Goal: Task Accomplishment & Management: Manage account settings

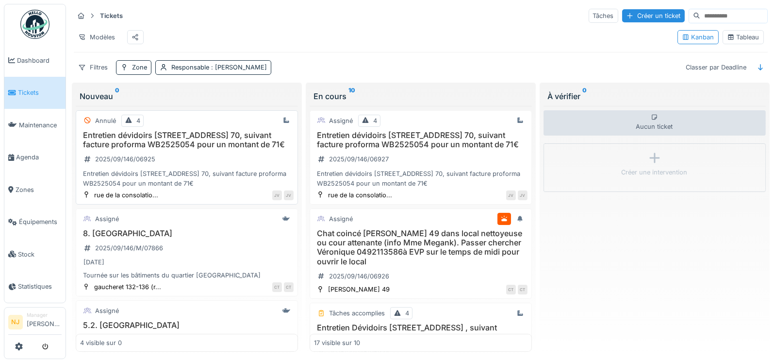
scroll to position [1075, 0]
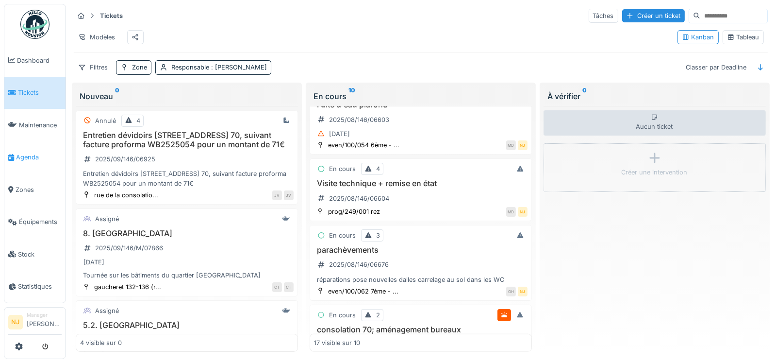
click at [23, 152] on span "Agenda" at bounding box center [39, 156] width 46 height 9
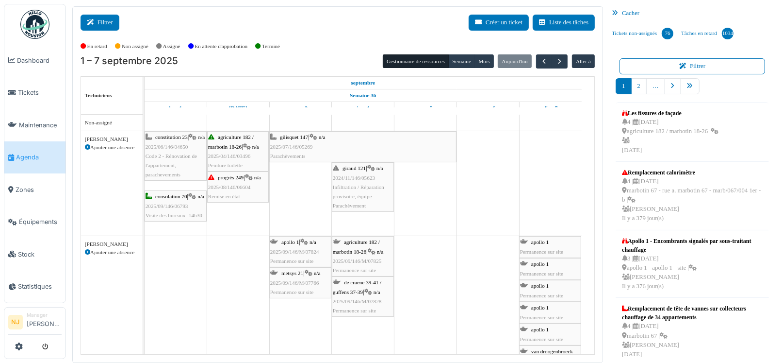
click at [100, 21] on button "Filtrer" at bounding box center [100, 23] width 39 height 16
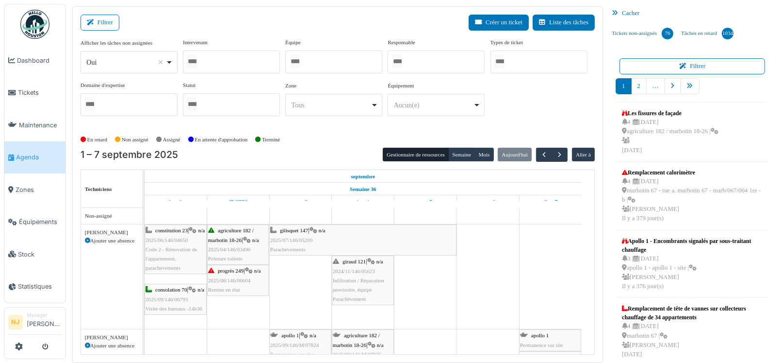
click at [216, 53] on div at bounding box center [231, 61] width 97 height 23
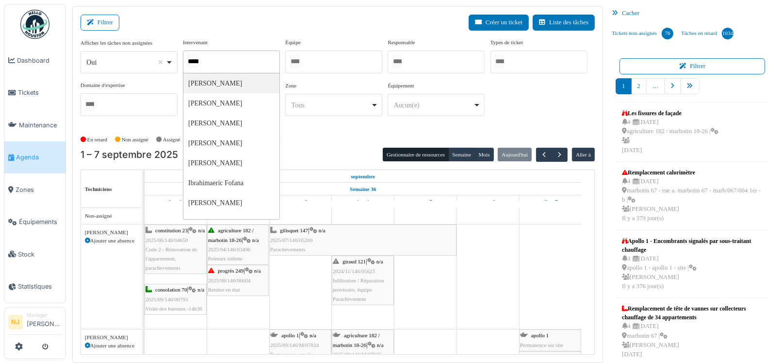
type input "******"
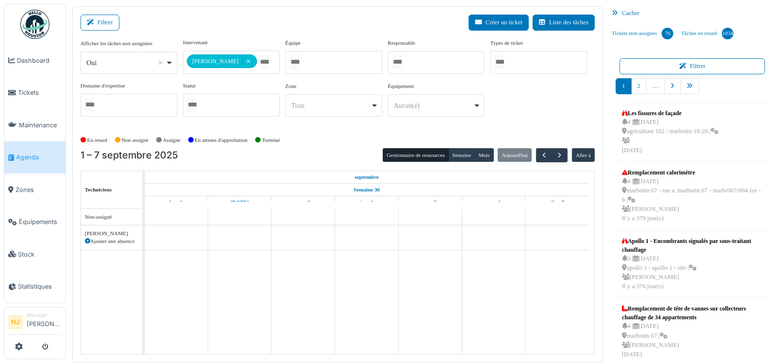
click at [232, 33] on div "Filtrer Créer un ticket Liste des tâches" at bounding box center [338, 27] width 515 height 24
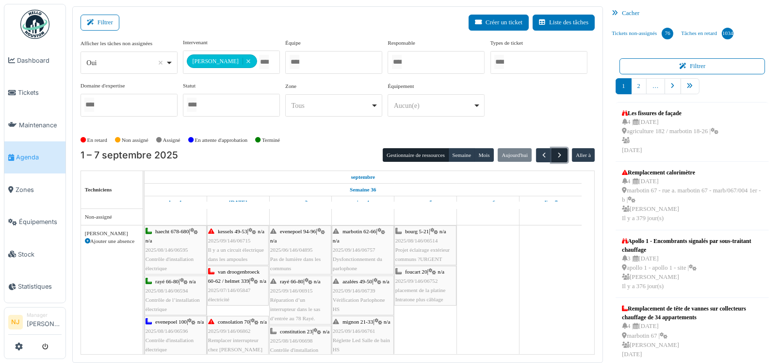
click at [556, 151] on span "button" at bounding box center [560, 155] width 8 height 8
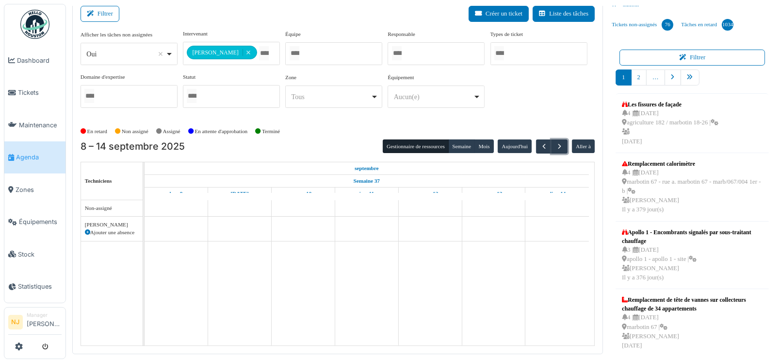
scroll to position [10, 0]
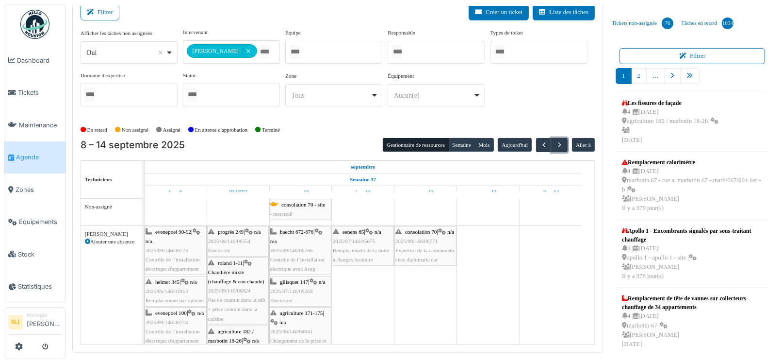
click at [355, 247] on span "Remplacement de la hotte à charges locataire" at bounding box center [361, 254] width 57 height 15
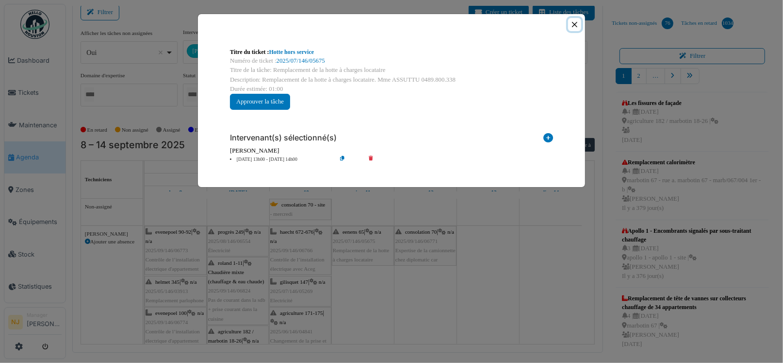
click at [574, 23] on button "Close" at bounding box center [574, 24] width 13 height 13
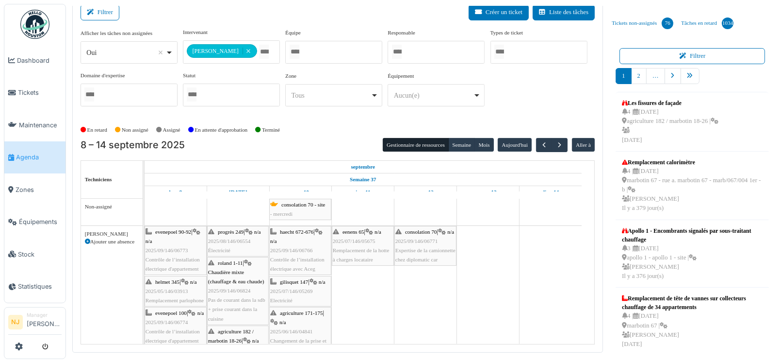
scroll to position [0, 0]
click at [354, 243] on div "eenens 65 | n/a 2025/07/146/05675 Remplacement de la hotte à charges locataire" at bounding box center [363, 245] width 60 height 37
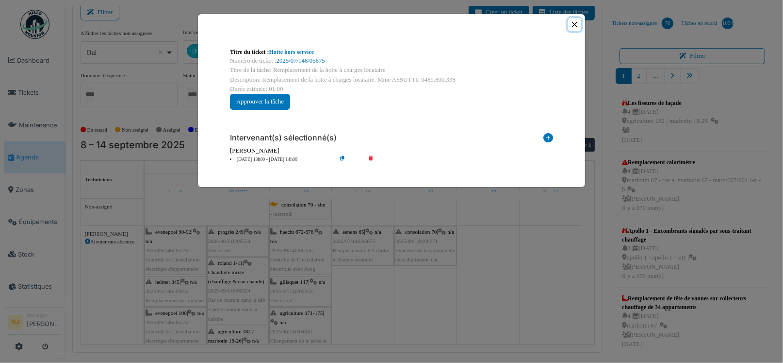
click at [572, 27] on button "Close" at bounding box center [574, 24] width 13 height 13
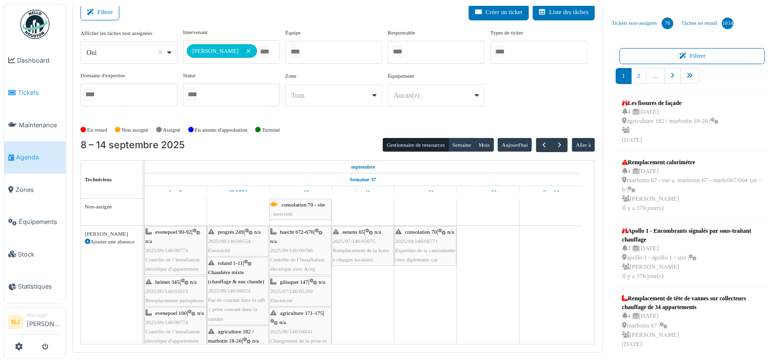
click at [30, 89] on span "Tickets" at bounding box center [40, 92] width 44 height 9
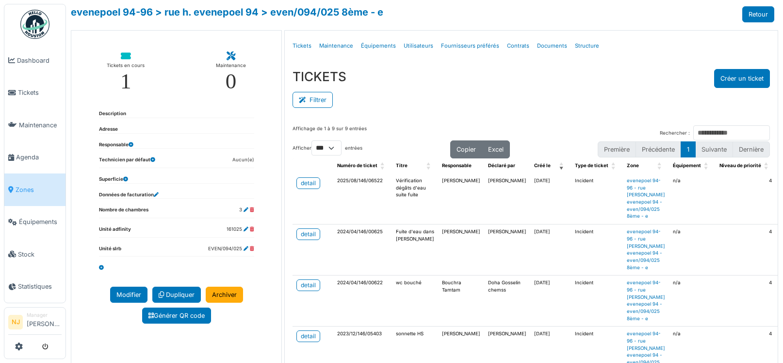
select select "***"
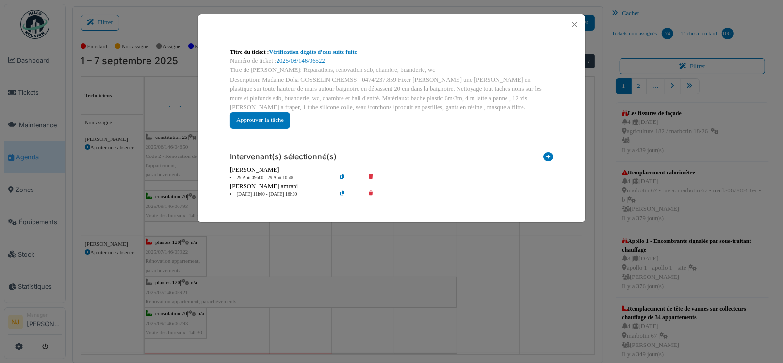
scroll to position [202, 0]
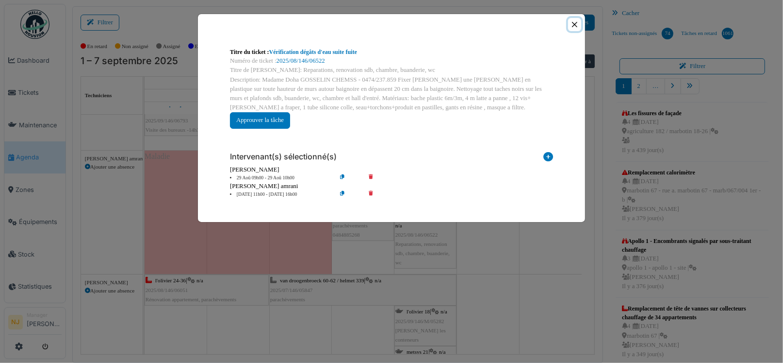
click at [577, 20] on button "Close" at bounding box center [574, 24] width 13 height 13
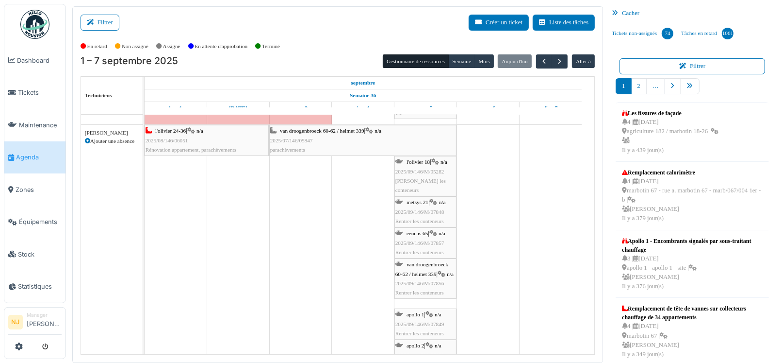
scroll to position [0, 0]
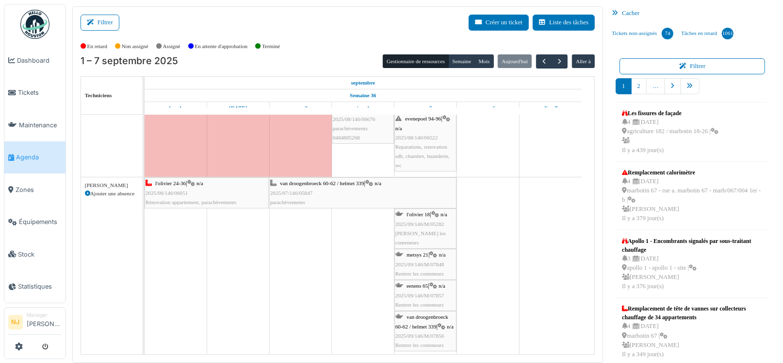
click at [418, 230] on span "Olivier - Rentrer les conteneurs" at bounding box center [421, 237] width 50 height 15
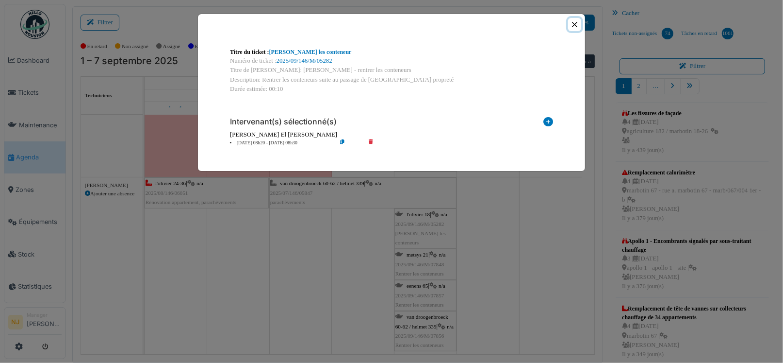
click at [574, 23] on button "Close" at bounding box center [574, 24] width 13 height 13
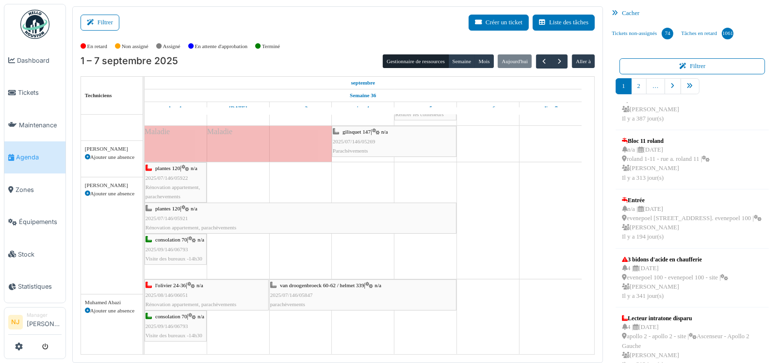
scroll to position [785, 0]
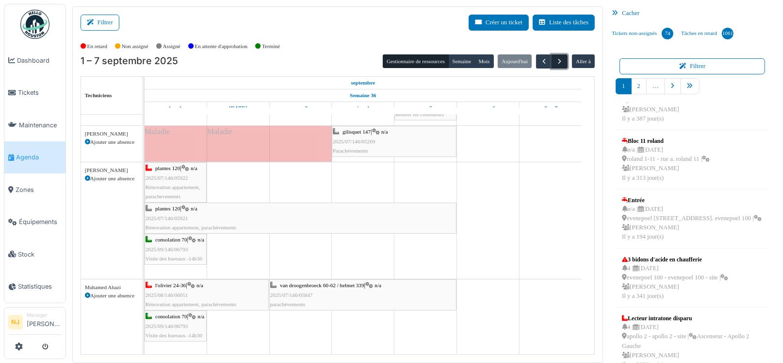
click at [556, 61] on span "button" at bounding box center [560, 61] width 8 height 8
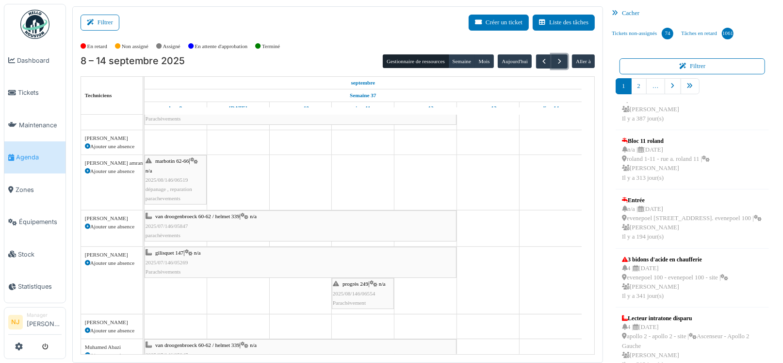
scroll to position [16, 0]
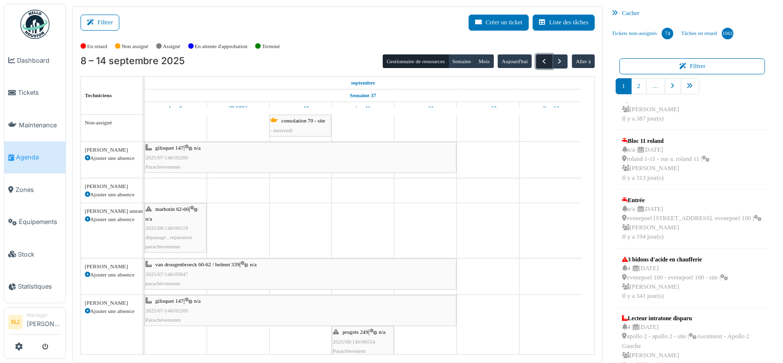
click at [540, 63] on span "button" at bounding box center [544, 61] width 8 height 8
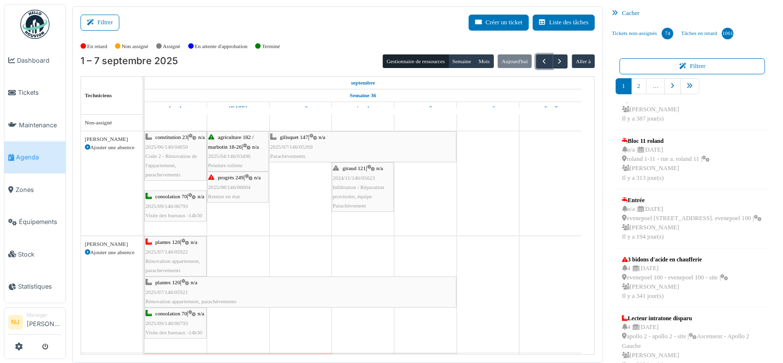
click at [189, 290] on div "plantes 120 | n/a 2025/07/146/05921 Rénovation appartement, parachèvements" at bounding box center [301, 292] width 310 height 28
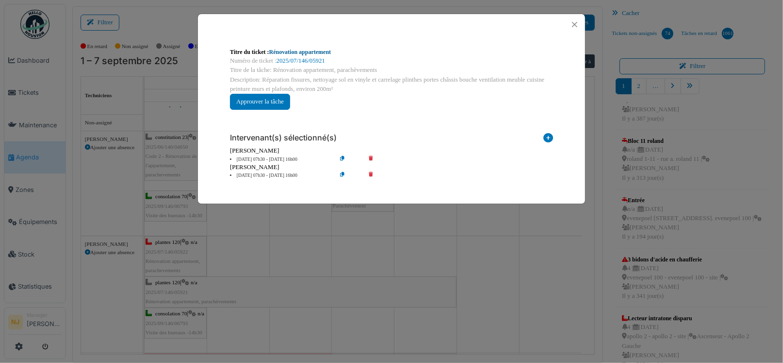
click at [304, 50] on link "Rénovation appartement" at bounding box center [300, 52] width 62 height 7
click at [575, 23] on button "Close" at bounding box center [574, 24] width 13 height 13
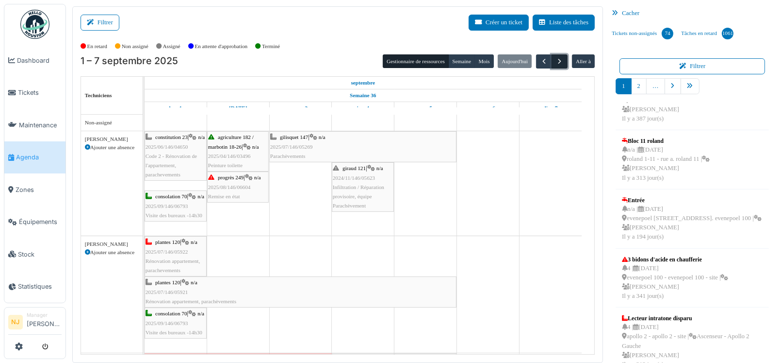
click at [556, 61] on span "button" at bounding box center [560, 61] width 8 height 8
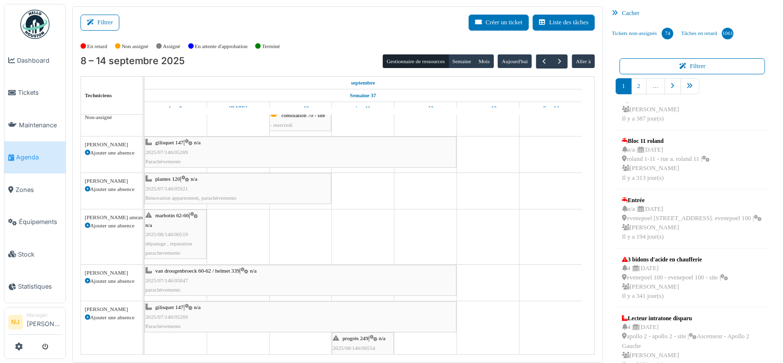
scroll to position [0, 0]
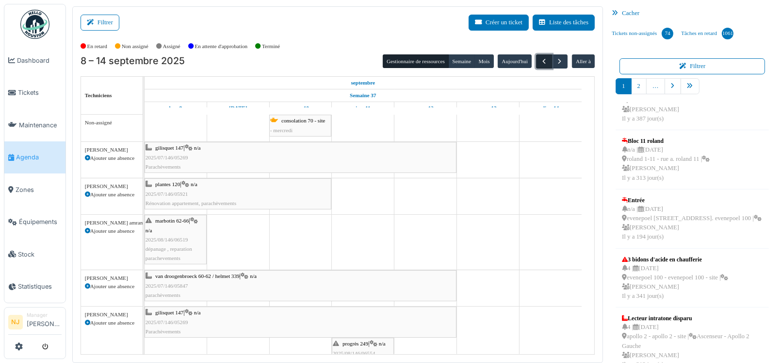
click at [540, 60] on span "button" at bounding box center [544, 61] width 8 height 8
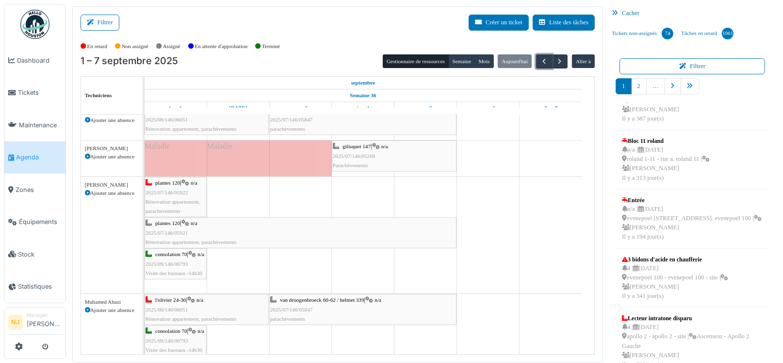
scroll to position [388, 0]
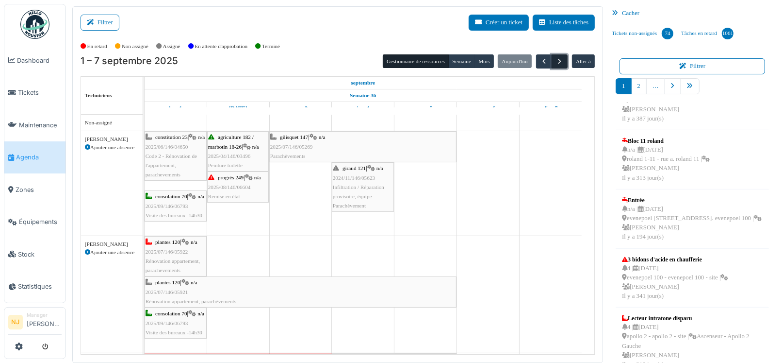
click at [556, 61] on span "button" at bounding box center [560, 61] width 8 height 8
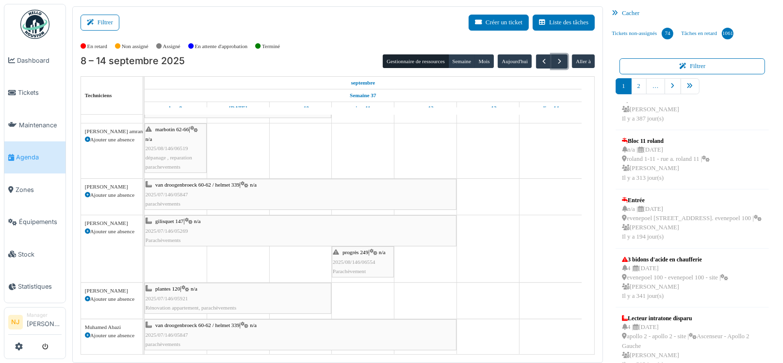
click at [357, 260] on span "2025/08/146/06554" at bounding box center [354, 262] width 43 height 6
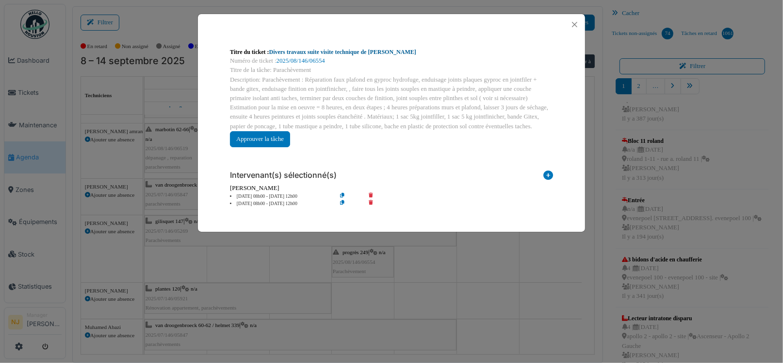
click at [302, 52] on link "Divers travaux suite visite technique de Nicolae" at bounding box center [342, 52] width 147 height 7
click at [341, 194] on icon at bounding box center [350, 196] width 28 height 7
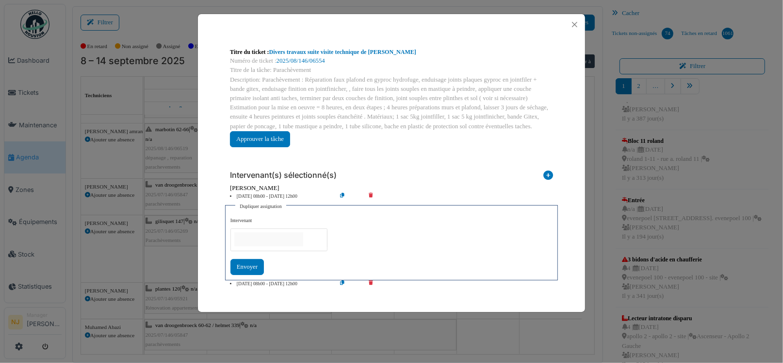
click at [255, 237] on input "null" at bounding box center [268, 239] width 69 height 14
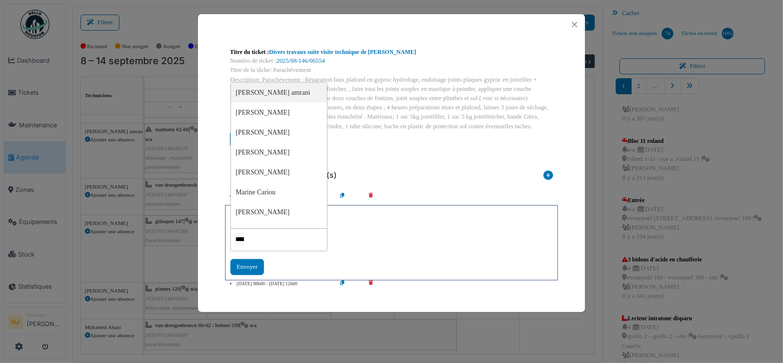
type input "*****"
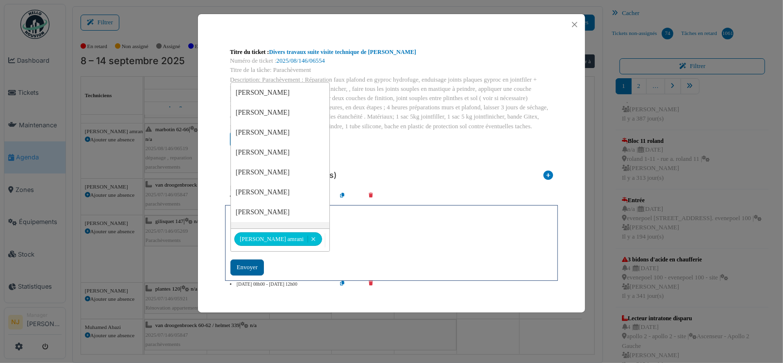
click at [248, 267] on div "Envoyer" at bounding box center [247, 267] width 33 height 16
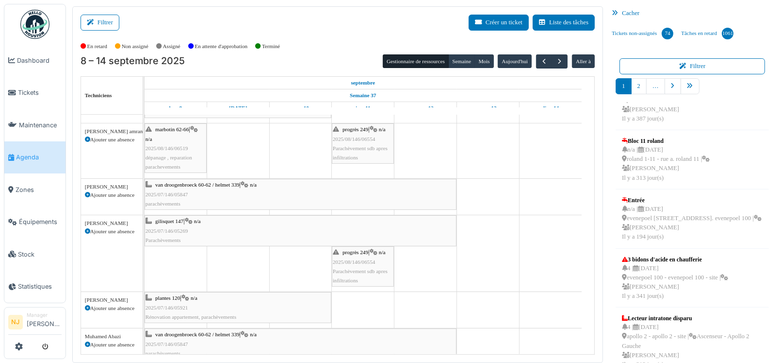
click at [365, 261] on span "2025/08/146/06554" at bounding box center [354, 262] width 43 height 6
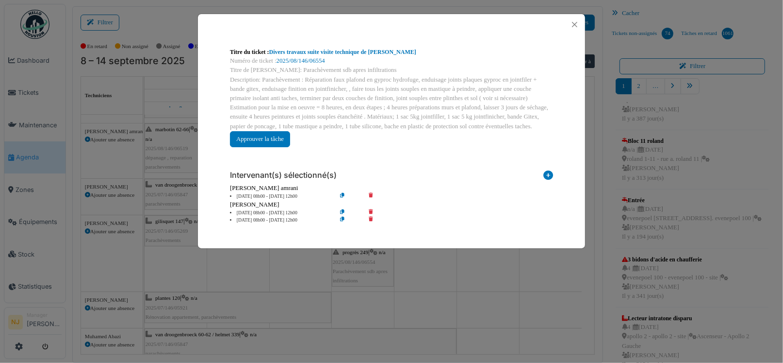
click at [340, 218] on icon at bounding box center [350, 219] width 28 height 7
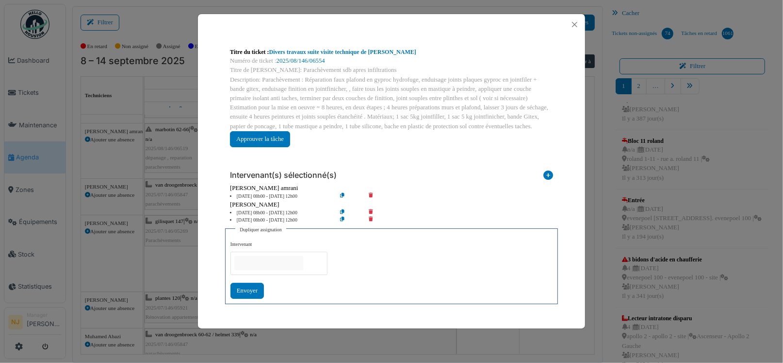
click at [252, 256] on input "null" at bounding box center [268, 263] width 69 height 14
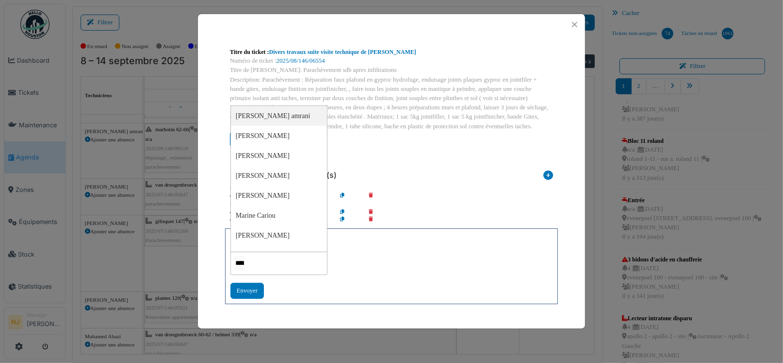
type input "*****"
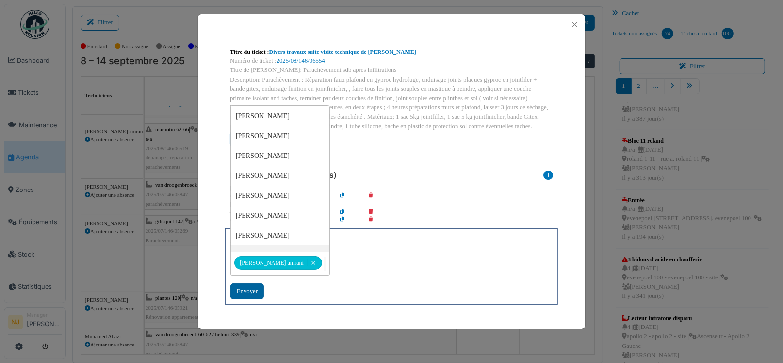
click at [241, 290] on div "Envoyer" at bounding box center [247, 291] width 33 height 16
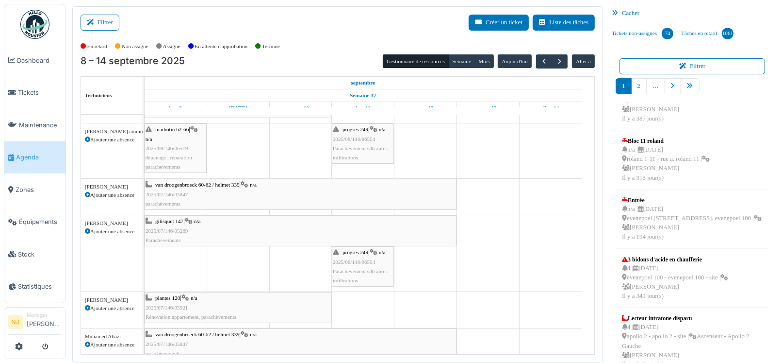
click at [365, 263] on span "2025/08/146/06554" at bounding box center [354, 262] width 43 height 6
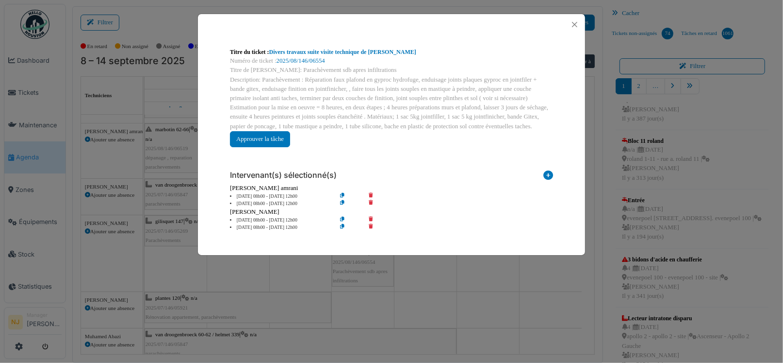
click at [370, 225] on icon at bounding box center [378, 227] width 28 height 7
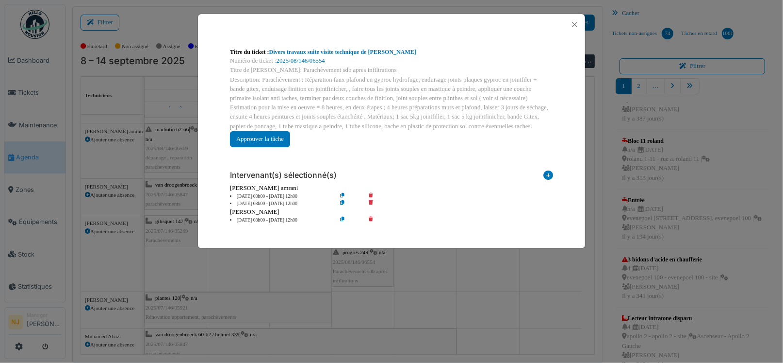
click at [371, 218] on icon at bounding box center [378, 219] width 28 height 7
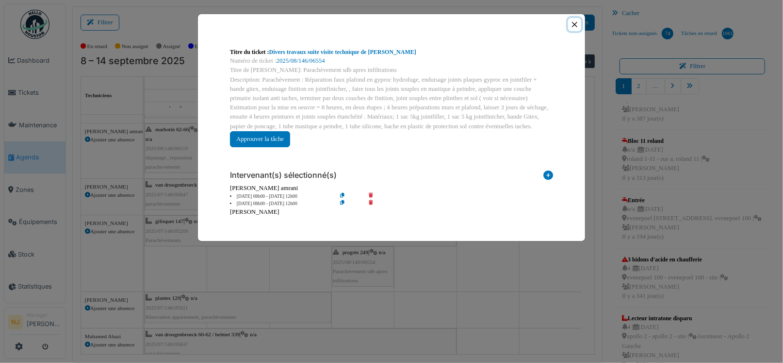
click at [577, 23] on button "Close" at bounding box center [574, 24] width 13 height 13
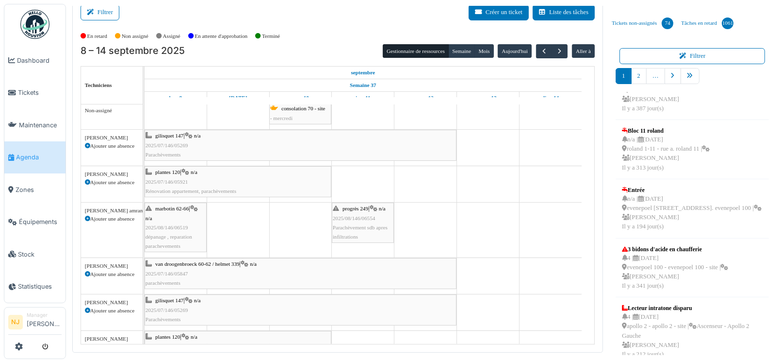
scroll to position [0, 0]
click at [23, 58] on span "Dashboard" at bounding box center [39, 60] width 45 height 9
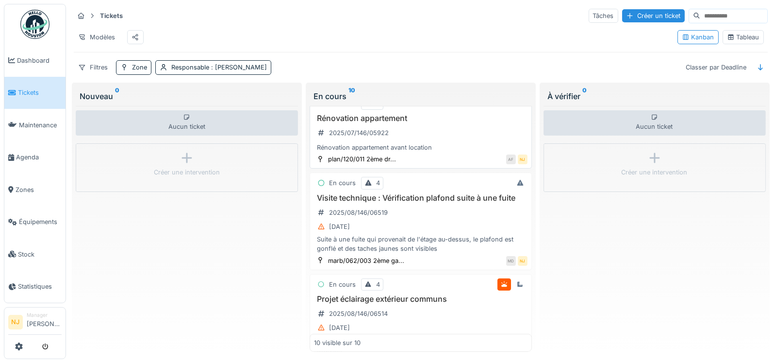
scroll to position [146, 0]
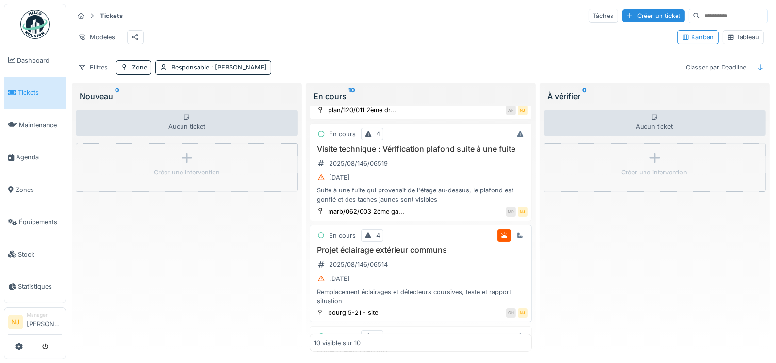
click at [367, 254] on h3 "Projet éclairage extérieur communs" at bounding box center [421, 249] width 214 height 9
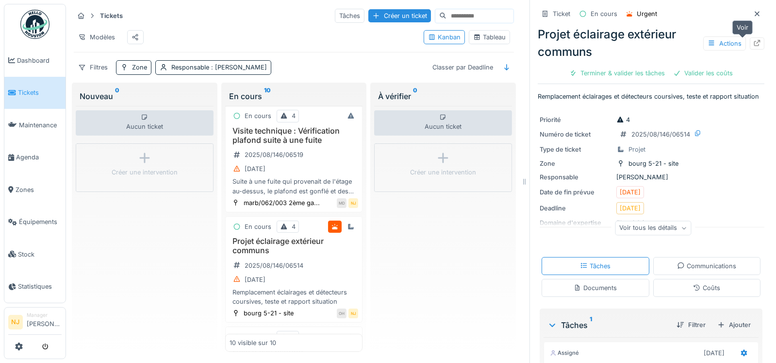
click at [754, 41] on icon at bounding box center [757, 43] width 6 height 6
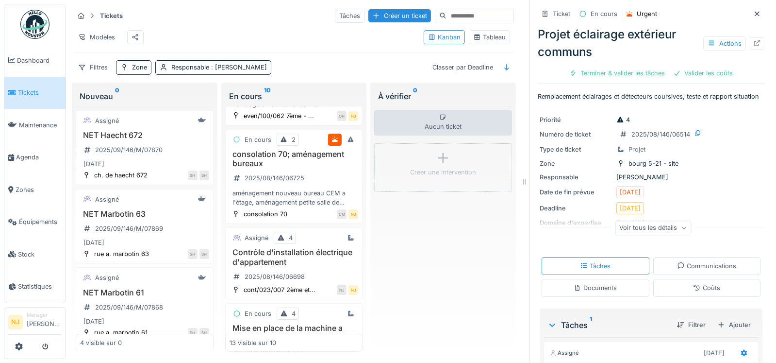
scroll to position [980, 0]
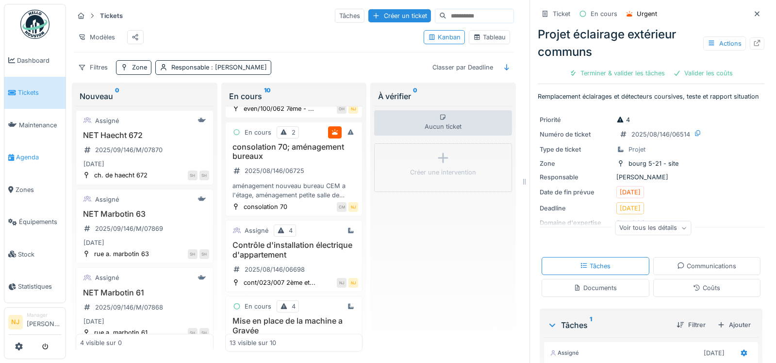
click at [26, 153] on span "Agenda" at bounding box center [39, 156] width 46 height 9
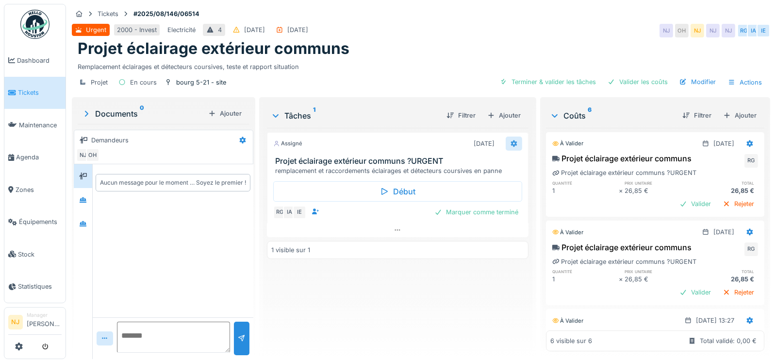
click at [511, 143] on icon at bounding box center [514, 143] width 6 height 7
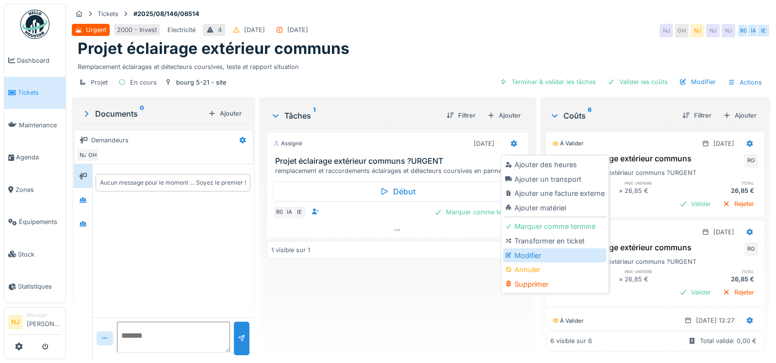
click at [520, 254] on div "Modifier" at bounding box center [554, 255] width 103 height 15
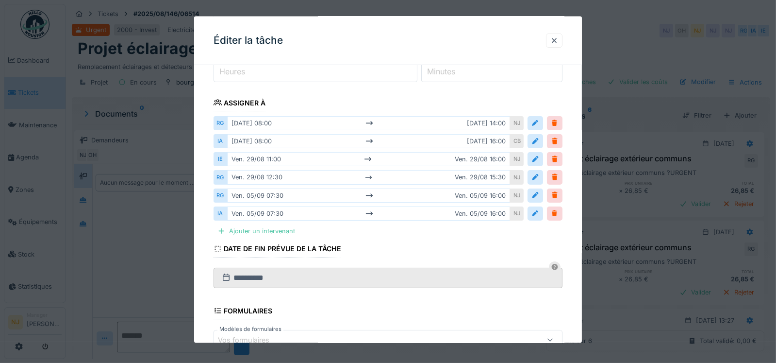
scroll to position [194, 0]
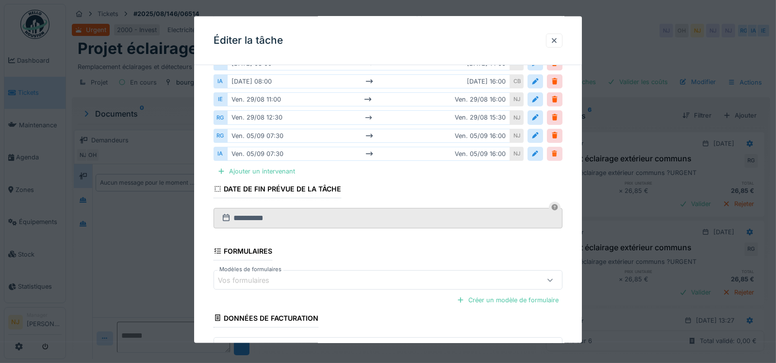
click at [552, 150] on div at bounding box center [555, 153] width 16 height 14
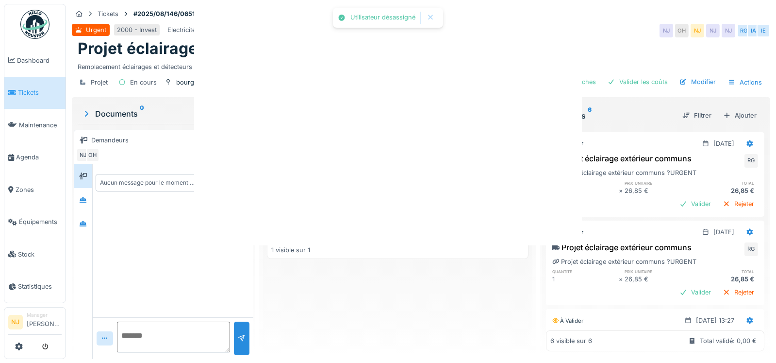
scroll to position [0, 0]
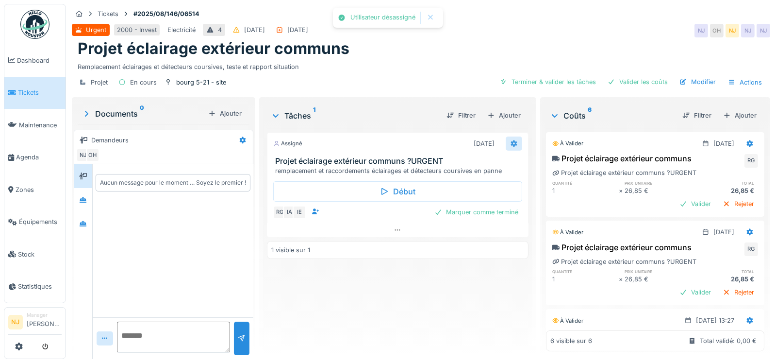
click at [511, 142] on icon at bounding box center [514, 143] width 6 height 7
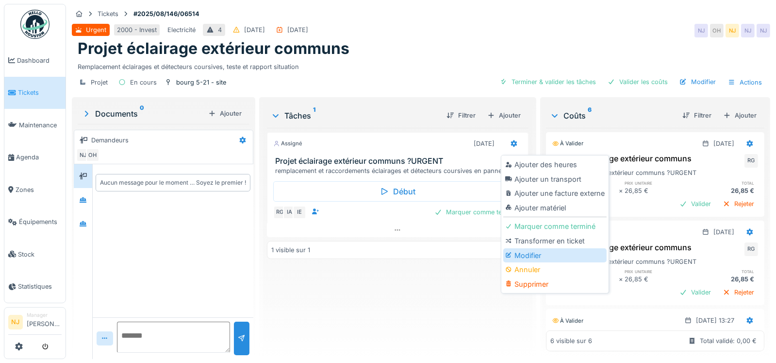
click at [533, 252] on div "Modifier" at bounding box center [554, 255] width 103 height 15
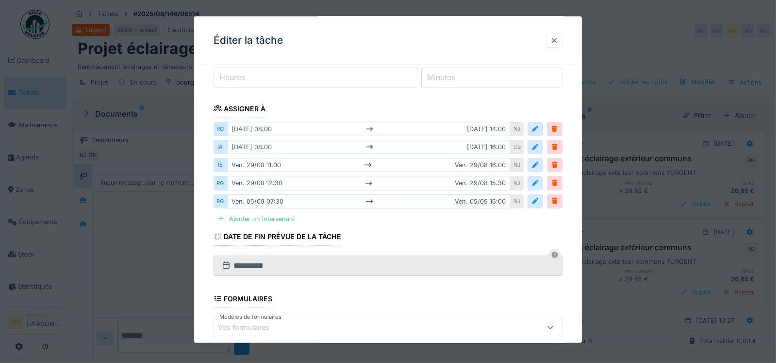
scroll to position [146, 0]
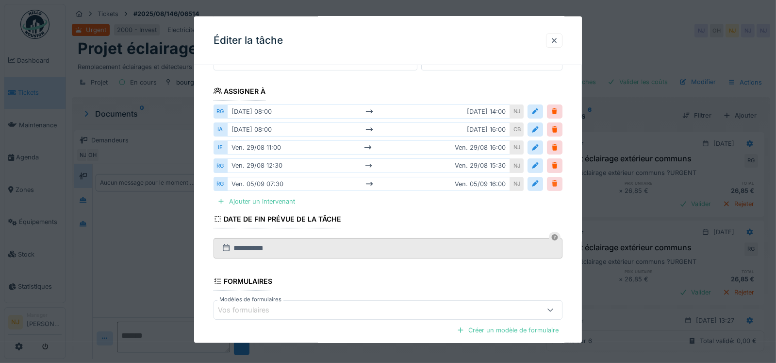
click at [559, 181] on div at bounding box center [555, 183] width 8 height 9
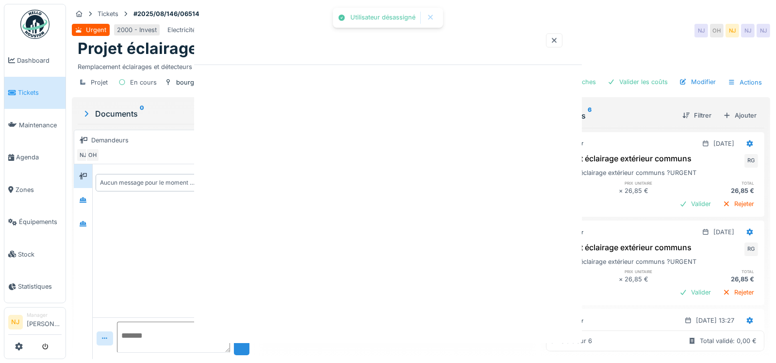
scroll to position [0, 0]
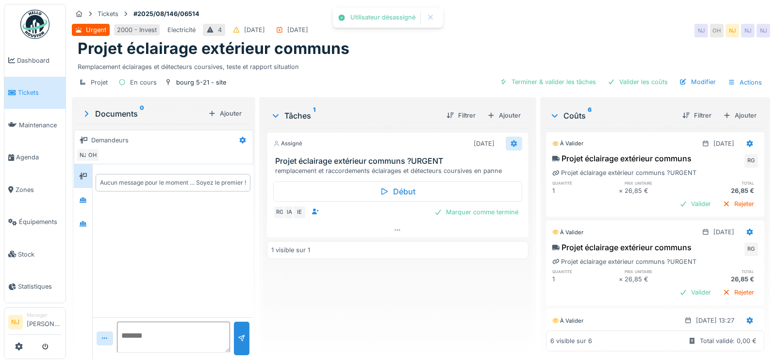
click at [508, 136] on div at bounding box center [514, 143] width 17 height 14
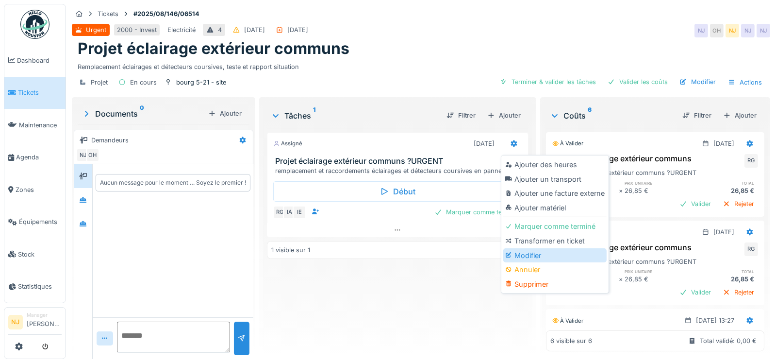
click at [533, 257] on div "Modifier" at bounding box center [554, 255] width 103 height 15
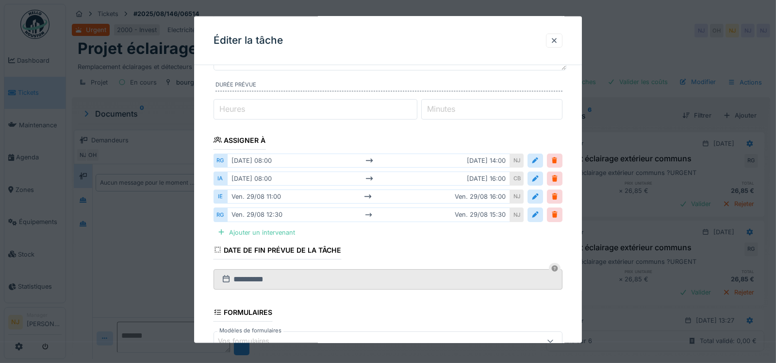
scroll to position [146, 0]
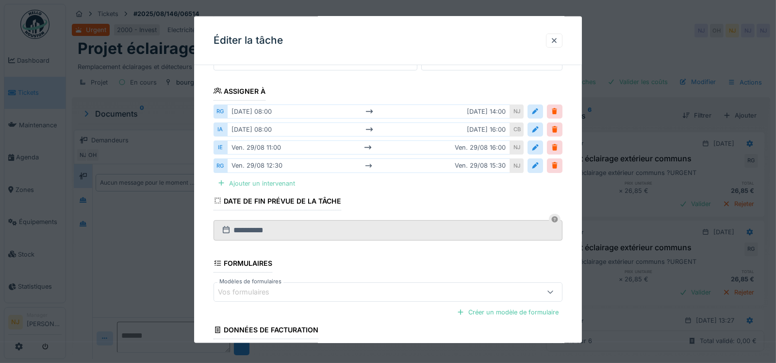
click at [221, 181] on div at bounding box center [221, 182] width 8 height 9
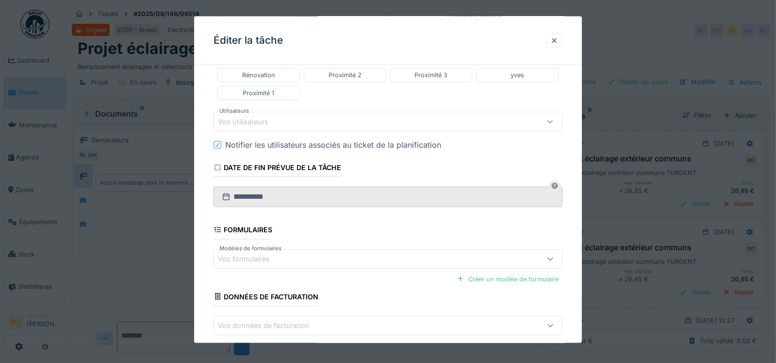
scroll to position [339, 0]
click at [240, 119] on div "Vos utilisateurs" at bounding box center [250, 121] width 64 height 11
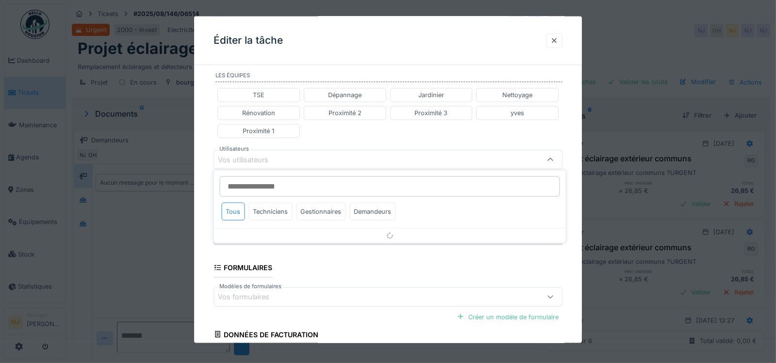
scroll to position [279, 0]
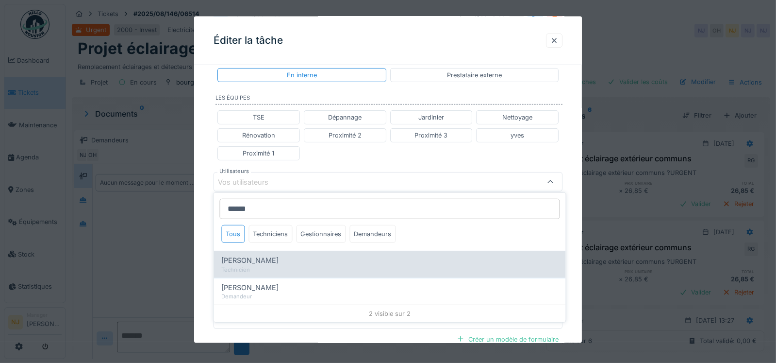
type input "******"
click at [250, 262] on span "Robert Gaspar" at bounding box center [249, 260] width 57 height 11
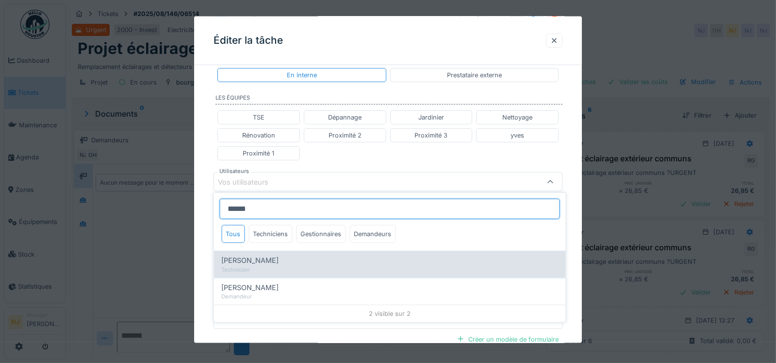
type input "****"
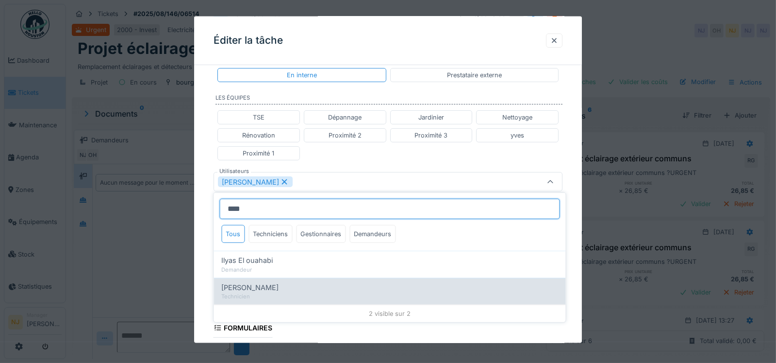
type input "****"
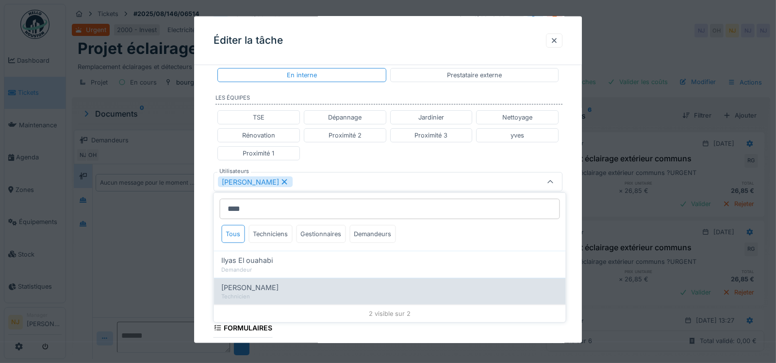
click at [247, 286] on span "Ilyas Allam hanin" at bounding box center [249, 287] width 57 height 11
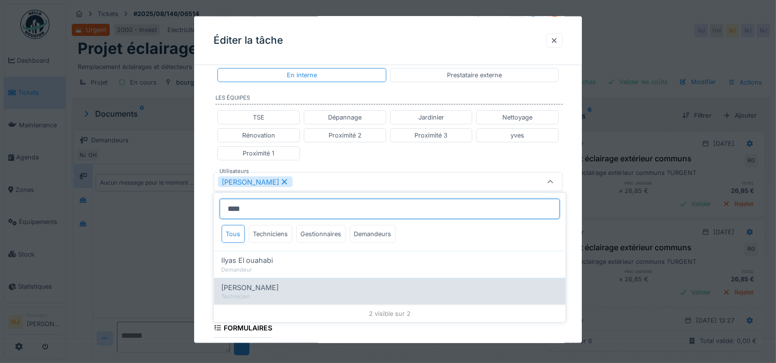
type input "**********"
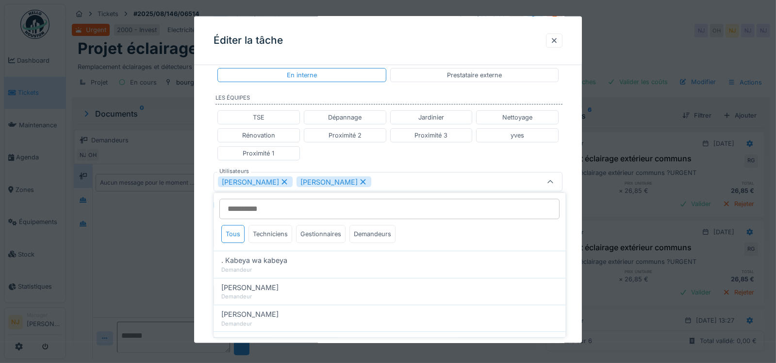
click at [202, 242] on div "**********" at bounding box center [388, 141] width 388 height 695
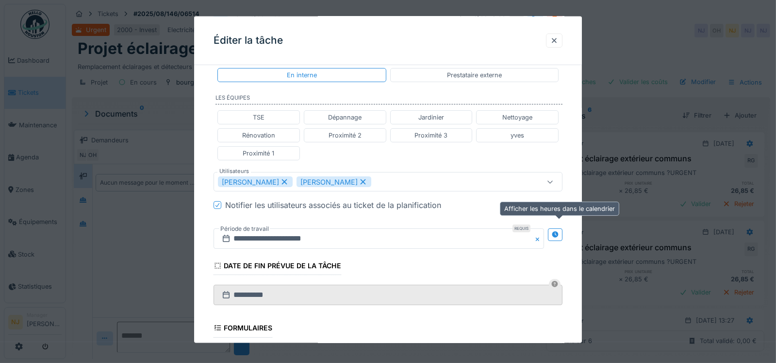
click at [558, 231] on icon at bounding box center [555, 234] width 6 height 6
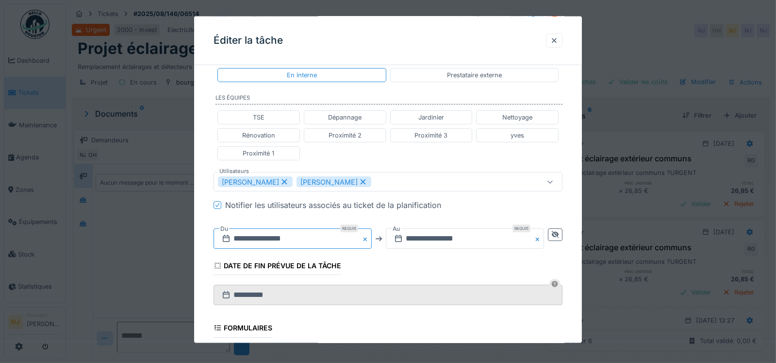
click at [270, 238] on input "**********" at bounding box center [293, 238] width 158 height 20
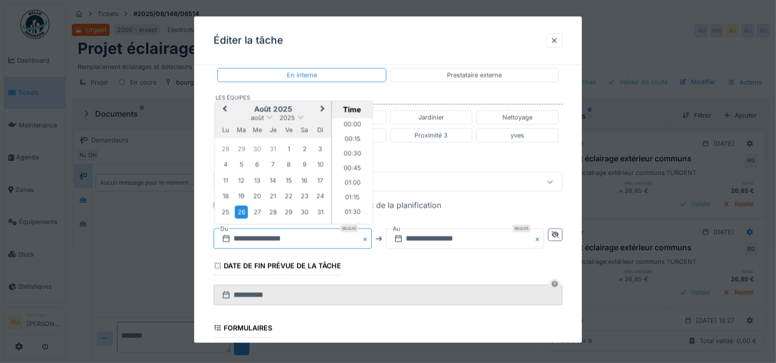
scroll to position [420, 0]
click at [322, 105] on span "Next Month" at bounding box center [322, 109] width 0 height 12
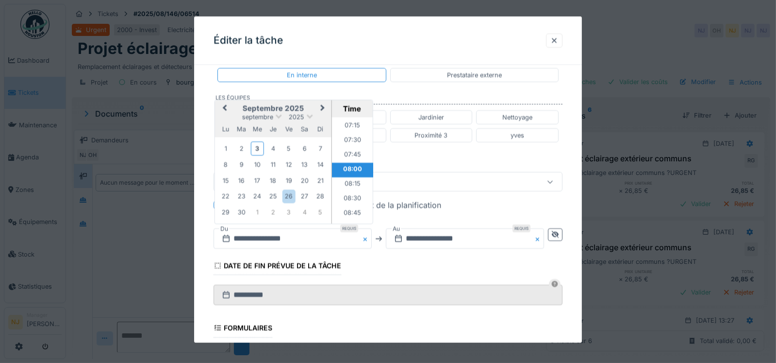
click at [322, 105] on span "Next Month" at bounding box center [322, 108] width 0 height 12
click at [224, 107] on span "Previous Month" at bounding box center [224, 109] width 0 height 12
click at [273, 161] on div "11" at bounding box center [272, 164] width 13 height 13
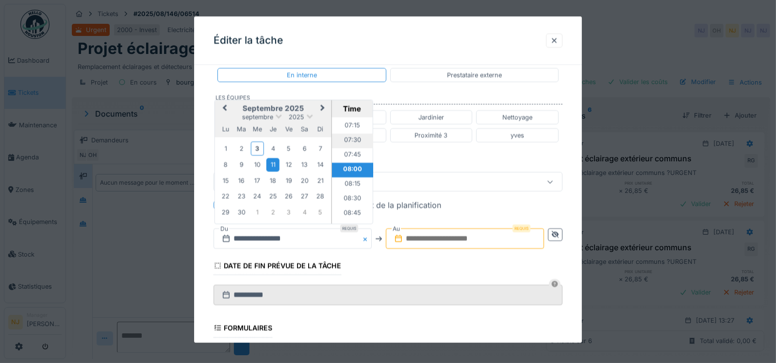
click at [349, 135] on li "07:30" at bounding box center [352, 140] width 41 height 15
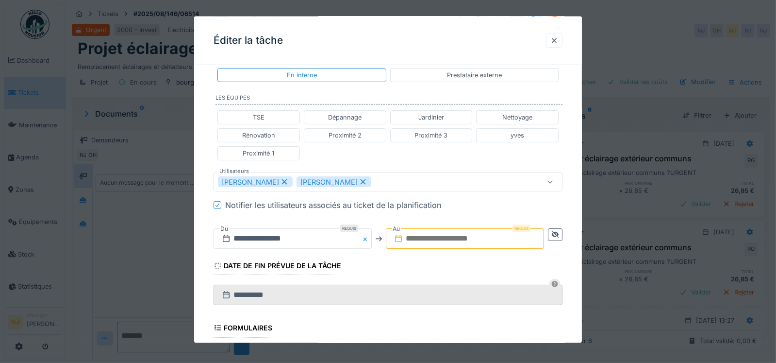
click at [424, 235] on input "text" at bounding box center [465, 238] width 158 height 20
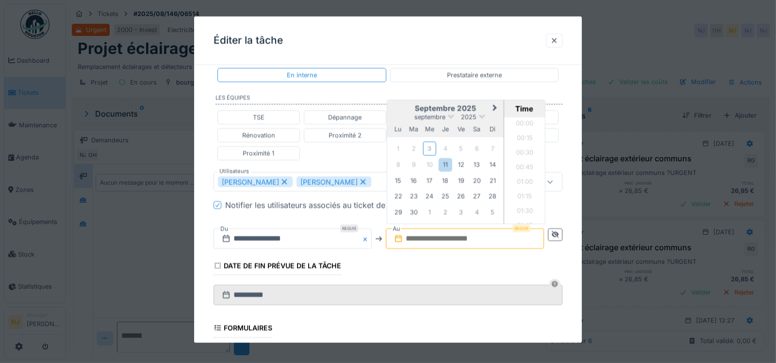
scroll to position [609, 0]
click at [446, 161] on div "11" at bounding box center [445, 164] width 13 height 13
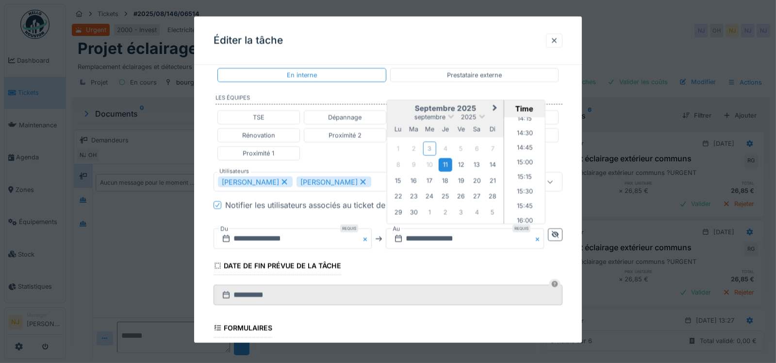
scroll to position [852, 0]
click at [521, 200] on li "16:00" at bounding box center [524, 204] width 41 height 15
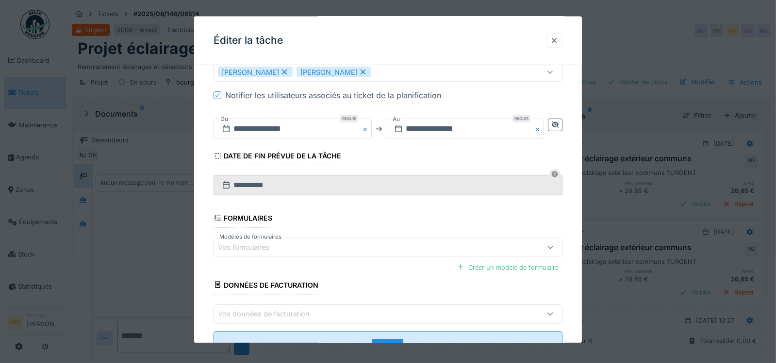
scroll to position [421, 0]
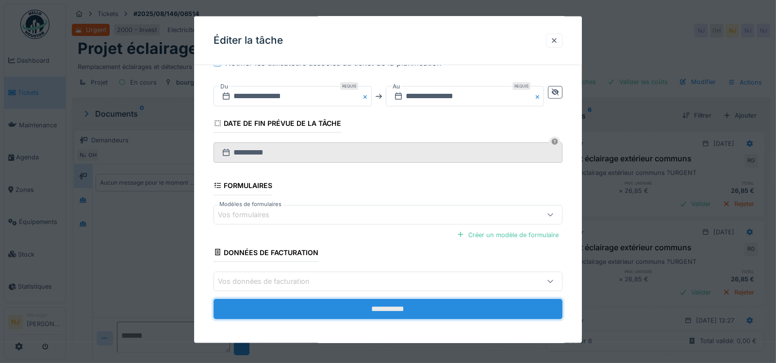
click at [380, 300] on input "**********" at bounding box center [388, 308] width 349 height 20
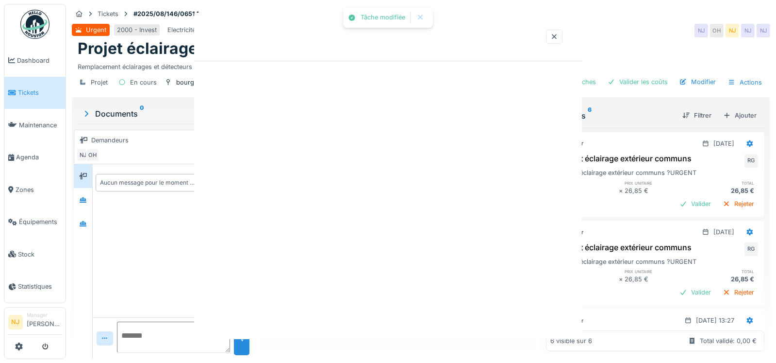
scroll to position [0, 0]
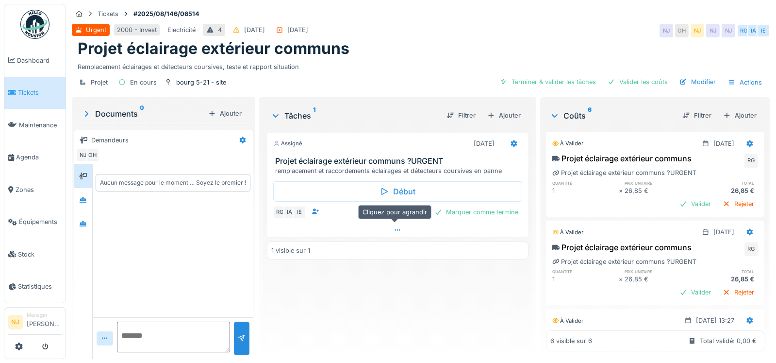
click at [398, 228] on icon at bounding box center [398, 230] width 8 height 6
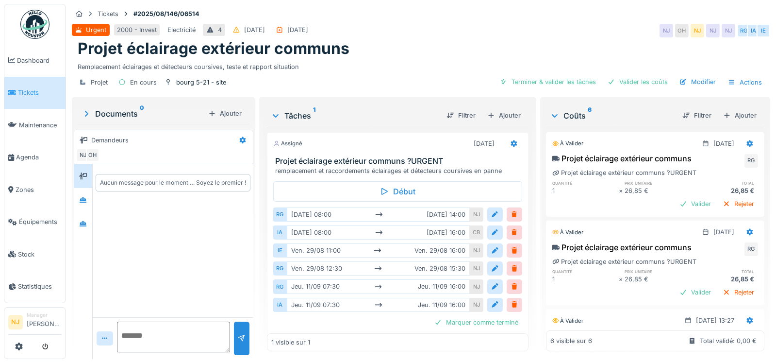
scroll to position [7, 0]
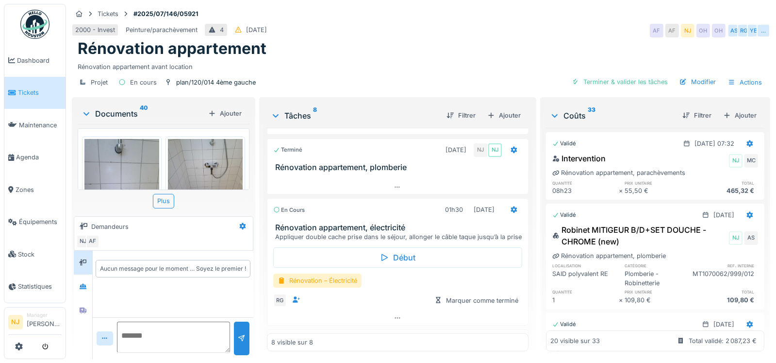
scroll to position [339, 0]
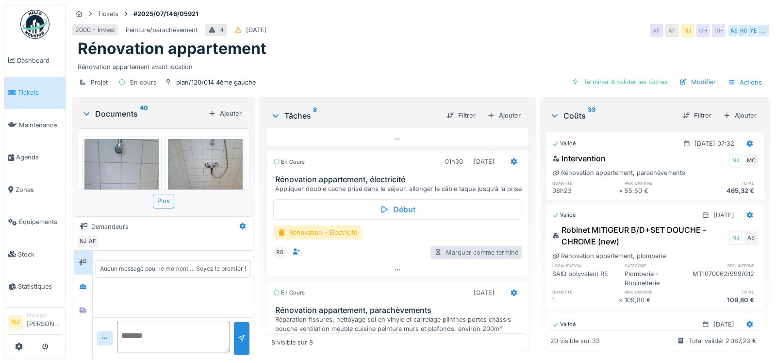
click at [448, 258] on div "Marquer comme terminé" at bounding box center [477, 252] width 92 height 13
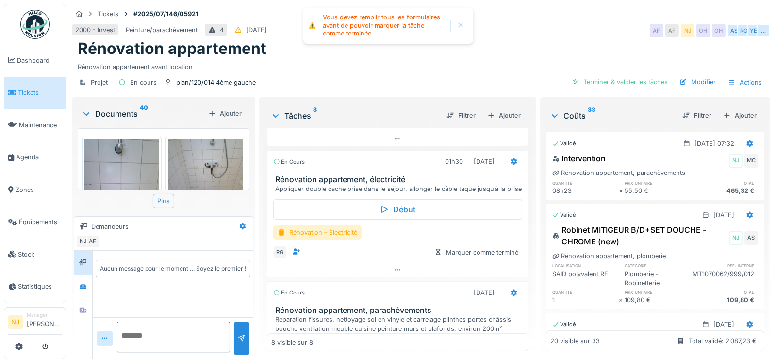
click at [460, 25] on div at bounding box center [461, 26] width 8 height 8
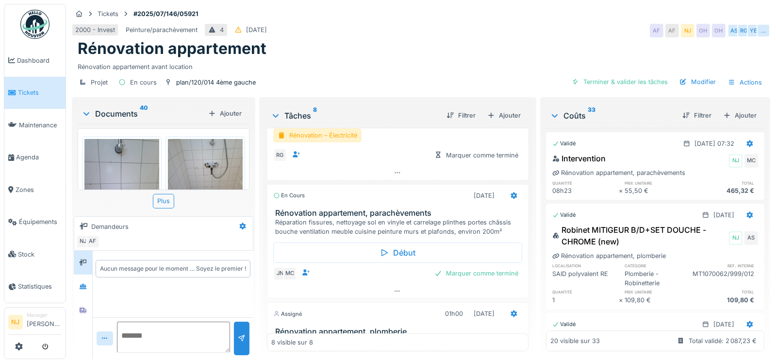
scroll to position [485, 0]
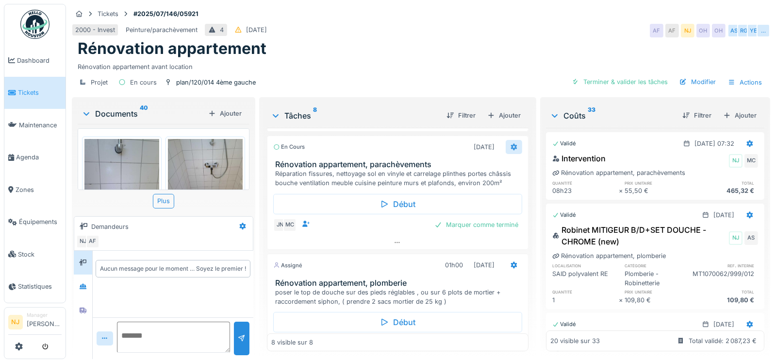
click at [511, 150] on icon at bounding box center [514, 146] width 6 height 7
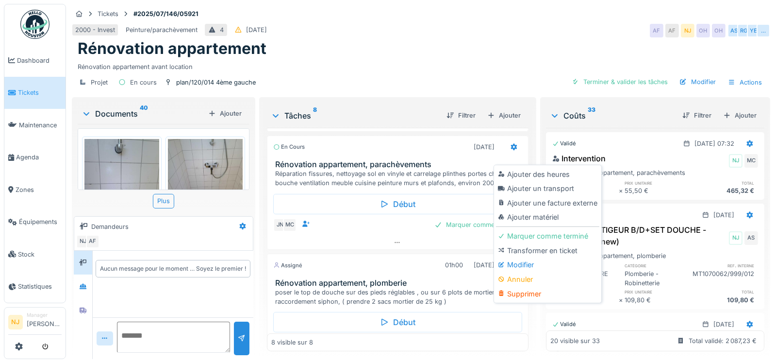
click at [364, 235] on div "Début JN MC Marquer comme terminé" at bounding box center [398, 212] width 262 height 48
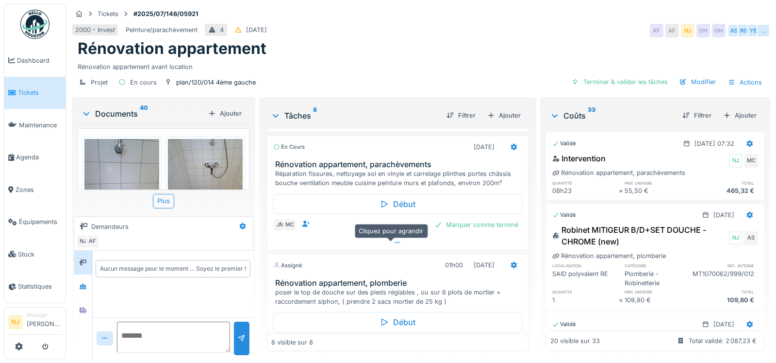
click at [394, 245] on icon at bounding box center [398, 242] width 8 height 6
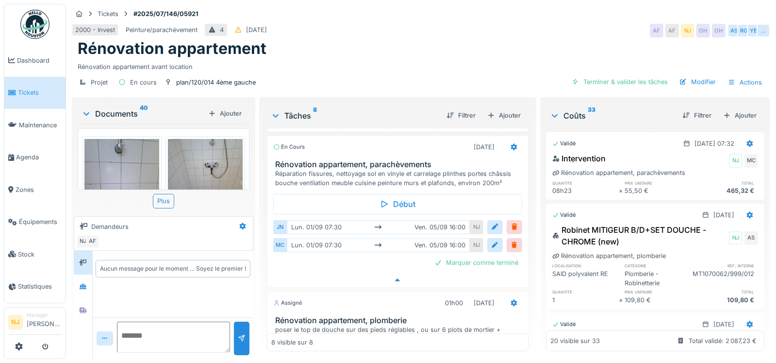
scroll to position [498, 0]
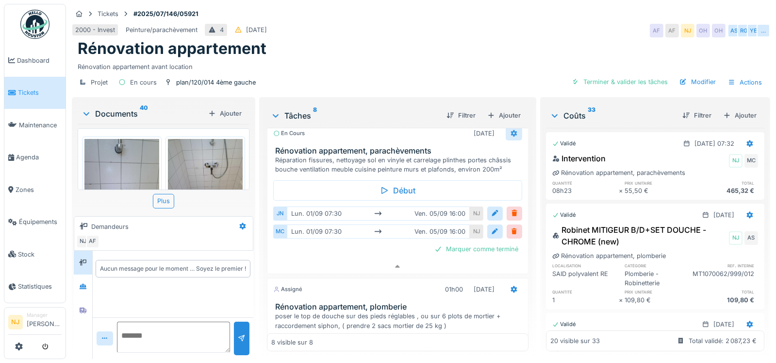
click at [510, 130] on icon at bounding box center [514, 133] width 8 height 6
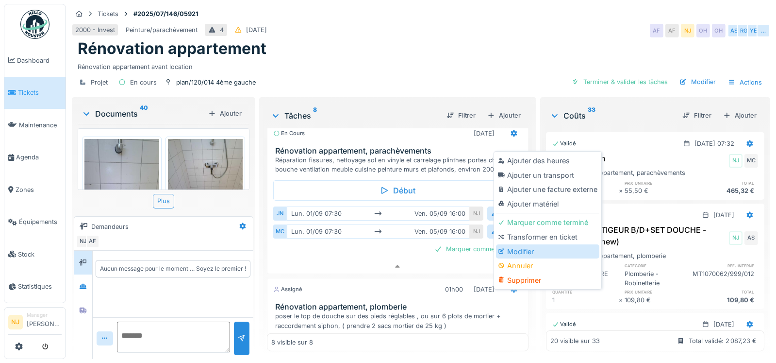
click at [511, 245] on div "Modifier" at bounding box center [547, 251] width 103 height 15
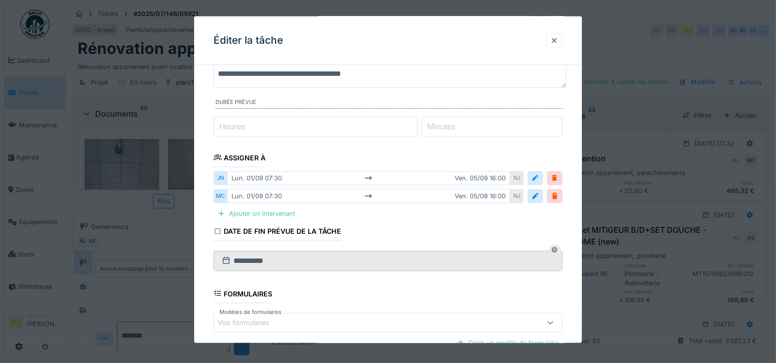
scroll to position [97, 0]
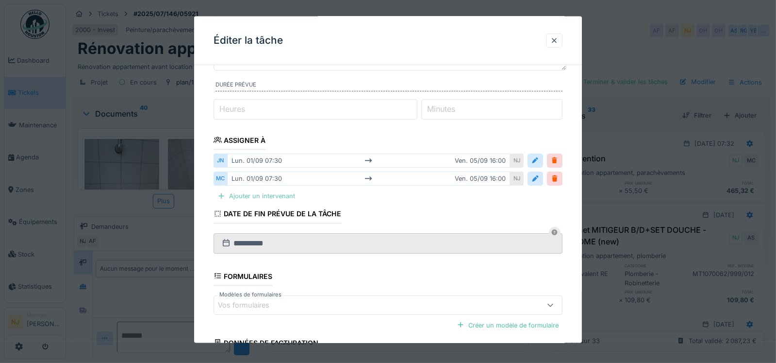
click at [240, 196] on div "Ajouter un intervenant" at bounding box center [256, 195] width 85 height 13
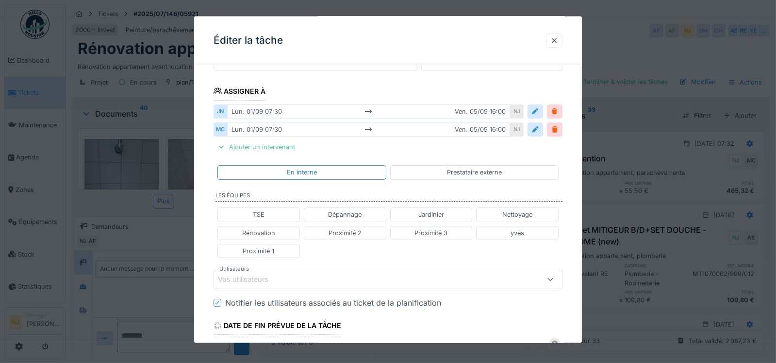
click at [254, 274] on div "Vos utilisateurs" at bounding box center [250, 279] width 64 height 11
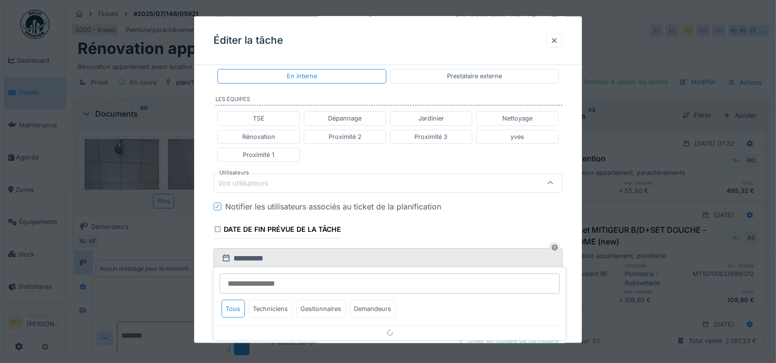
scroll to position [243, 0]
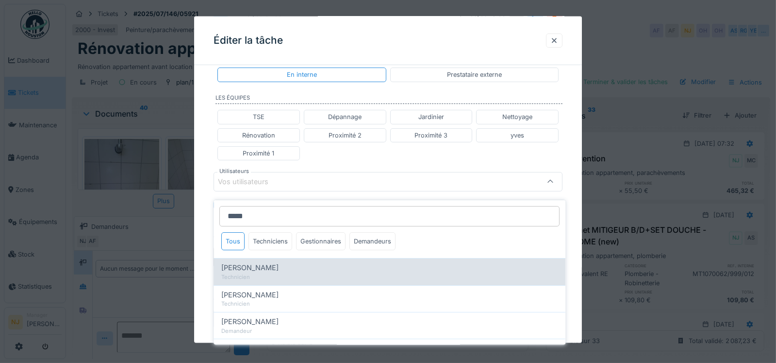
type input "*****"
click at [268, 262] on span "Mohamed Camara" at bounding box center [249, 267] width 57 height 11
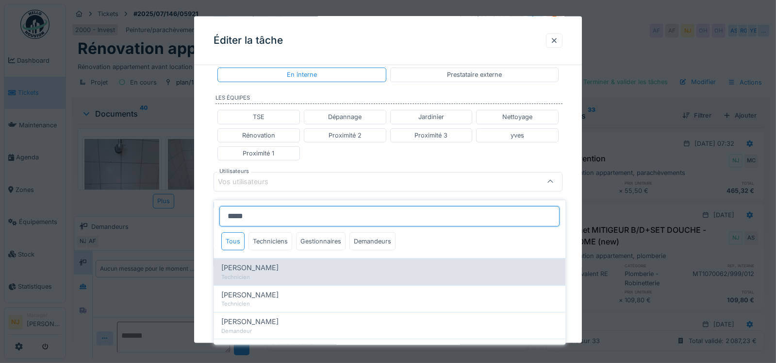
type input "****"
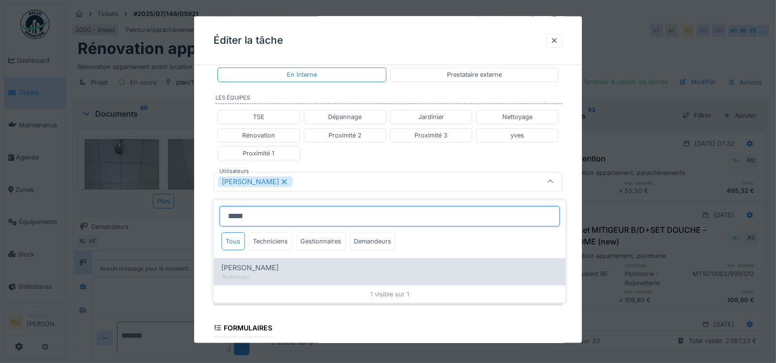
type input "*****"
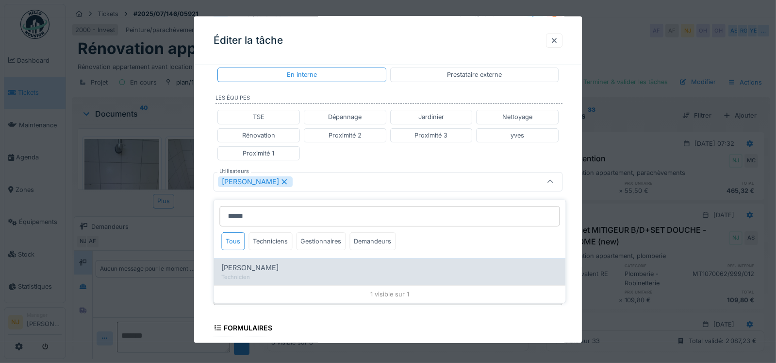
click at [255, 262] on span "Jorge Nacimba" at bounding box center [249, 267] width 57 height 11
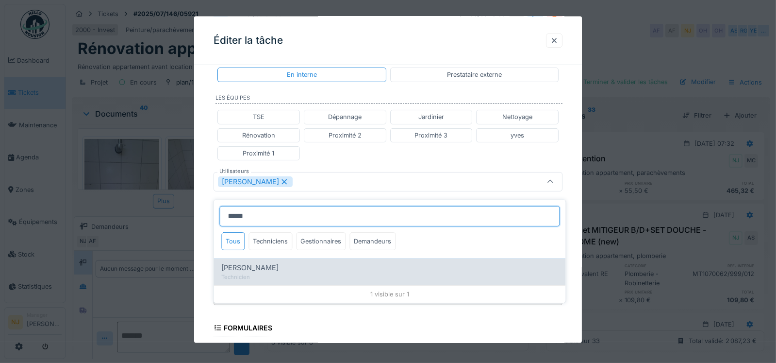
type input "*********"
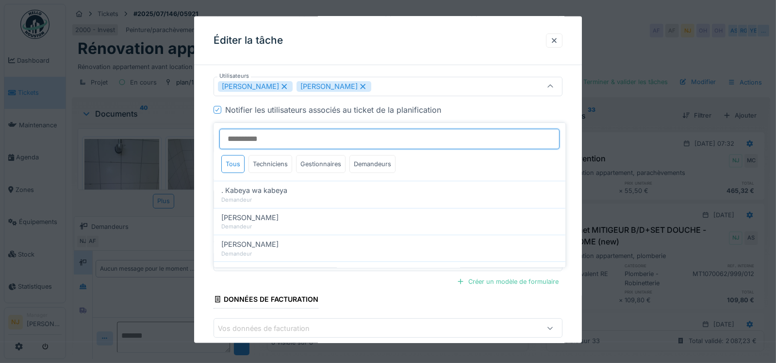
scroll to position [340, 0]
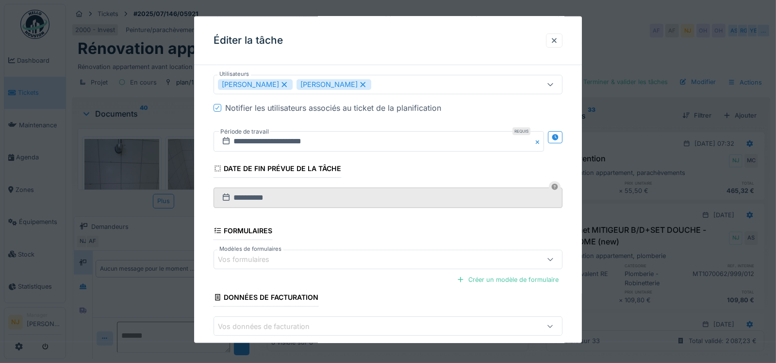
click at [207, 221] on div "**********" at bounding box center [388, 62] width 388 height 658
click at [294, 198] on input "**********" at bounding box center [388, 197] width 349 height 20
click at [277, 138] on input "**********" at bounding box center [379, 141] width 331 height 20
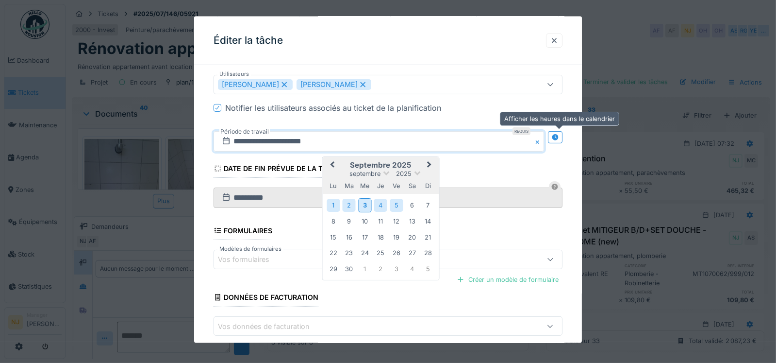
click at [559, 135] on icon at bounding box center [555, 136] width 6 height 6
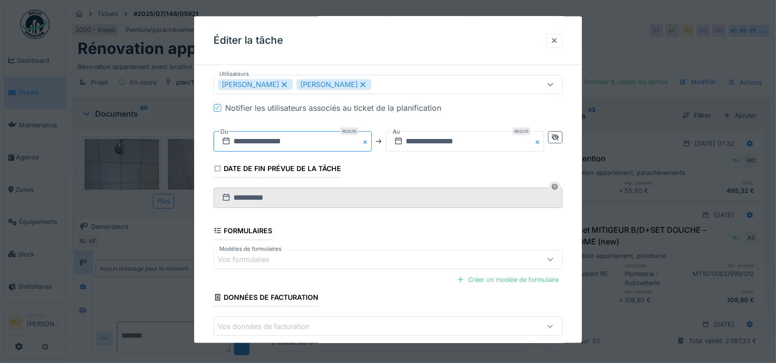
click at [283, 139] on input "**********" at bounding box center [293, 141] width 158 height 20
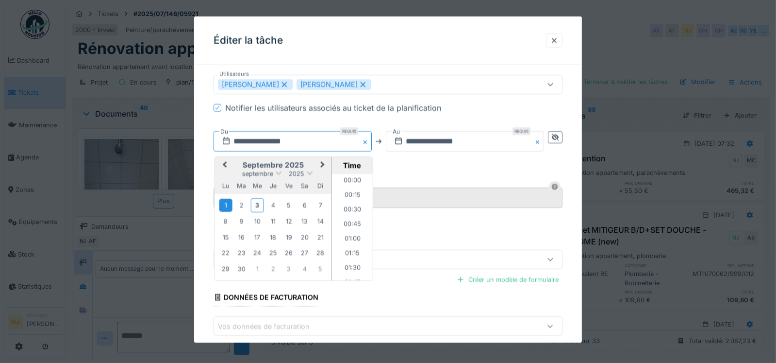
scroll to position [391, 0]
click at [226, 217] on div "8" at bounding box center [225, 221] width 13 height 13
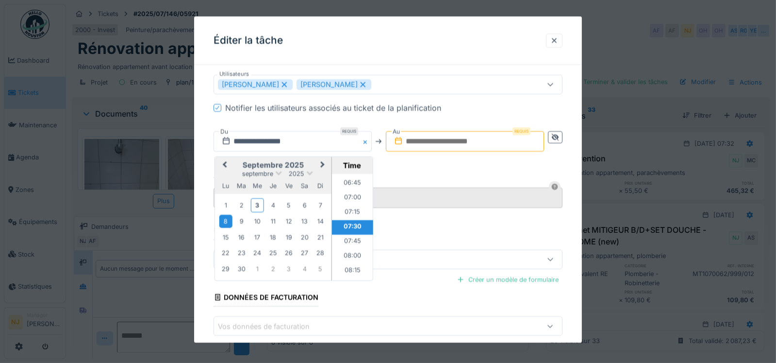
click at [351, 224] on li "07:30" at bounding box center [352, 227] width 41 height 15
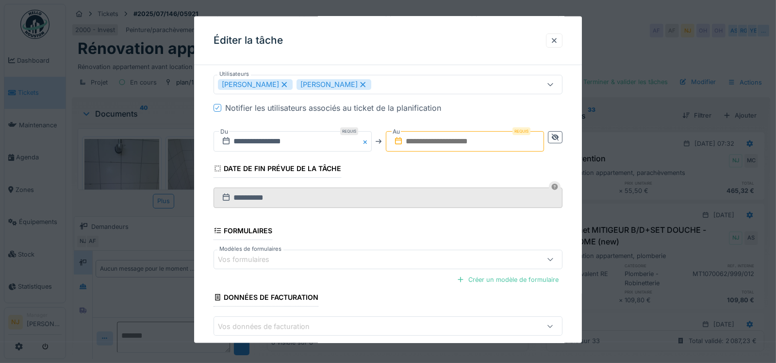
click at [444, 128] on div "**********" at bounding box center [388, 141] width 349 height 36
click at [443, 133] on input "text" at bounding box center [465, 141] width 158 height 20
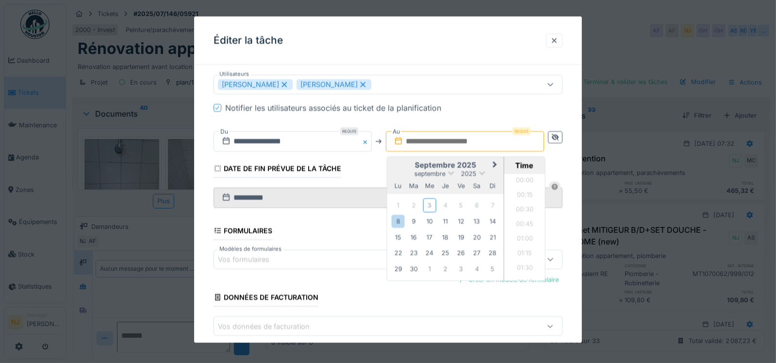
scroll to position [624, 0]
click at [432, 218] on div "10" at bounding box center [429, 221] width 13 height 13
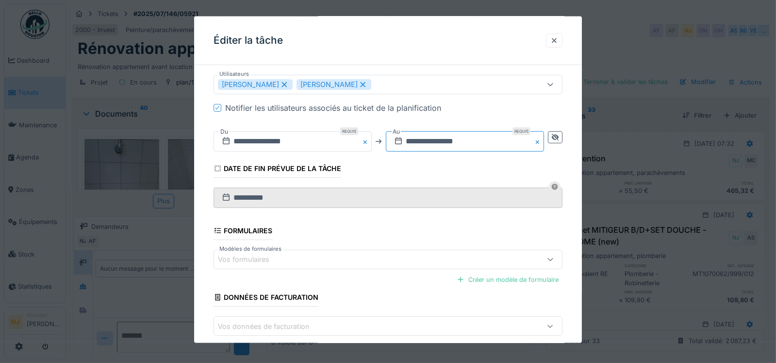
click at [455, 137] on input "**********" at bounding box center [465, 141] width 158 height 20
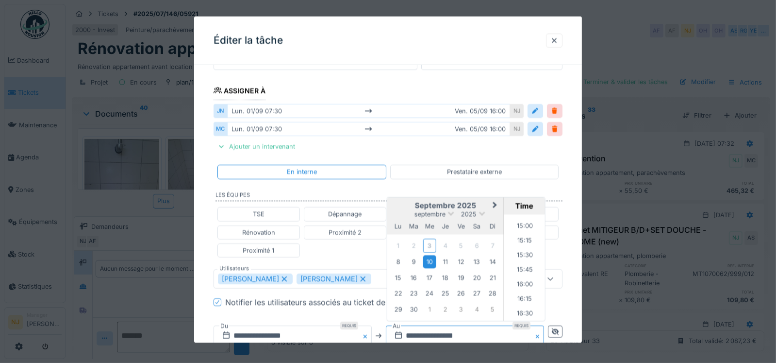
scroll to position [873, 0]
click at [523, 273] on li "16:00" at bounding box center [524, 280] width 41 height 15
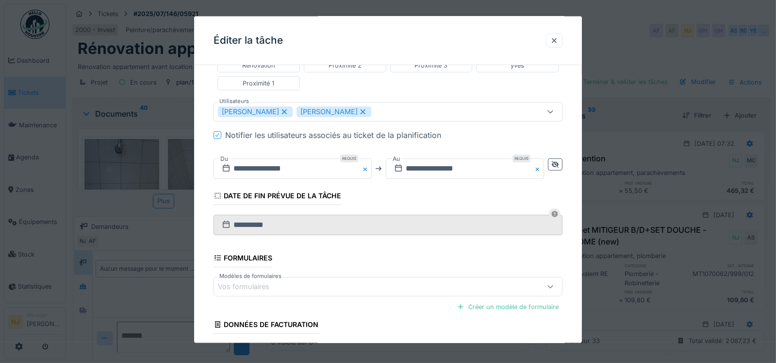
scroll to position [386, 0]
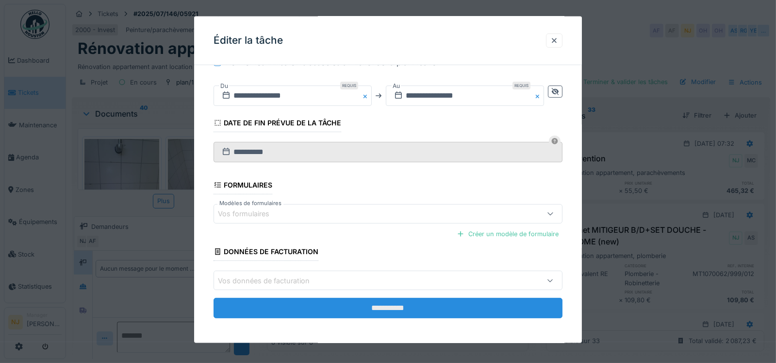
click at [381, 305] on input "**********" at bounding box center [388, 308] width 349 height 20
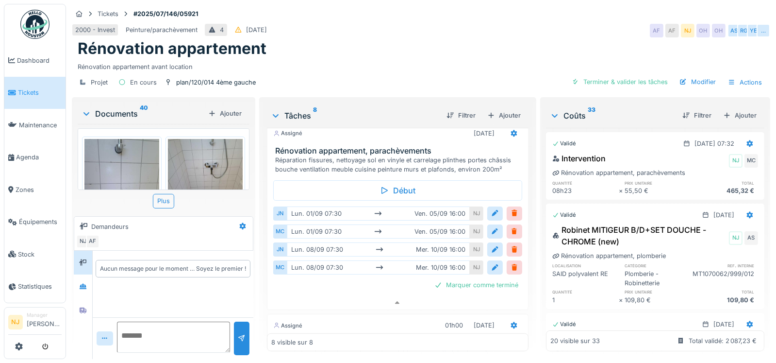
scroll to position [308, 0]
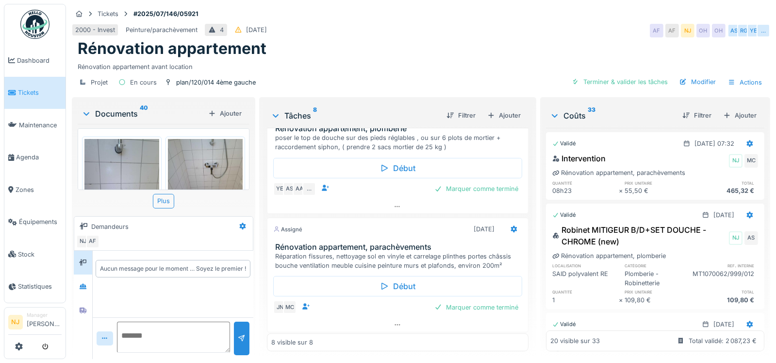
scroll to position [529, 0]
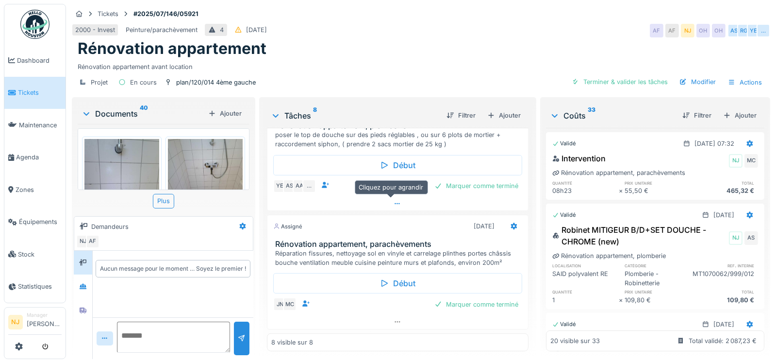
click at [394, 204] on icon at bounding box center [398, 203] width 8 height 6
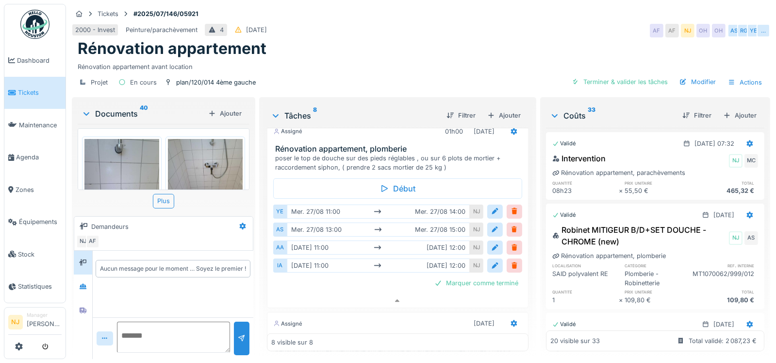
scroll to position [498, 0]
click at [491, 245] on div at bounding box center [495, 249] width 8 height 9
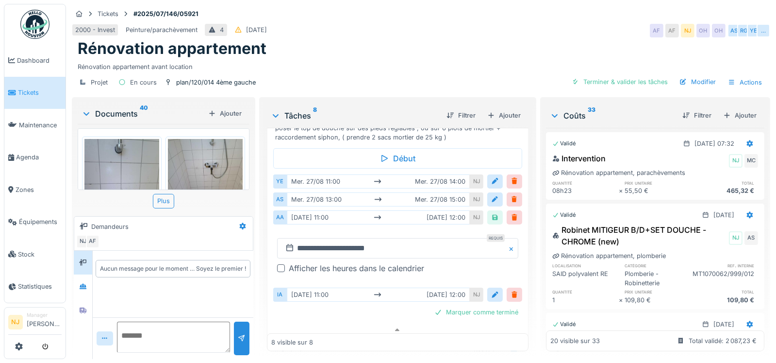
scroll to position [547, 0]
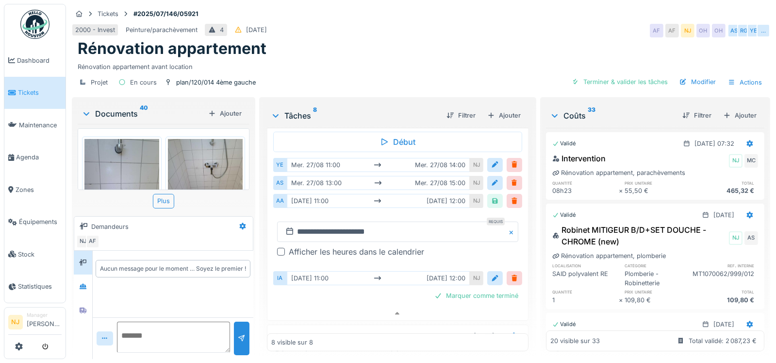
click at [337, 276] on div "[DATE] 11:00 [DATE] 12:00" at bounding box center [378, 278] width 183 height 14
click at [491, 275] on div at bounding box center [495, 277] width 8 height 9
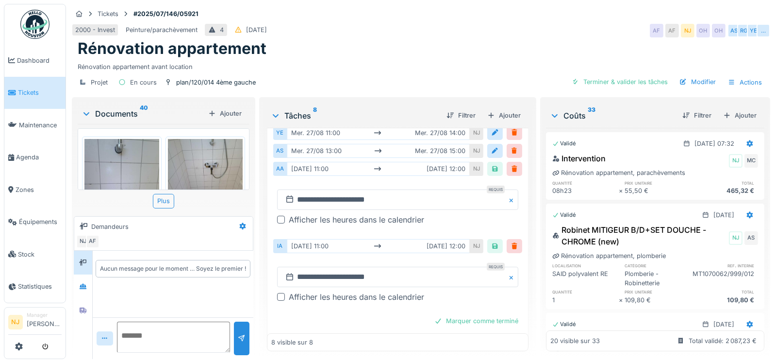
scroll to position [596, 0]
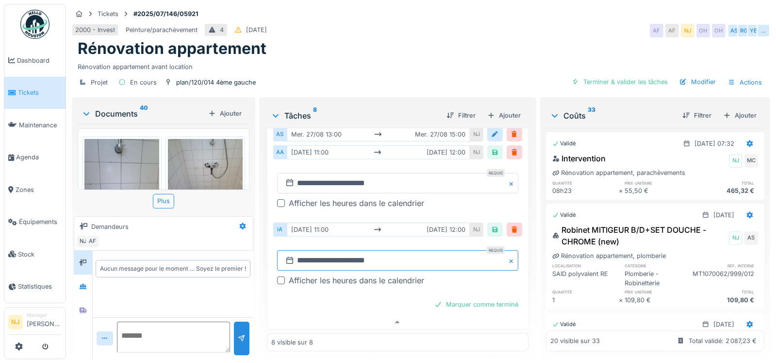
click at [319, 257] on input "**********" at bounding box center [397, 260] width 241 height 20
click at [454, 283] on div "**********" at bounding box center [397, 267] width 249 height 51
click at [511, 228] on div at bounding box center [515, 229] width 8 height 9
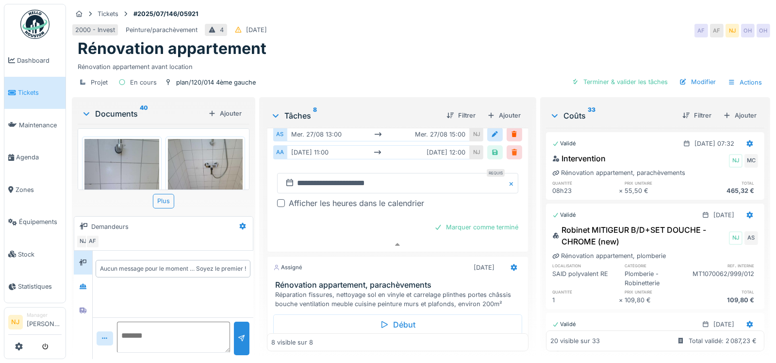
click at [507, 151] on div at bounding box center [515, 152] width 16 height 14
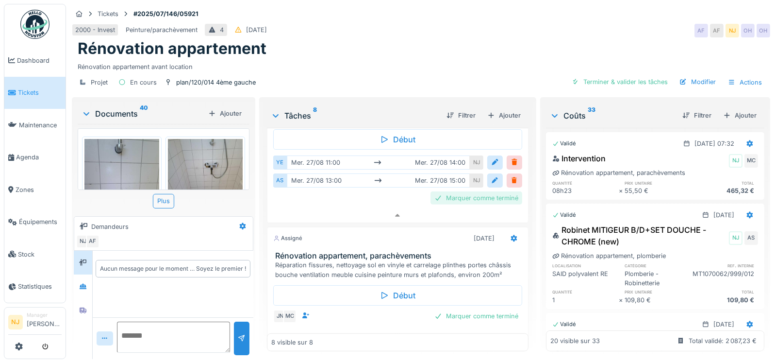
scroll to position [566, 0]
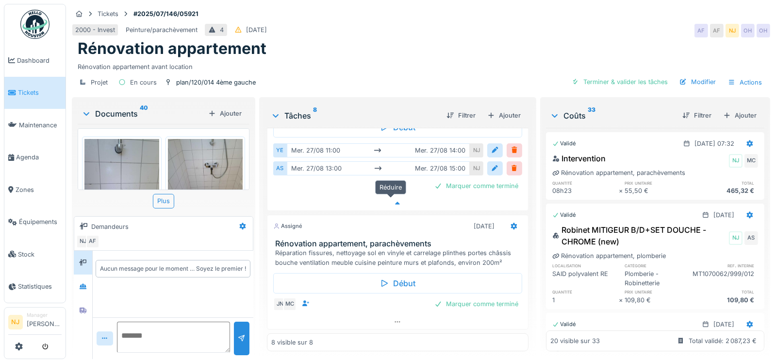
click at [394, 200] on icon at bounding box center [398, 203] width 8 height 6
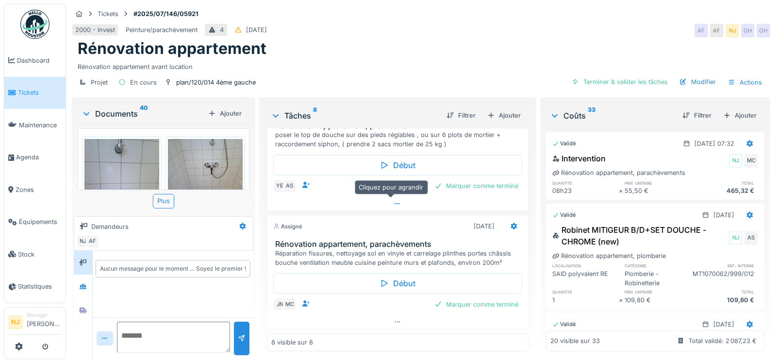
scroll to position [529, 0]
click at [304, 182] on icon at bounding box center [306, 185] width 8 height 6
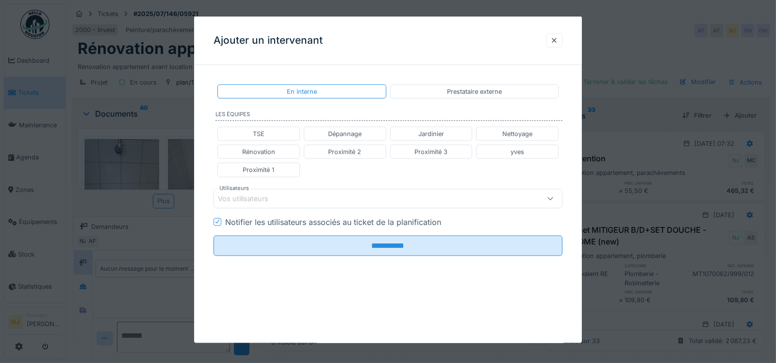
click at [256, 195] on div "Vos utilisateurs" at bounding box center [250, 198] width 64 height 11
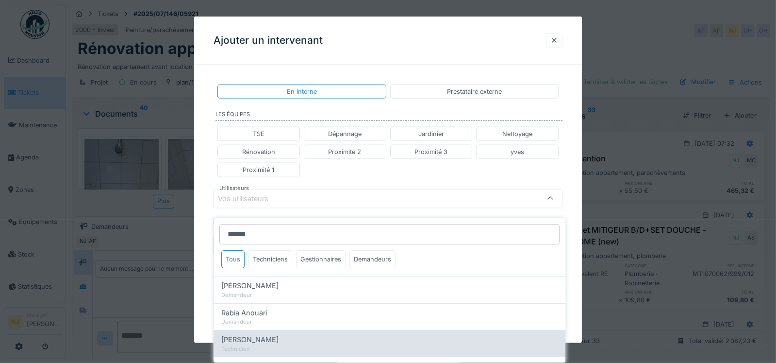
type input "******"
click at [232, 334] on span "[PERSON_NAME]" at bounding box center [249, 339] width 57 height 11
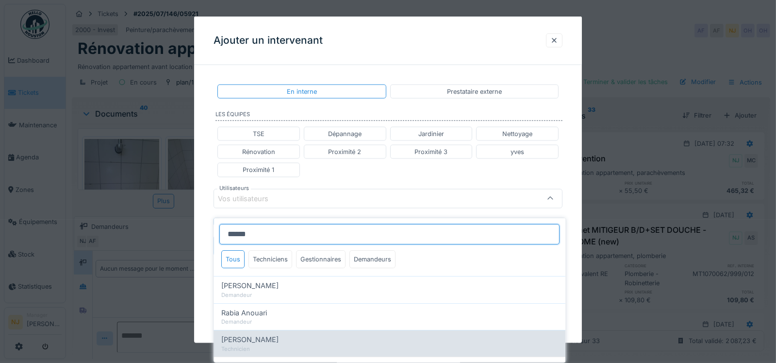
type input "*****"
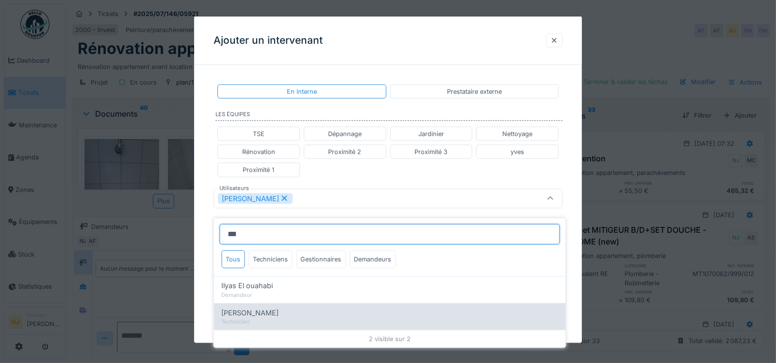
type input "***"
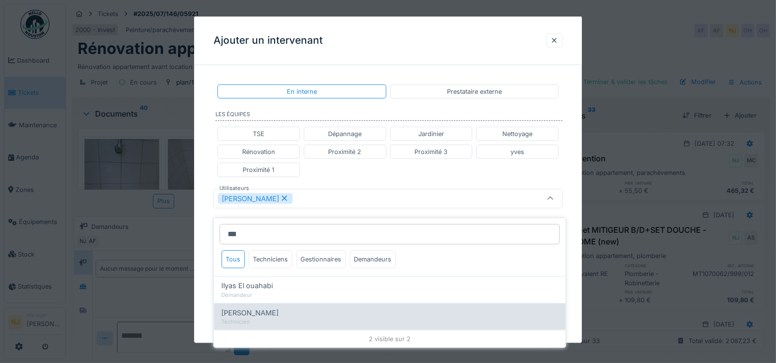
click at [237, 317] on div "Technicien" at bounding box center [389, 321] width 336 height 8
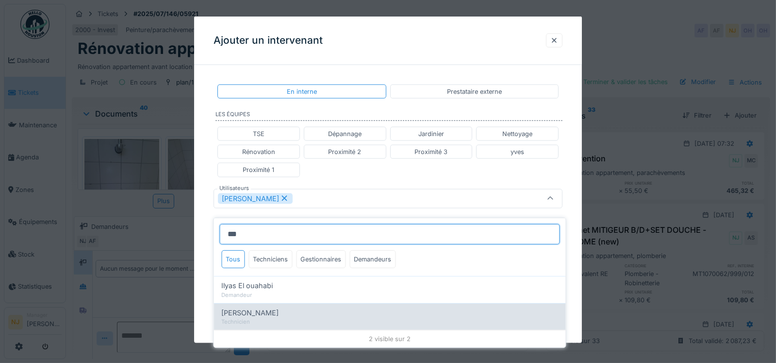
type input "**********"
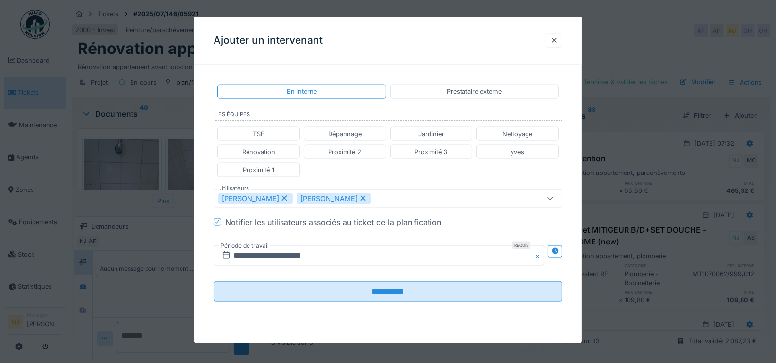
click at [202, 229] on div "**********" at bounding box center [388, 201] width 388 height 256
click at [559, 248] on icon at bounding box center [555, 251] width 6 height 6
click at [301, 255] on input "**********" at bounding box center [293, 255] width 158 height 20
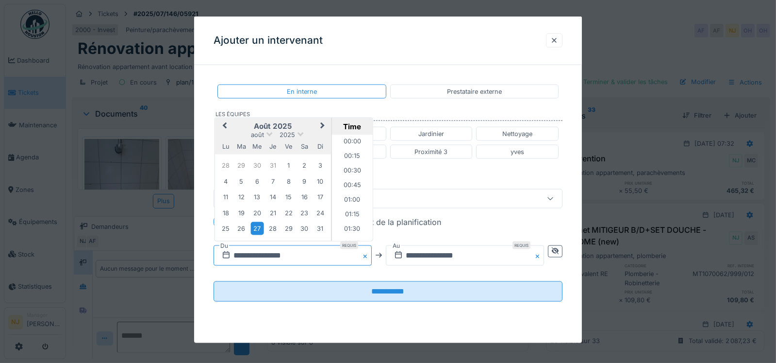
scroll to position [595, 0]
click at [322, 123] on span "Next Month" at bounding box center [322, 126] width 0 height 12
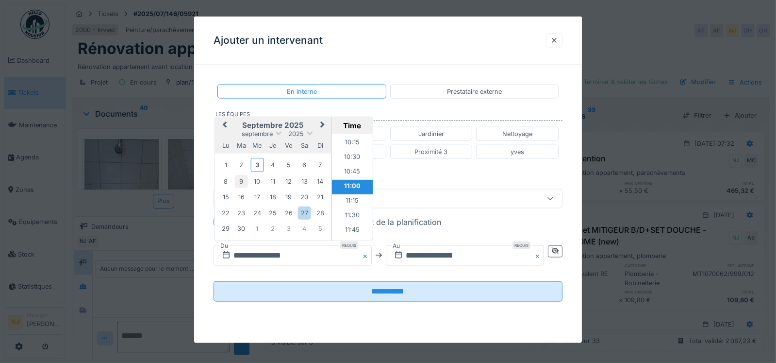
click at [242, 179] on div "9" at bounding box center [241, 181] width 13 height 13
click at [348, 181] on li "11:00" at bounding box center [352, 186] width 41 height 15
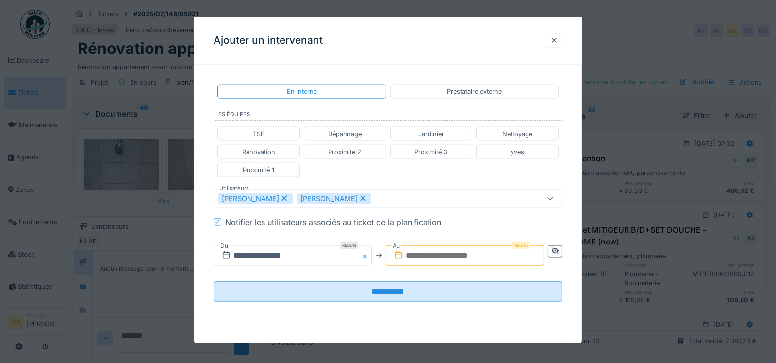
click at [468, 255] on input "text" at bounding box center [465, 255] width 158 height 20
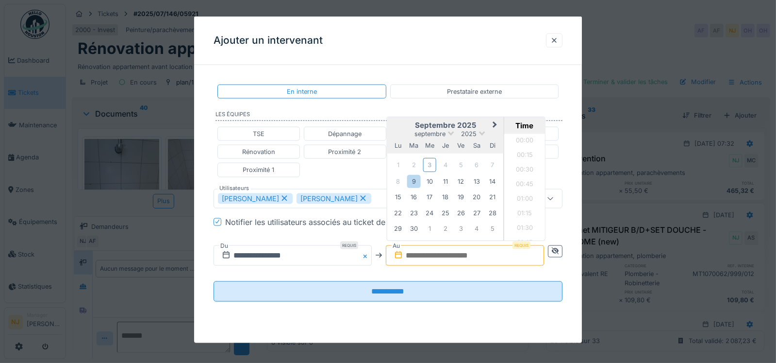
scroll to position [624, 0]
click at [415, 181] on div "9" at bounding box center [413, 181] width 13 height 13
click at [522, 185] on li "11:30" at bounding box center [524, 187] width 41 height 15
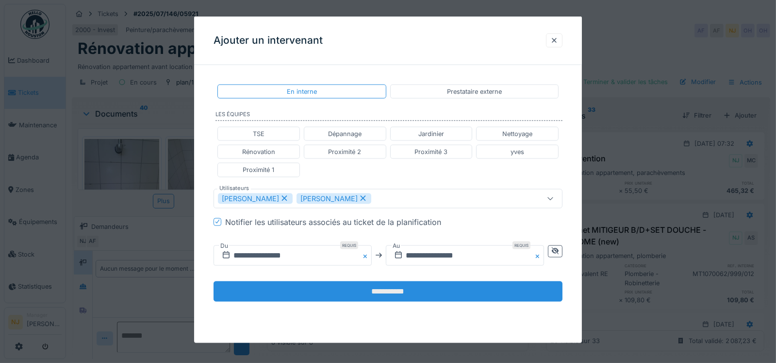
click at [398, 288] on input "**********" at bounding box center [388, 291] width 349 height 20
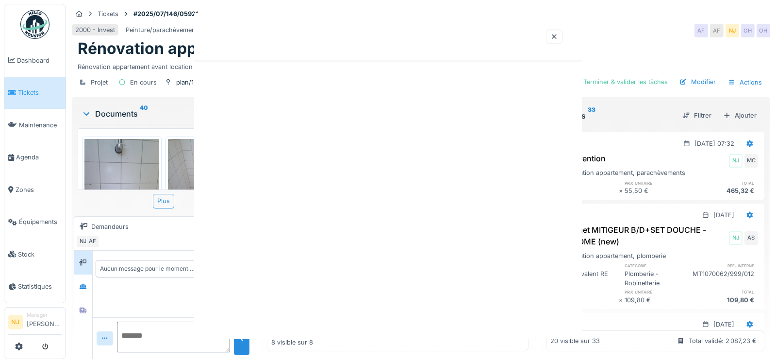
click at [401, 286] on div at bounding box center [388, 181] width 776 height 363
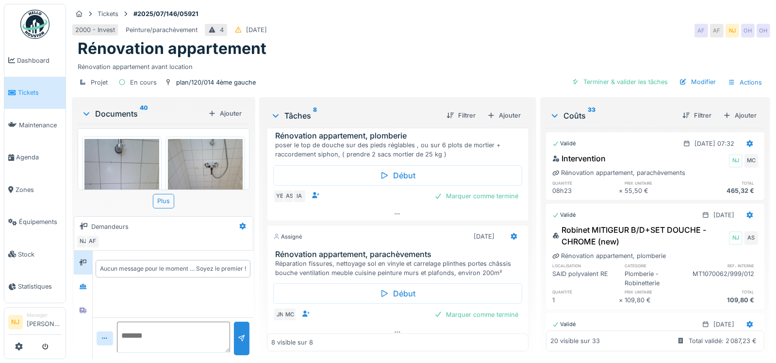
scroll to position [529, 0]
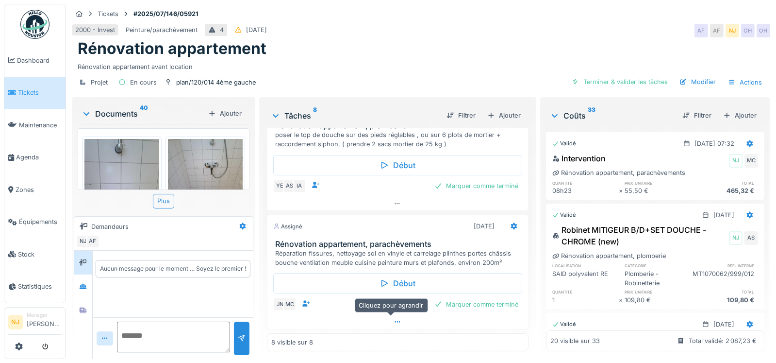
click at [395, 321] on icon at bounding box center [397, 321] width 5 height 1
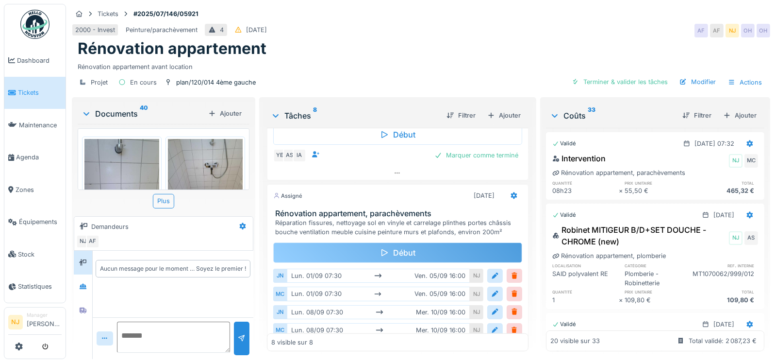
scroll to position [602, 0]
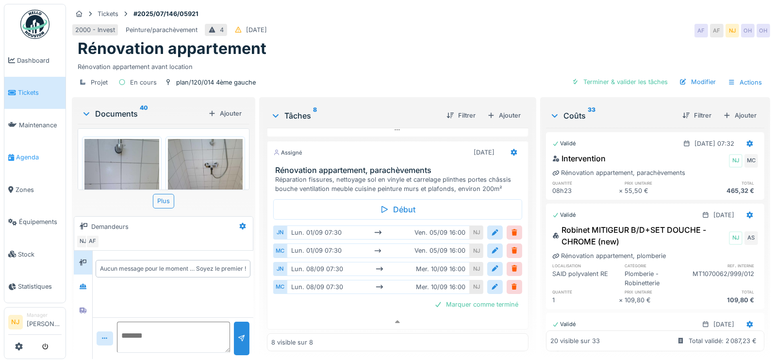
click at [39, 153] on span "Agenda" at bounding box center [39, 156] width 46 height 9
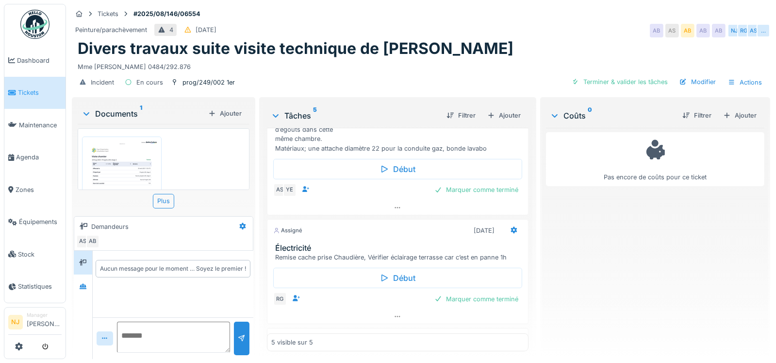
scroll to position [146, 0]
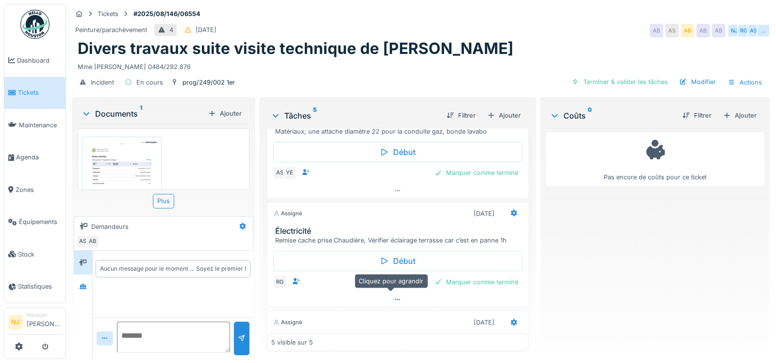
click at [394, 296] on icon at bounding box center [398, 299] width 8 height 6
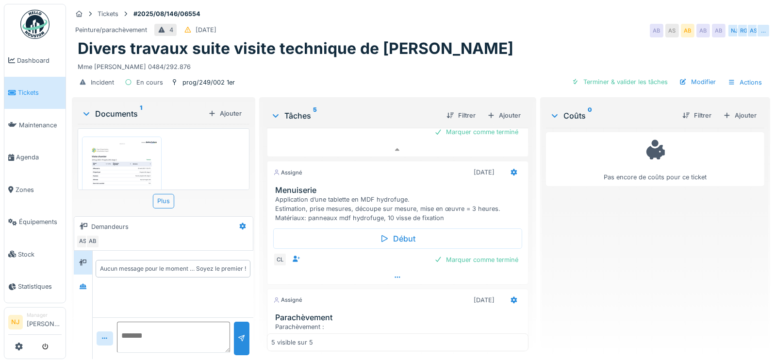
scroll to position [412, 0]
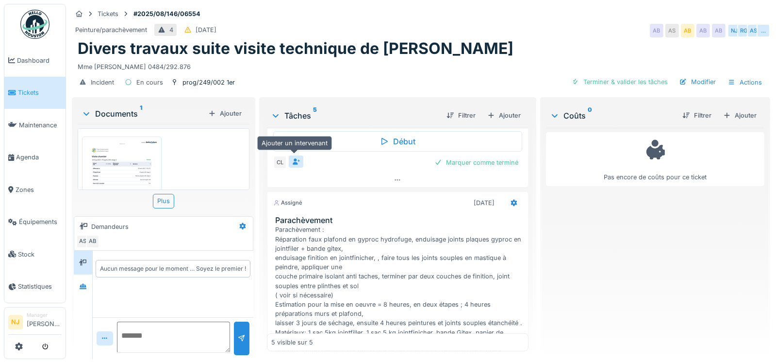
click at [293, 158] on icon at bounding box center [296, 161] width 7 height 6
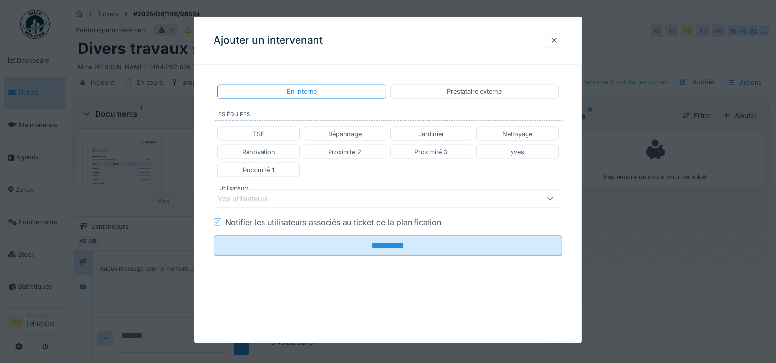
click at [239, 196] on div "Vos utilisateurs" at bounding box center [250, 198] width 64 height 11
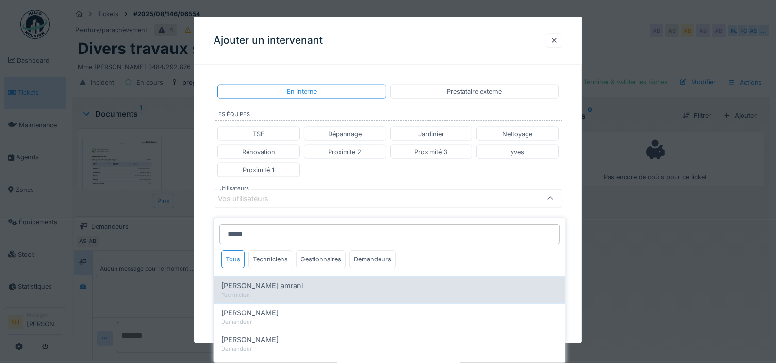
type input "*****"
click at [234, 280] on span "[PERSON_NAME] amrani" at bounding box center [262, 285] width 82 height 11
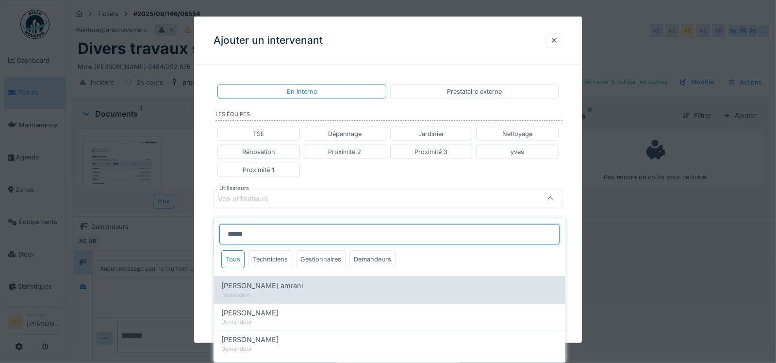
type input "****"
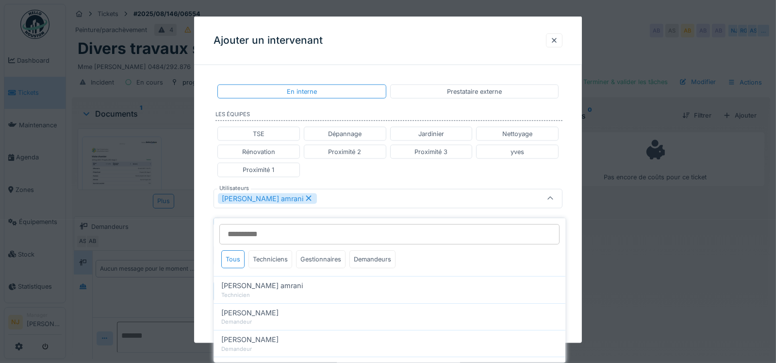
click at [203, 240] on div "**********" at bounding box center [388, 201] width 388 height 256
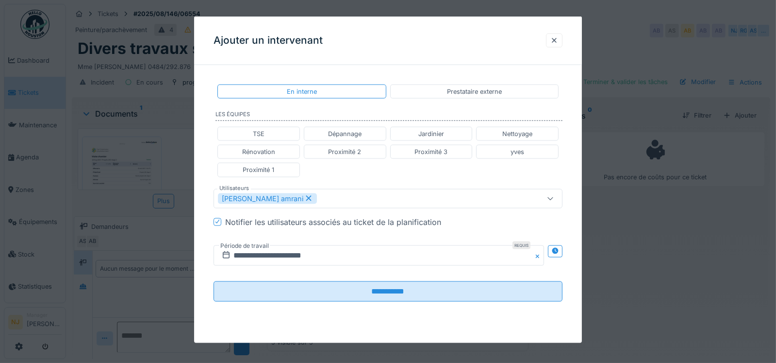
click at [304, 196] on icon at bounding box center [308, 198] width 9 height 7
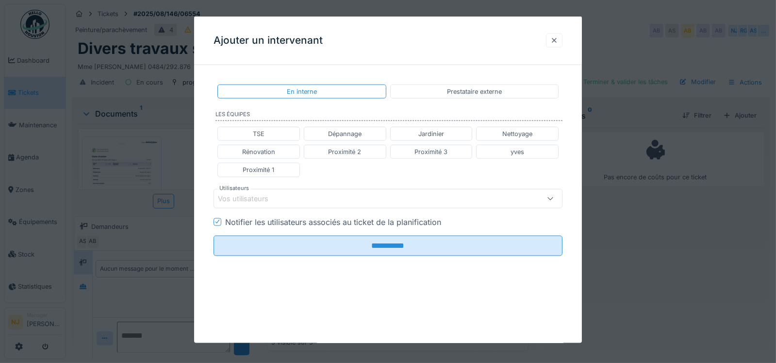
click at [557, 36] on div at bounding box center [554, 40] width 8 height 9
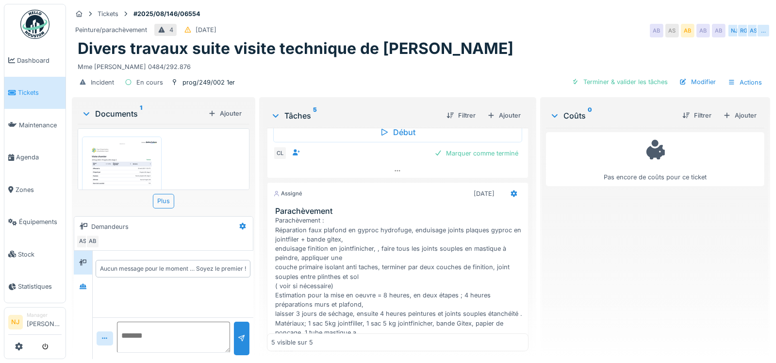
scroll to position [436, 0]
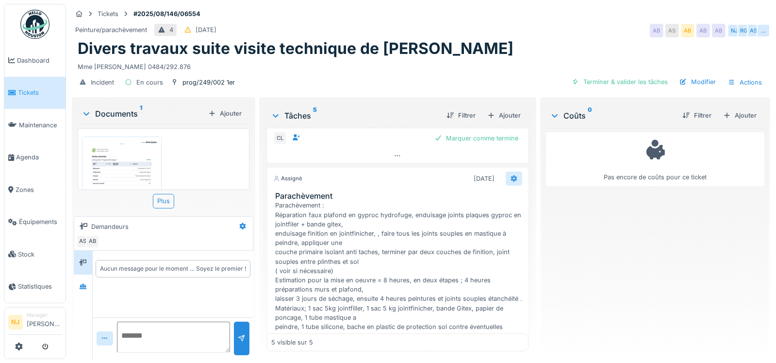
click at [511, 175] on icon at bounding box center [514, 178] width 6 height 7
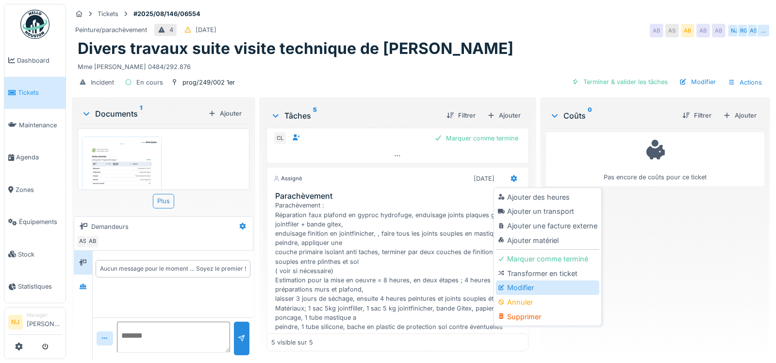
click at [521, 287] on div "Modifier" at bounding box center [547, 287] width 103 height 15
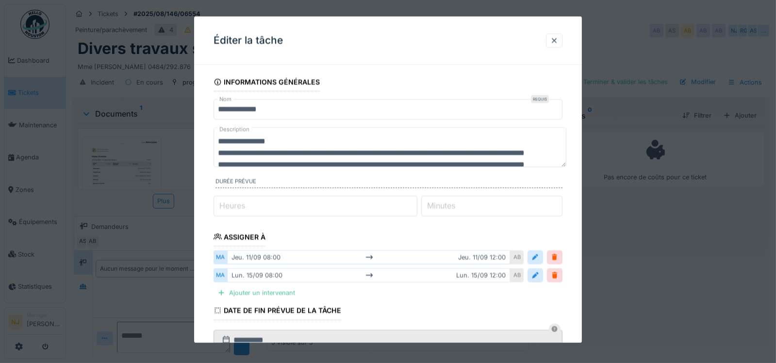
click at [286, 110] on input "**********" at bounding box center [388, 109] width 349 height 20
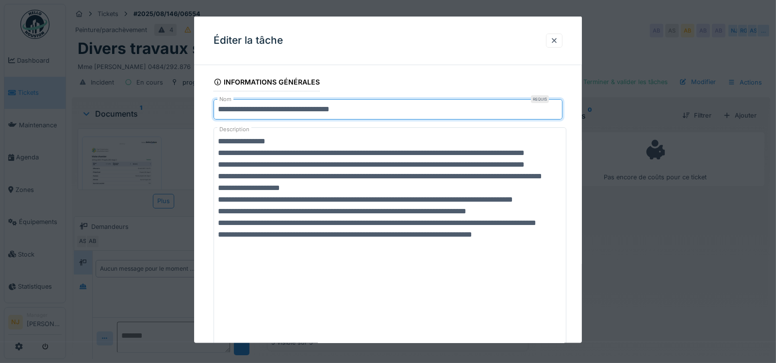
drag, startPoint x: 562, startPoint y: 165, endPoint x: 570, endPoint y: 356, distance: 191.4
click at [570, 356] on div "**********" at bounding box center [421, 181] width 710 height 363
type input "**********"
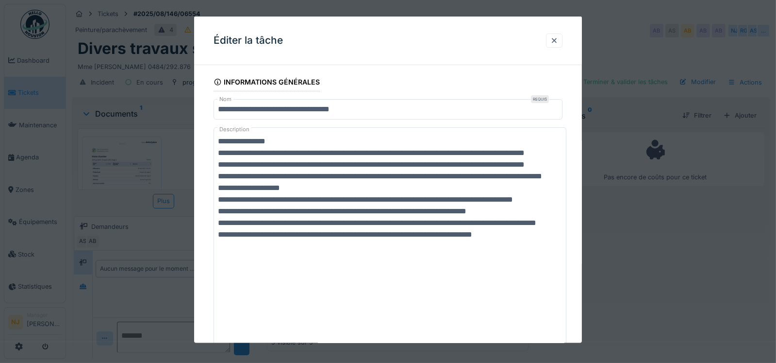
click at [218, 291] on textarea "**********" at bounding box center [390, 242] width 353 height 231
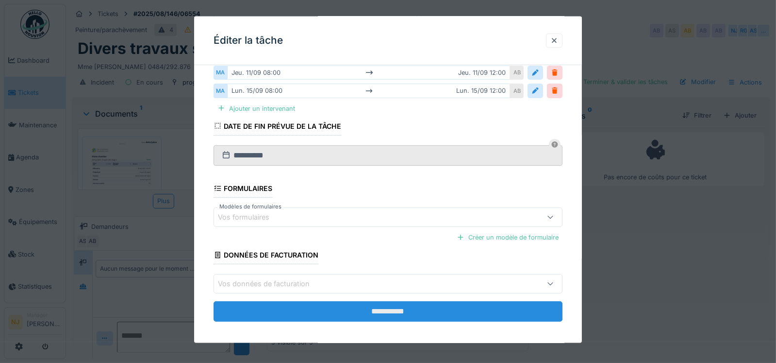
scroll to position [380, 0]
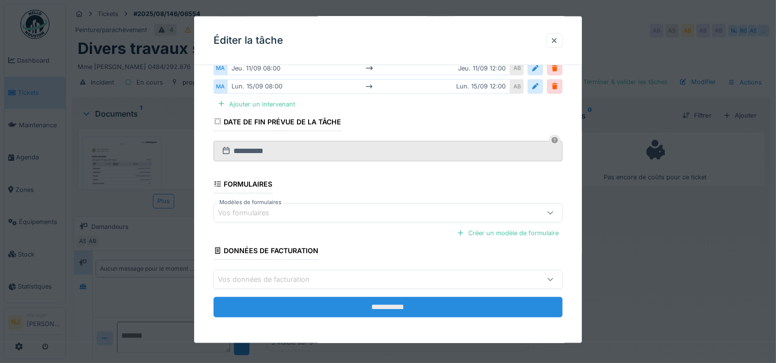
type textarea "**********"
click at [390, 304] on input "**********" at bounding box center [388, 307] width 349 height 20
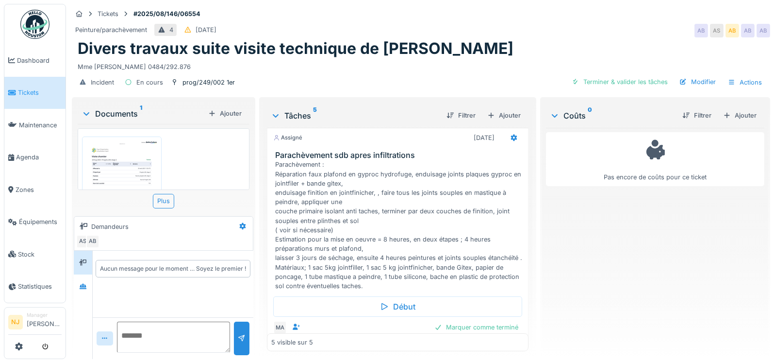
scroll to position [507, 0]
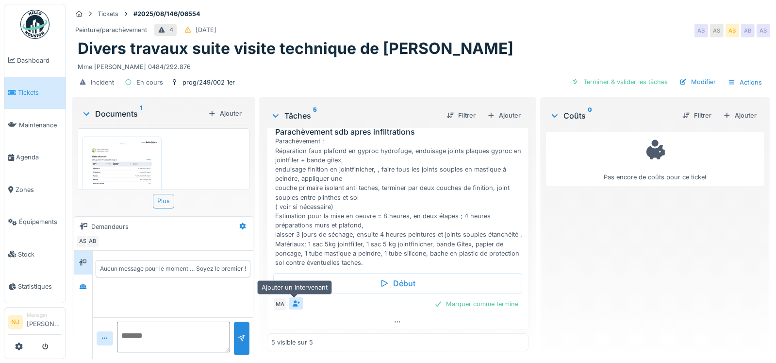
click at [294, 300] on icon at bounding box center [296, 303] width 7 height 6
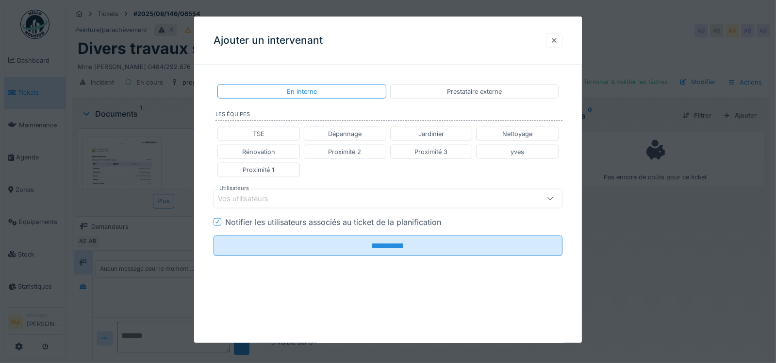
click at [558, 36] on div at bounding box center [554, 40] width 8 height 9
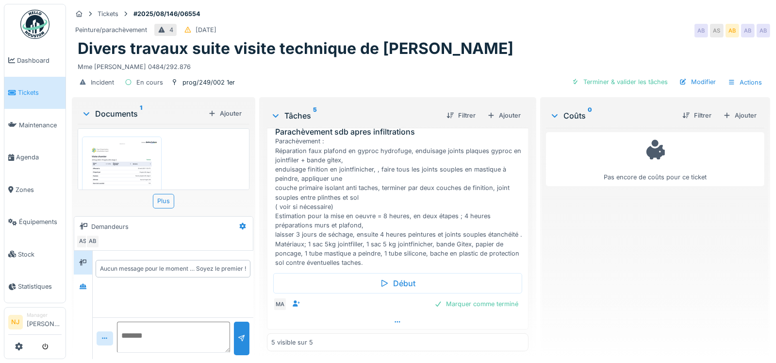
scroll to position [361, 0]
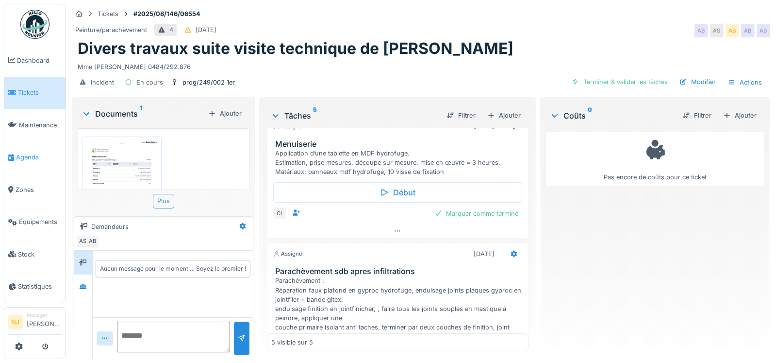
click at [35, 153] on span "Agenda" at bounding box center [39, 156] width 46 height 9
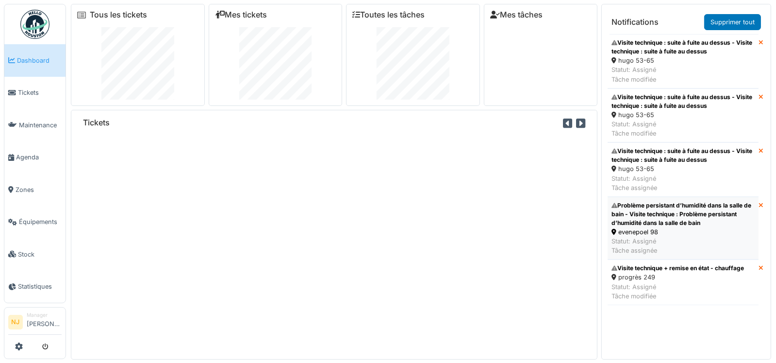
click at [655, 205] on div "Problème persistant d’humidité dans la salle de bain - Visite technique : Probl…" at bounding box center [683, 214] width 143 height 26
click at [656, 153] on div "Visite technique : suite à fuite au dessus - Visite technique : suite à fuite a…" at bounding box center [683, 155] width 143 height 17
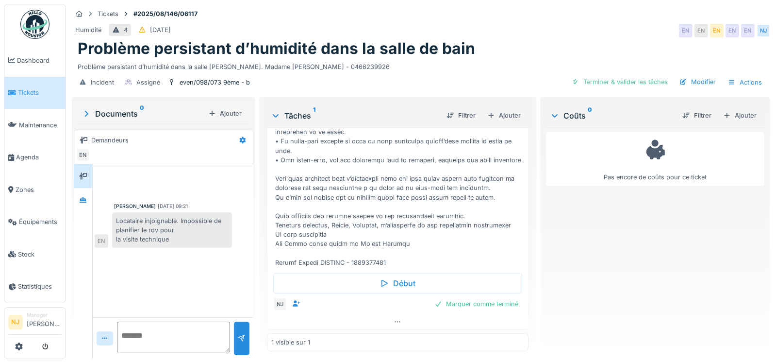
scroll to position [280, 0]
click at [84, 197] on icon at bounding box center [83, 200] width 8 height 6
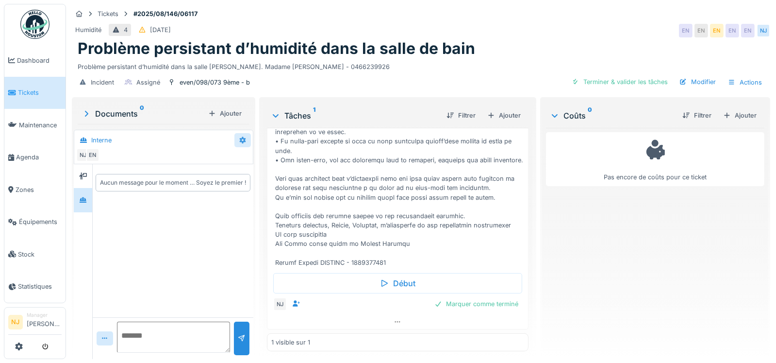
click at [239, 136] on icon at bounding box center [242, 139] width 6 height 7
click at [263, 168] on div "Créer une conversation" at bounding box center [280, 175] width 91 height 15
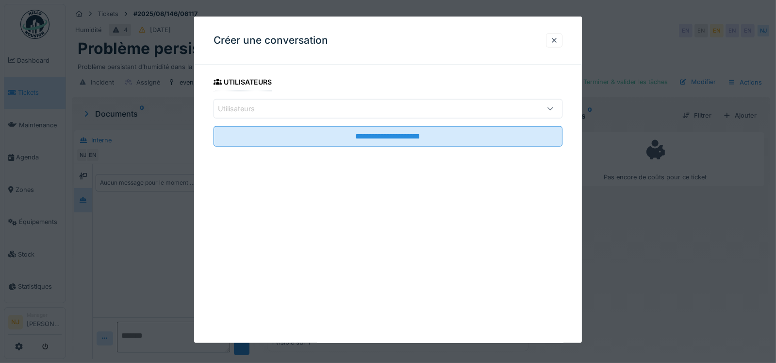
click at [289, 108] on div "Utilisateurs" at bounding box center [367, 108] width 299 height 11
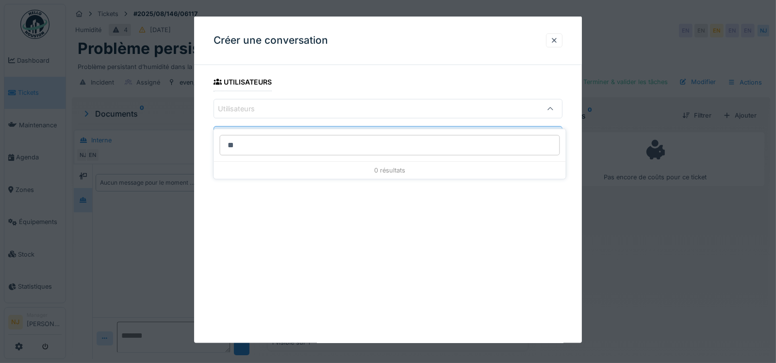
type input "*"
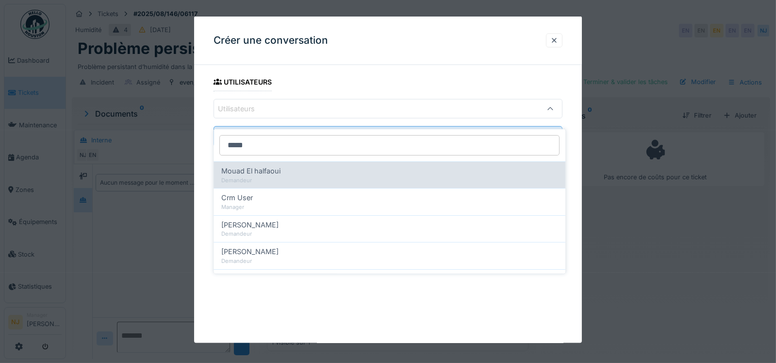
type input "*****"
click at [236, 166] on span "Mouad El halfaoui" at bounding box center [250, 171] width 59 height 11
type input "*****"
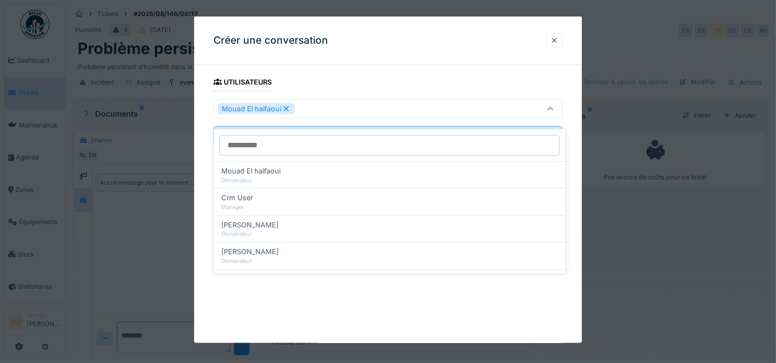
click at [310, 105] on div "Mouad El halfaoui" at bounding box center [367, 108] width 299 height 11
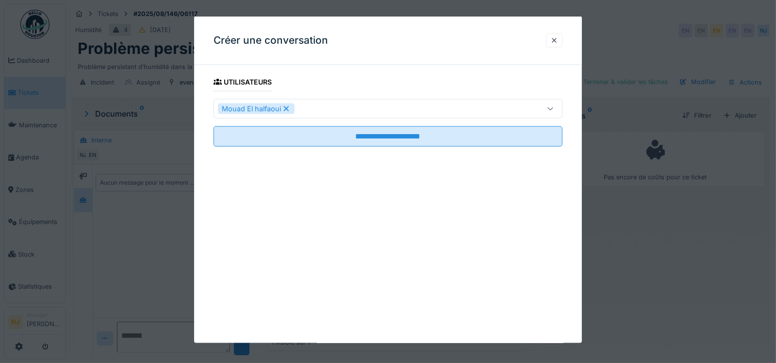
click at [327, 110] on div "Mouad El halfaoui" at bounding box center [367, 108] width 299 height 11
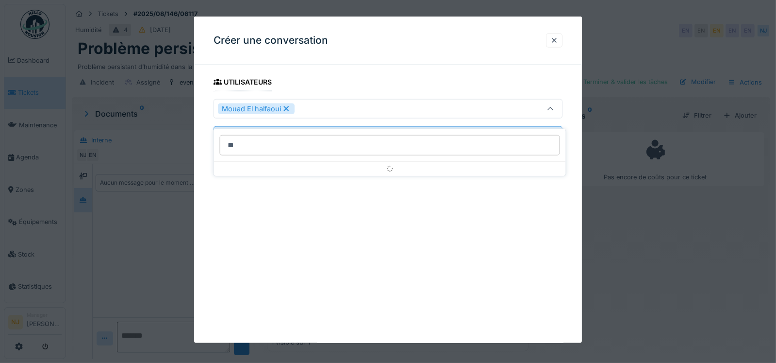
type input "*"
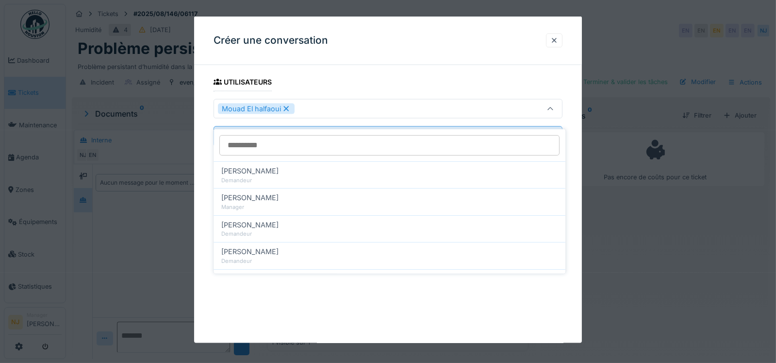
click at [309, 106] on div "Mouad El halfaoui" at bounding box center [367, 108] width 299 height 11
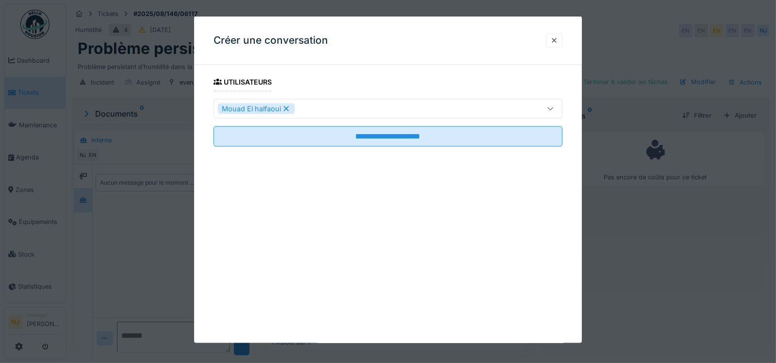
click at [310, 104] on div "Mouad El halfaoui" at bounding box center [367, 108] width 299 height 11
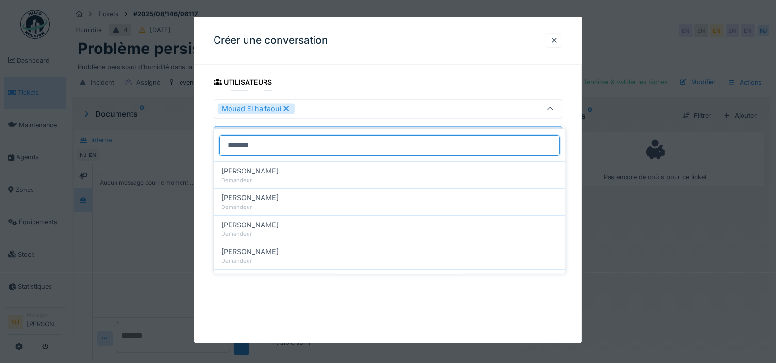
click at [266, 138] on input "*******" at bounding box center [389, 145] width 340 height 20
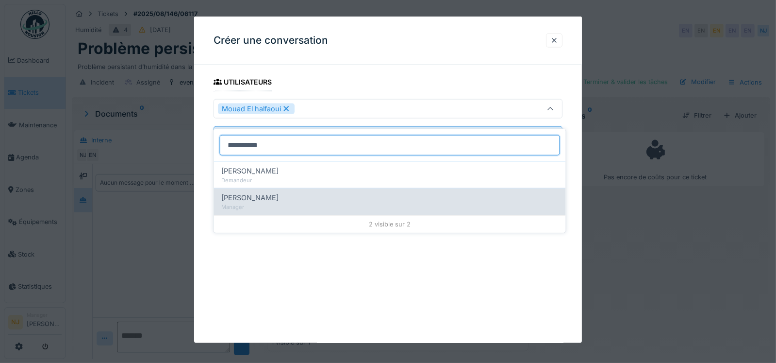
type input "**********"
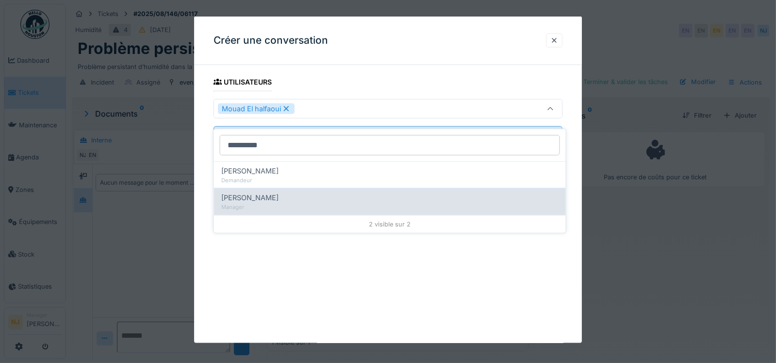
click at [247, 192] on span "[PERSON_NAME]" at bounding box center [249, 197] width 57 height 11
type input "**********"
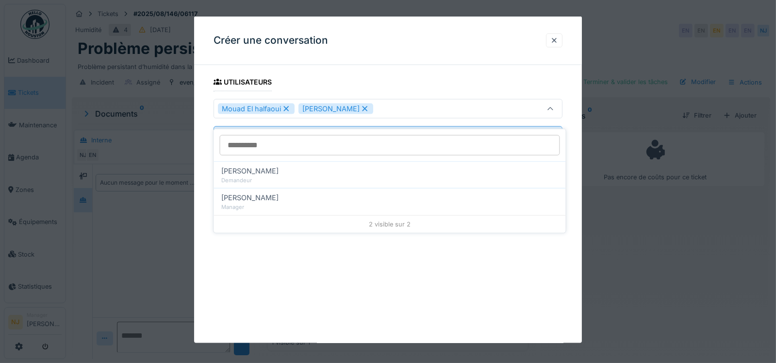
click at [286, 107] on icon at bounding box center [285, 108] width 5 height 5
type input "*****"
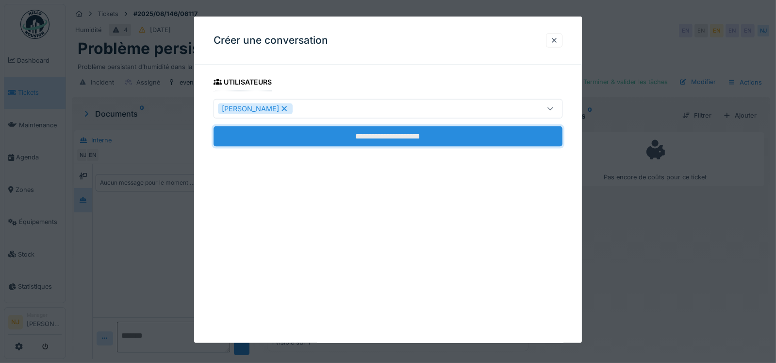
click at [355, 135] on input "**********" at bounding box center [388, 136] width 349 height 20
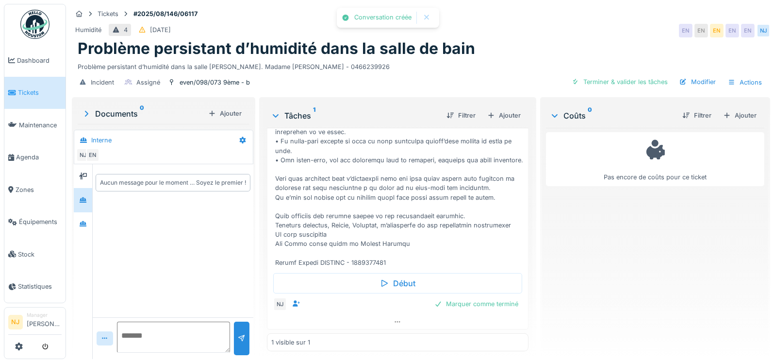
click at [141, 333] on textarea at bounding box center [173, 336] width 113 height 31
click at [148, 339] on textarea "**********" at bounding box center [173, 336] width 113 height 31
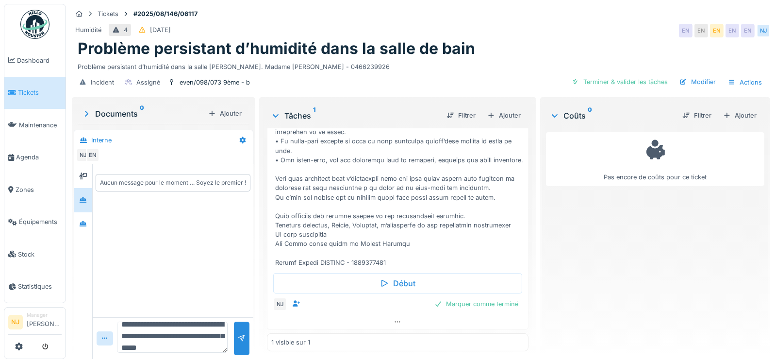
scroll to position [23, 0]
click at [140, 342] on textarea "**********" at bounding box center [172, 336] width 111 height 31
click at [207, 341] on textarea "**********" at bounding box center [172, 336] width 111 height 31
click at [187, 340] on textarea "**********" at bounding box center [172, 336] width 111 height 31
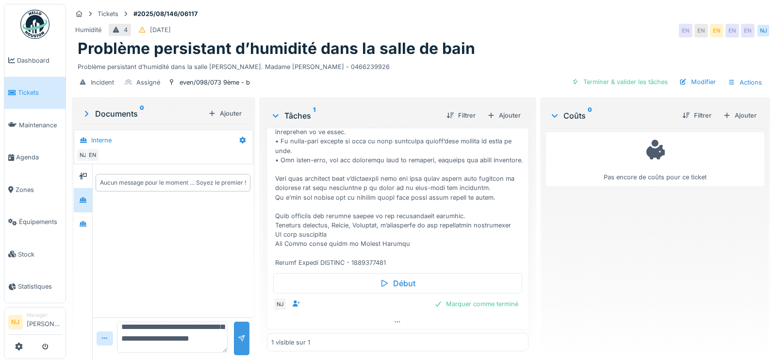
type textarea "**********"
click at [240, 333] on div at bounding box center [242, 337] width 8 height 9
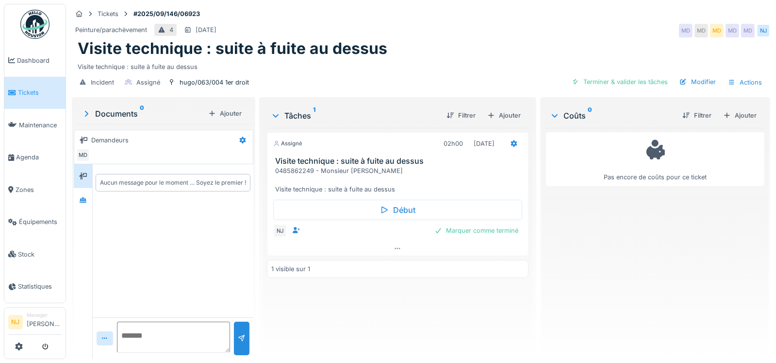
scroll to position [7, 0]
click at [394, 245] on icon at bounding box center [398, 248] width 8 height 6
click at [31, 154] on span "Agenda" at bounding box center [39, 156] width 46 height 9
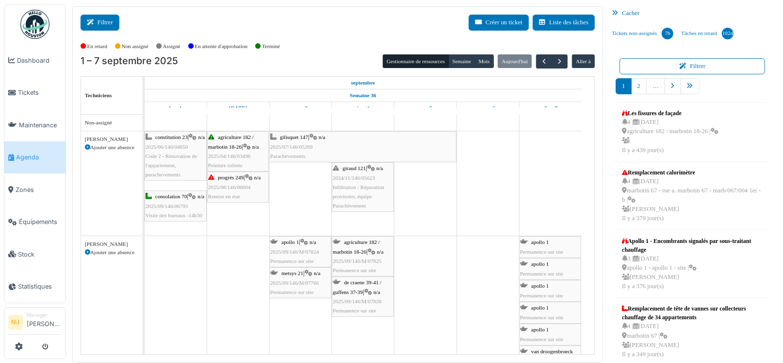
click at [104, 24] on button "Filtrer" at bounding box center [100, 23] width 39 height 16
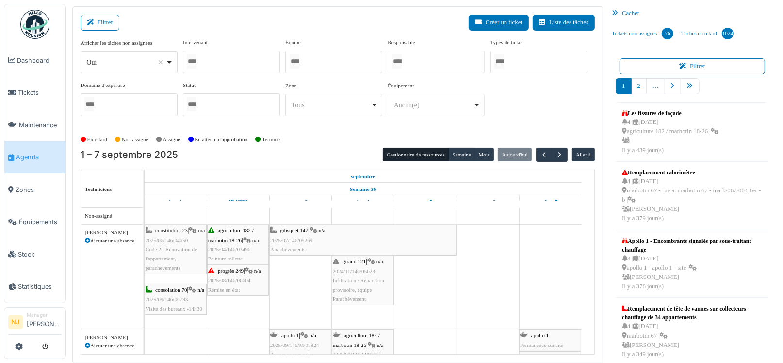
click at [311, 61] on div at bounding box center [333, 61] width 97 height 23
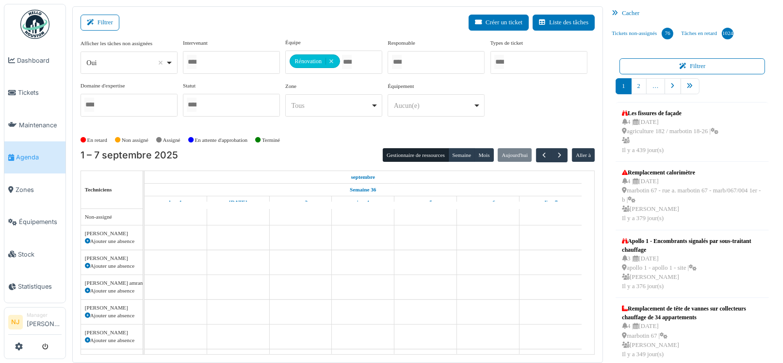
click at [316, 18] on div "Filtrer Créer un ticket Liste des tâches" at bounding box center [338, 27] width 515 height 24
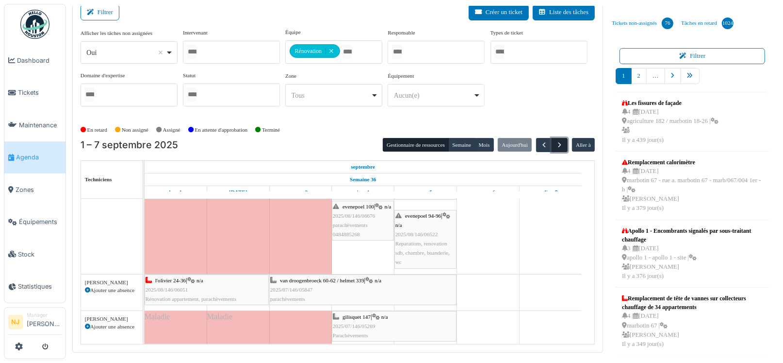
click at [556, 143] on span "button" at bounding box center [560, 145] width 8 height 8
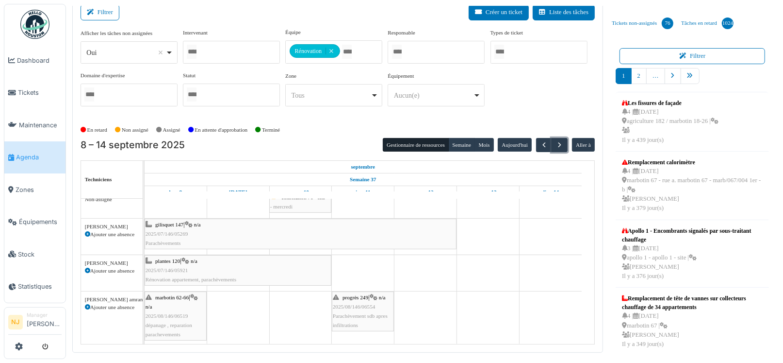
click at [168, 307] on div "marbotin 62-66 | n/a 2025/08/146/06519 dépanage , reparation parachevements" at bounding box center [176, 316] width 60 height 47
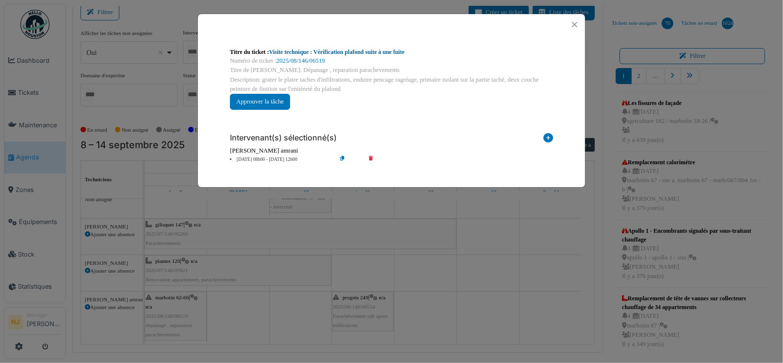
click at [332, 51] on link "Visite technique : Vérification plafond suite à une fuite" at bounding box center [336, 52] width 135 height 7
click at [573, 23] on button "Close" at bounding box center [574, 24] width 13 height 13
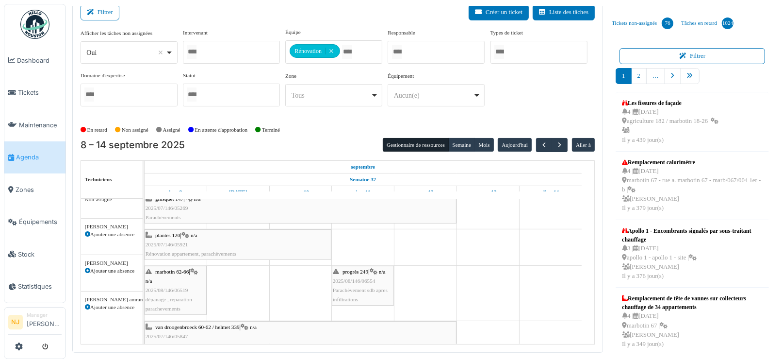
scroll to position [56, 0]
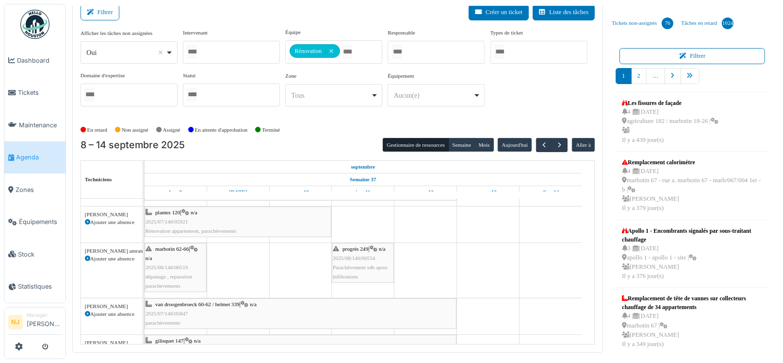
click at [360, 257] on span "2025/08/146/06554" at bounding box center [354, 258] width 43 height 6
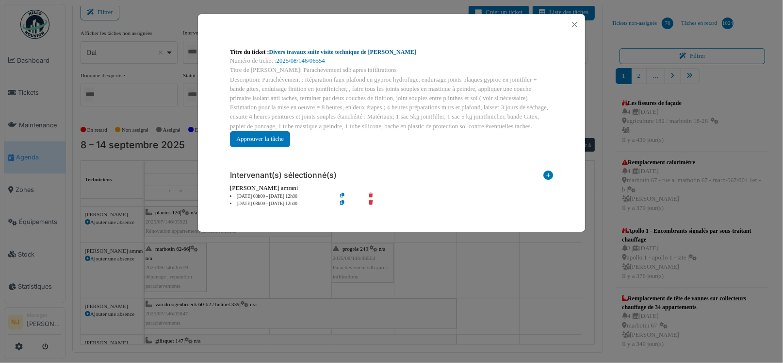
click at [330, 51] on link "Divers travaux suite visite technique de Nicolae" at bounding box center [342, 52] width 147 height 7
click at [575, 24] on button "Close" at bounding box center [574, 24] width 13 height 13
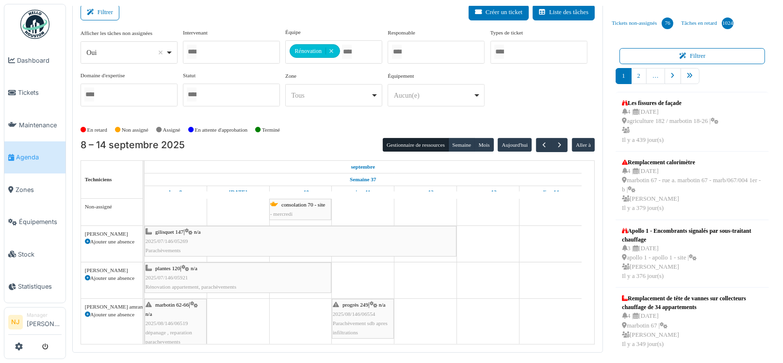
scroll to position [0, 0]
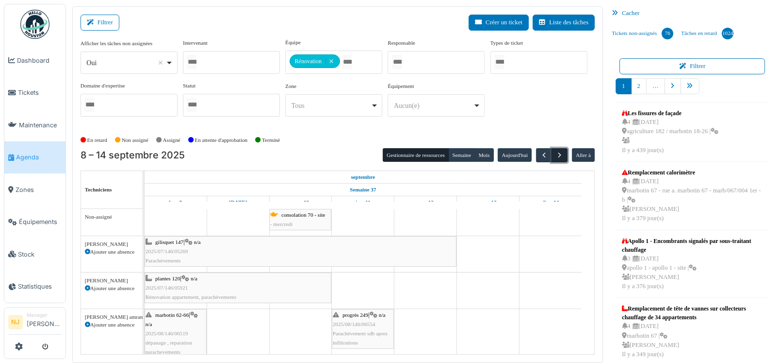
click at [556, 151] on span "button" at bounding box center [560, 155] width 8 height 8
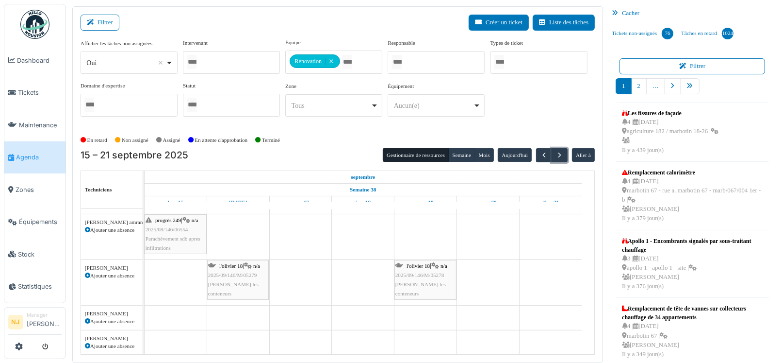
scroll to position [94, 0]
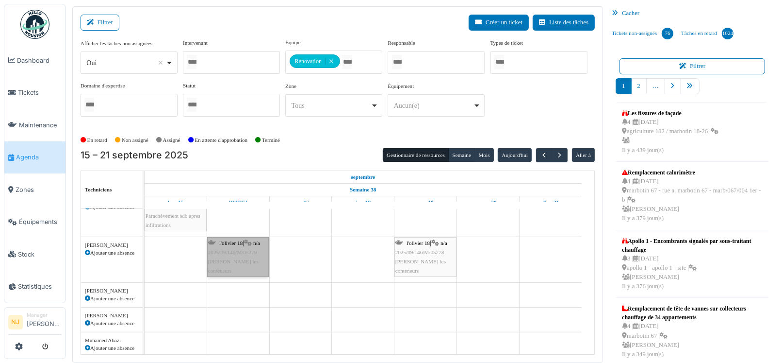
click at [237, 256] on link "l'olivier 18 | n/a 2025/09/146/M/05279 Olivier - Rentrer les conteneurs" at bounding box center [238, 257] width 62 height 40
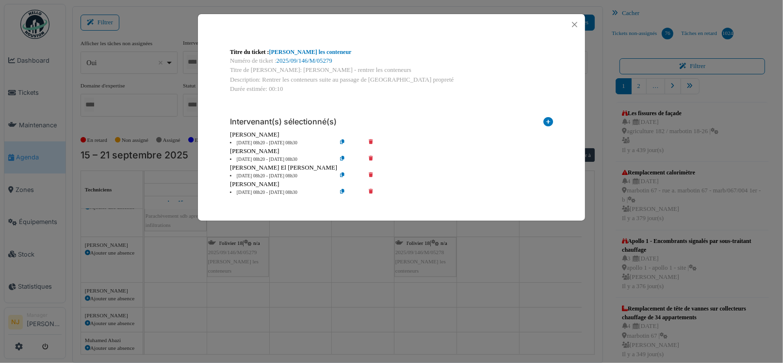
click at [372, 158] on icon at bounding box center [378, 159] width 28 height 7
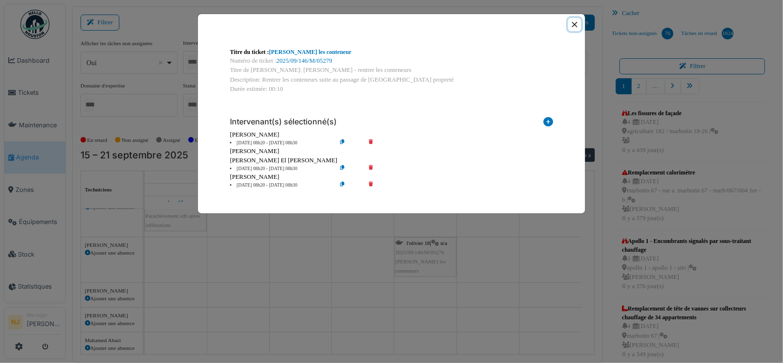
click at [575, 25] on button "Close" at bounding box center [574, 24] width 13 height 13
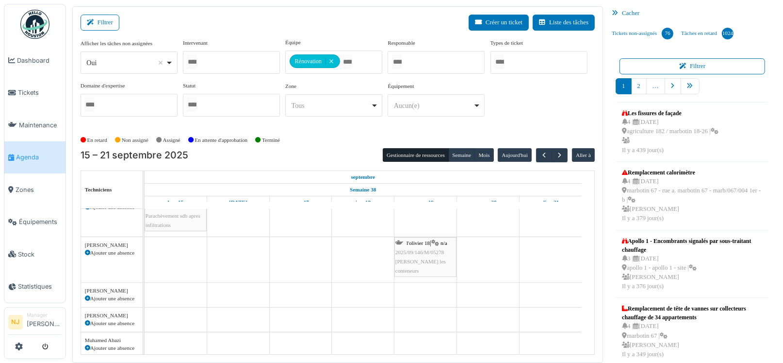
click at [423, 250] on span "2025/09/146/M/05278" at bounding box center [420, 252] width 49 height 6
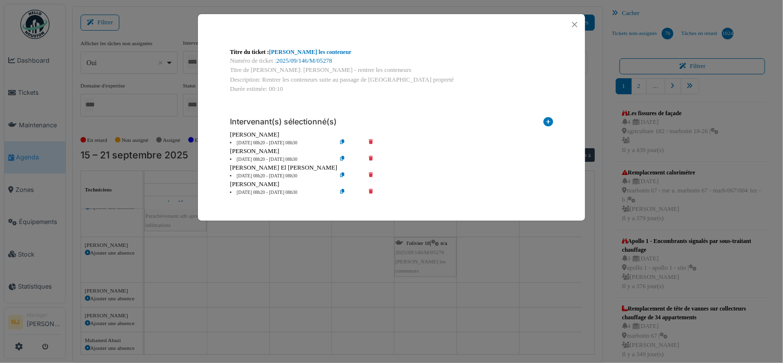
click at [371, 157] on icon at bounding box center [378, 159] width 28 height 7
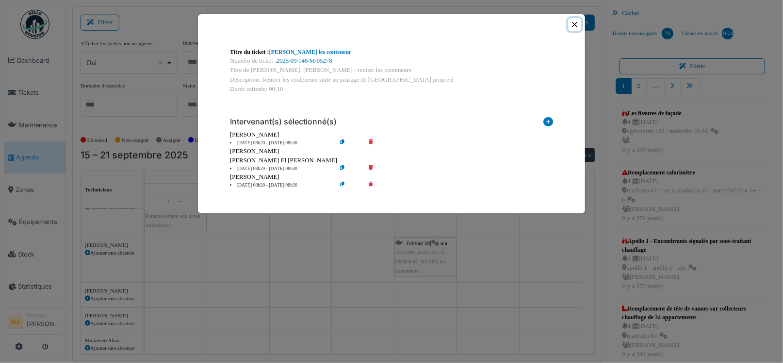
click at [577, 23] on button "Close" at bounding box center [574, 24] width 13 height 13
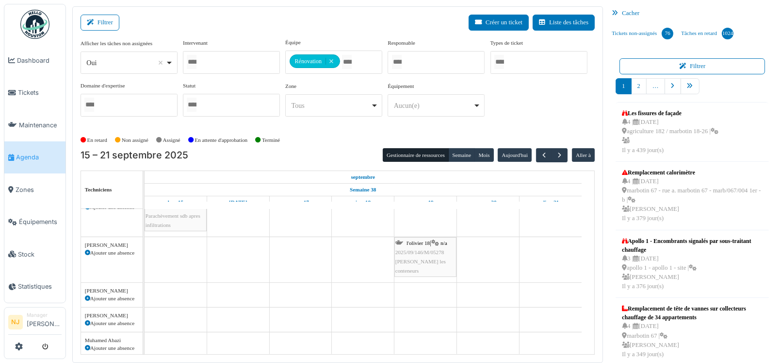
click at [420, 251] on td at bounding box center [426, 236] width 63 height 242
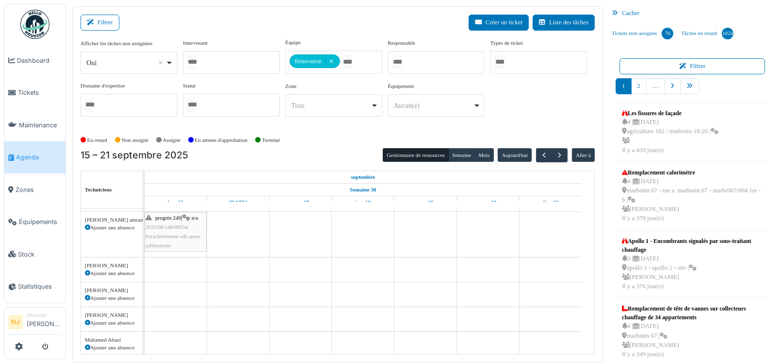
scroll to position [10, 0]
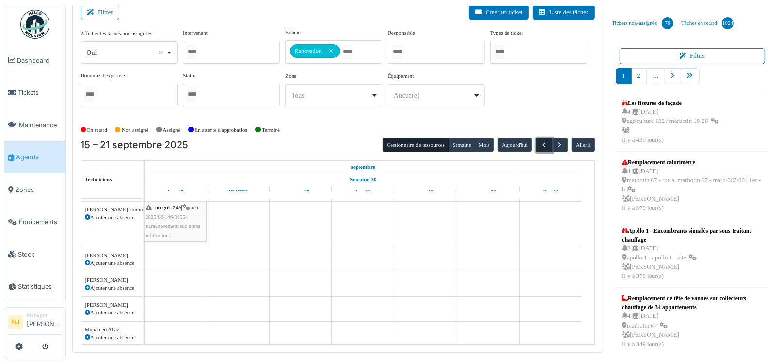
click at [542, 142] on span "button" at bounding box center [544, 145] width 8 height 8
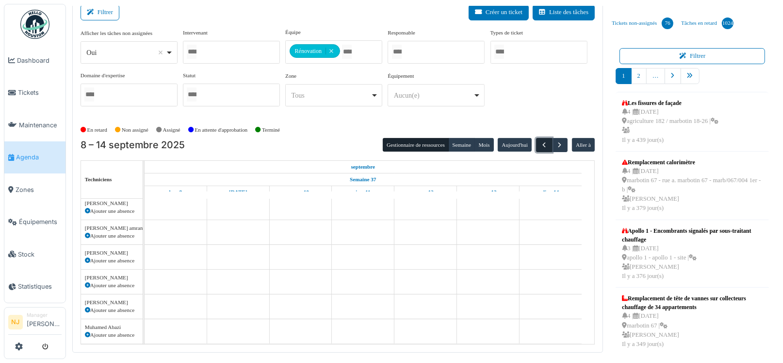
scroll to position [42, 0]
click at [542, 142] on span "button" at bounding box center [544, 145] width 8 height 8
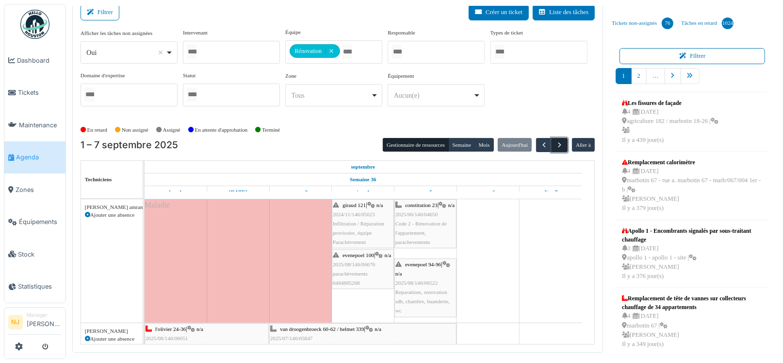
click at [556, 145] on span "button" at bounding box center [560, 145] width 8 height 8
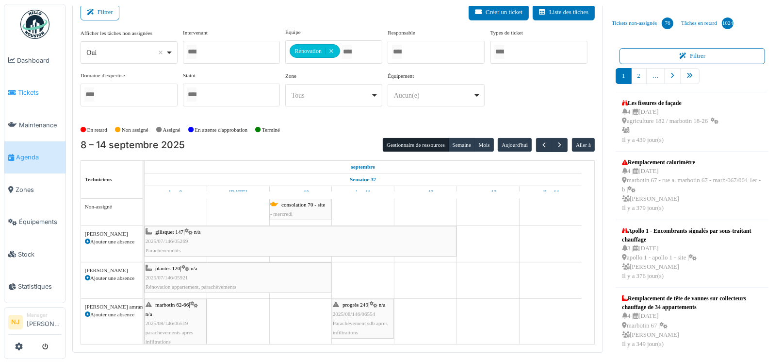
click at [28, 92] on span "Tickets" at bounding box center [40, 92] width 44 height 9
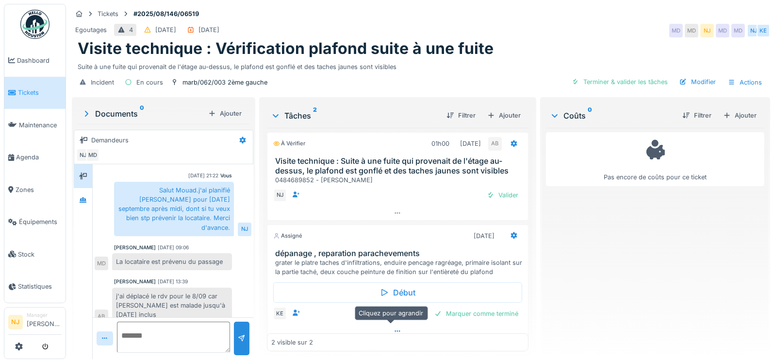
click at [395, 330] on icon at bounding box center [397, 330] width 5 height 1
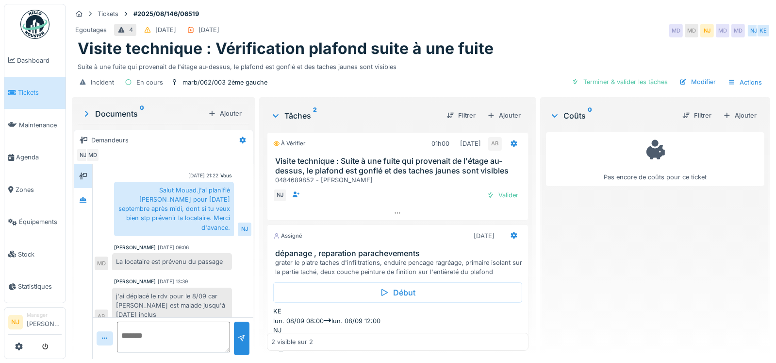
scroll to position [8, 0]
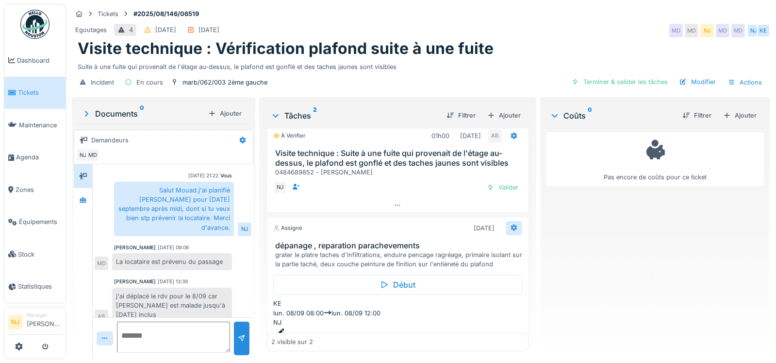
click at [511, 224] on icon at bounding box center [514, 227] width 6 height 7
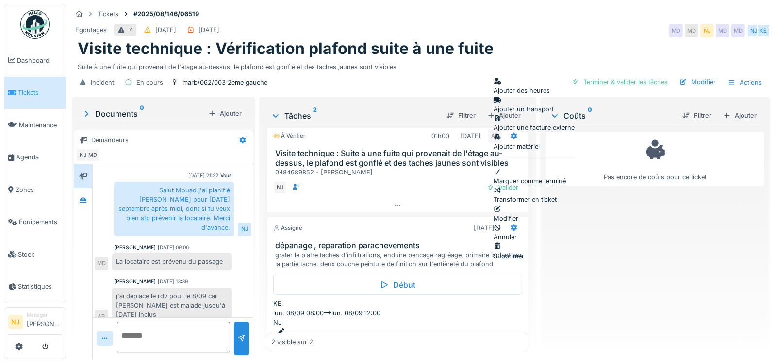
click at [520, 204] on div "Modifier" at bounding box center [534, 213] width 81 height 18
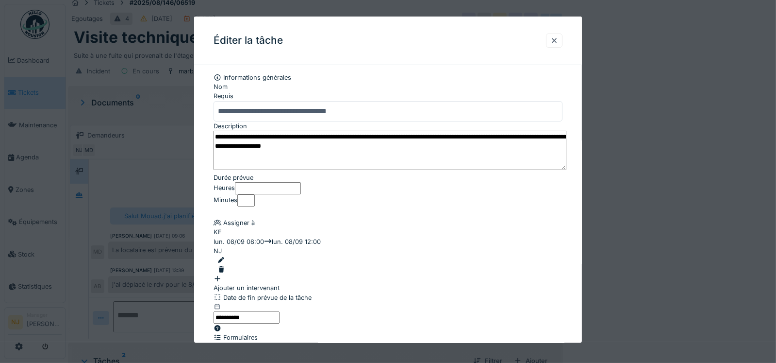
click at [259, 109] on input "**********" at bounding box center [388, 110] width 349 height 20
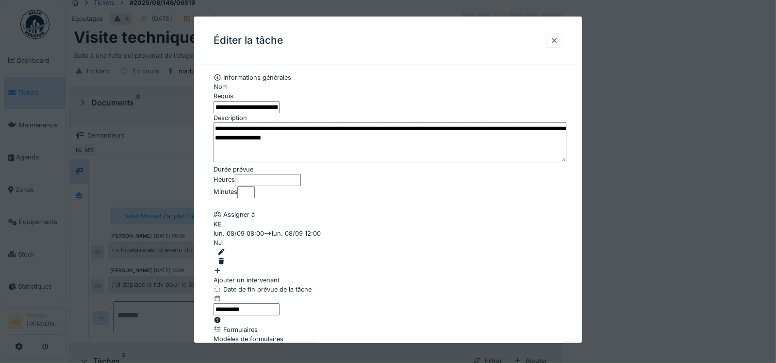
click at [258, 109] on input "**********" at bounding box center [247, 106] width 66 height 12
click at [280, 107] on input "**********" at bounding box center [247, 106] width 66 height 12
type input "**********"
click at [334, 226] on fieldset "**********" at bounding box center [388, 263] width 349 height 381
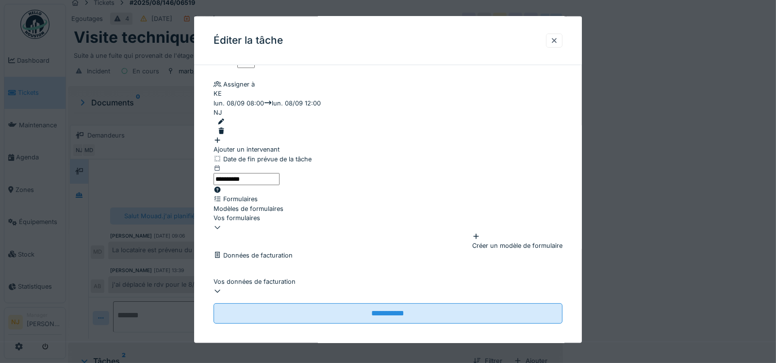
scroll to position [171, 0]
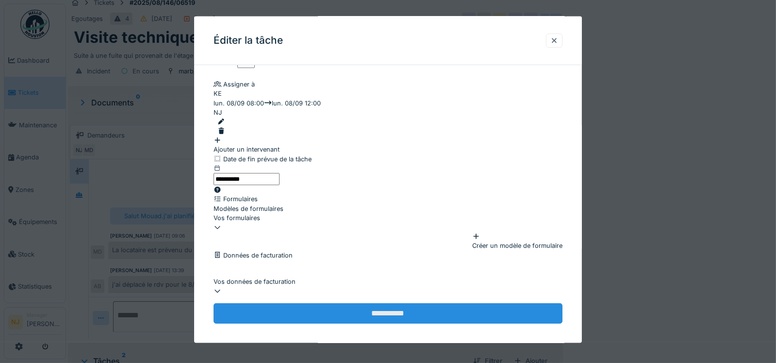
click at [392, 304] on input "**********" at bounding box center [388, 313] width 349 height 20
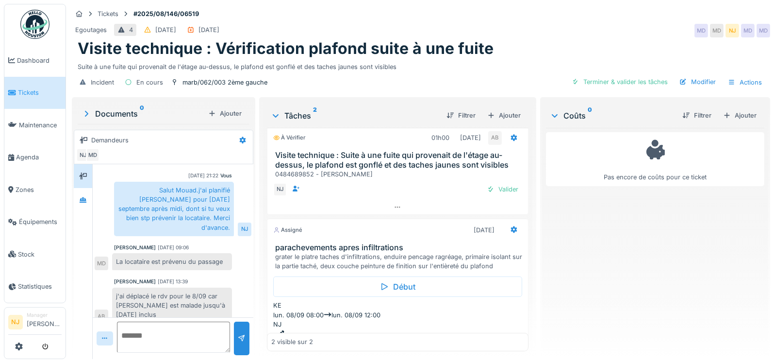
scroll to position [0, 0]
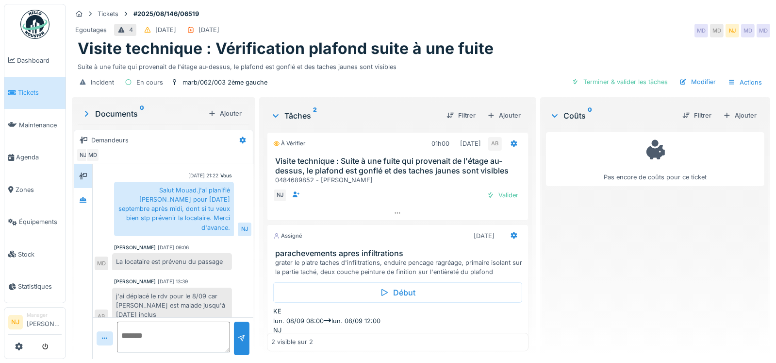
click at [378, 160] on h3 "Visite technique : Suite à une fuite qui provenait de l'étage au-dessus, le pla…" at bounding box center [399, 165] width 249 height 18
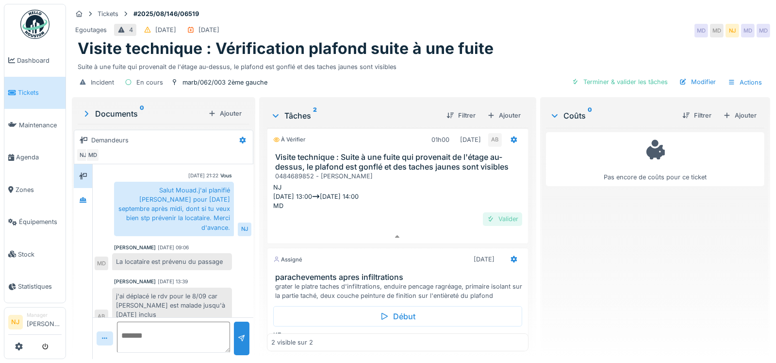
click at [489, 212] on div "Valider" at bounding box center [502, 218] width 39 height 13
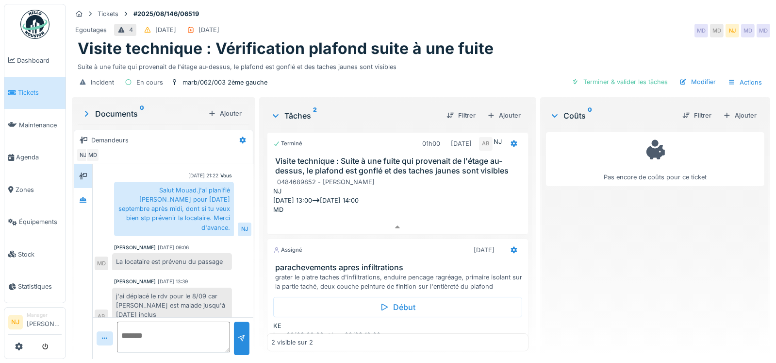
scroll to position [32, 0]
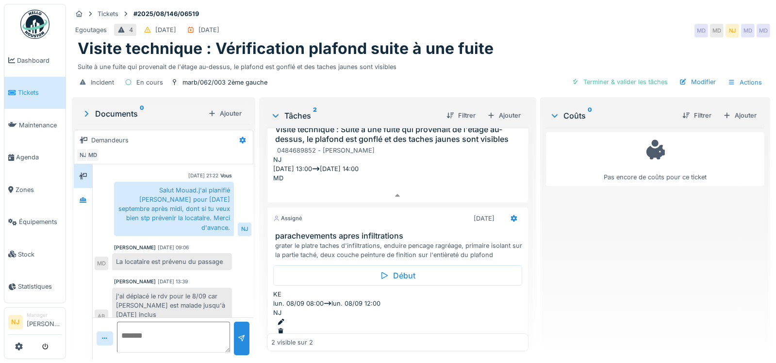
click at [115, 108] on div "Documents 0" at bounding box center [143, 114] width 123 height 12
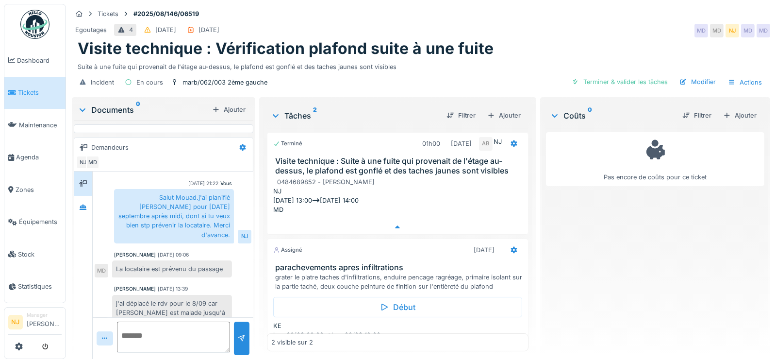
scroll to position [0, 0]
click at [23, 89] on span "Tickets" at bounding box center [40, 92] width 44 height 9
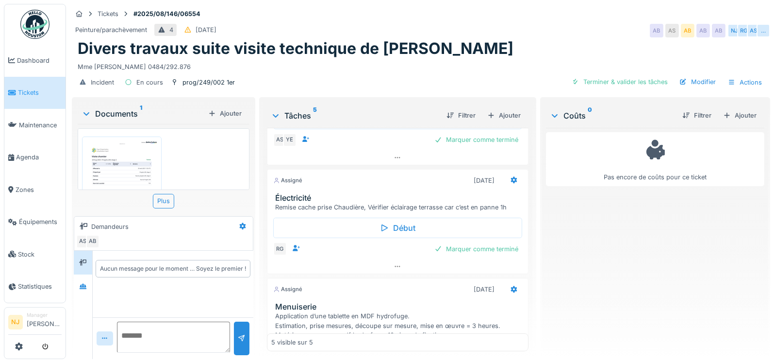
scroll to position [194, 0]
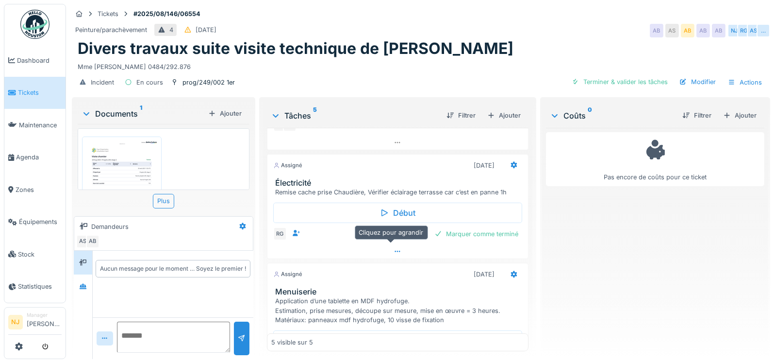
click at [395, 250] on icon at bounding box center [397, 250] width 5 height 1
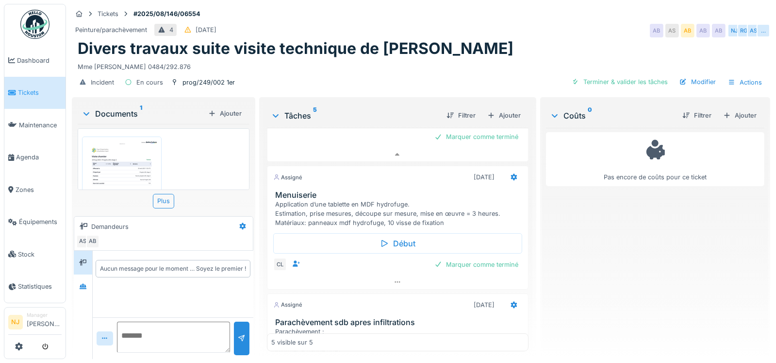
scroll to position [315, 0]
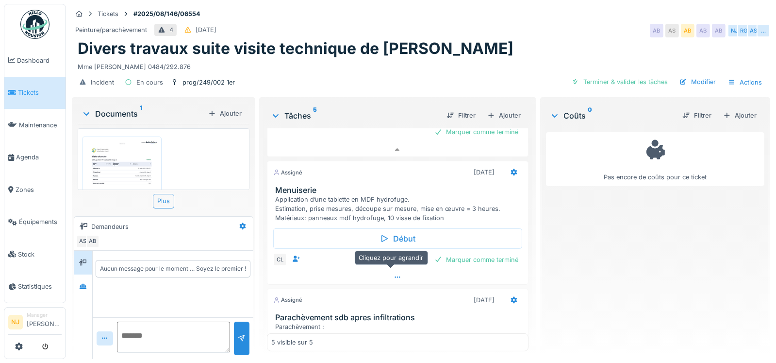
click at [394, 274] on icon at bounding box center [398, 277] width 8 height 6
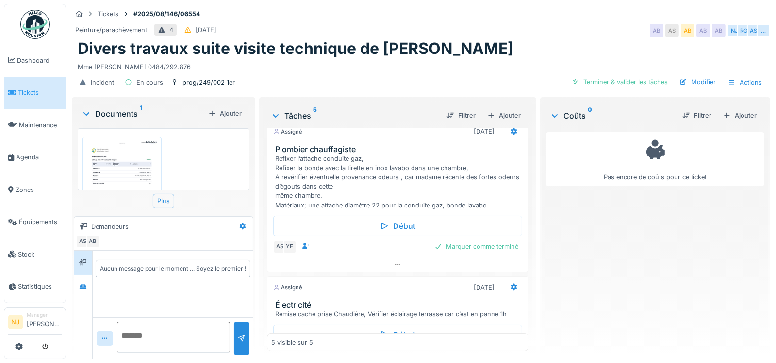
scroll to position [0, 0]
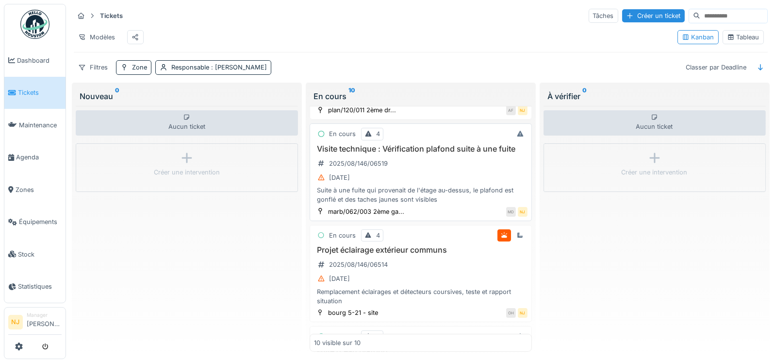
scroll to position [97, 0]
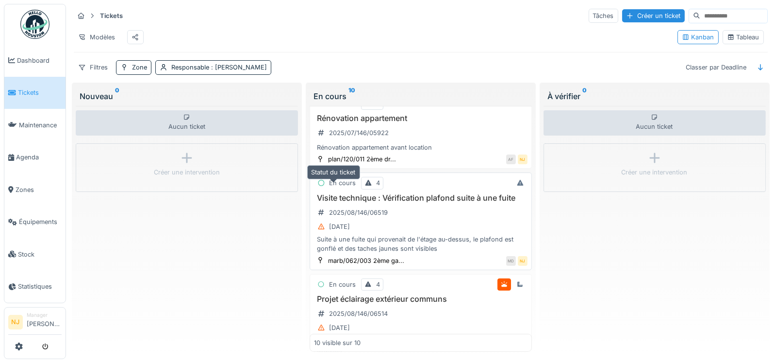
click at [318, 186] on icon at bounding box center [321, 183] width 8 height 6
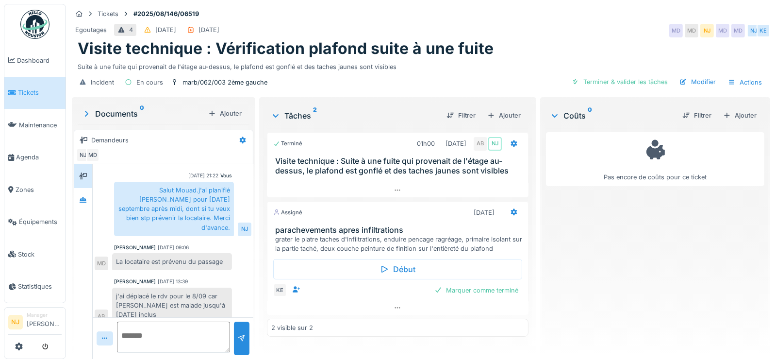
click at [30, 89] on span "Tickets" at bounding box center [40, 92] width 44 height 9
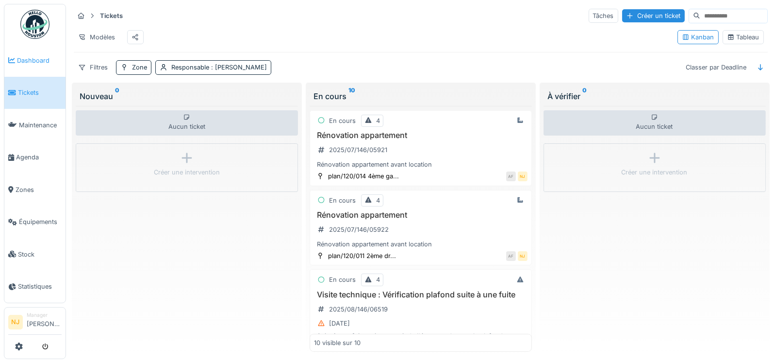
click at [28, 57] on span "Dashboard" at bounding box center [39, 60] width 45 height 9
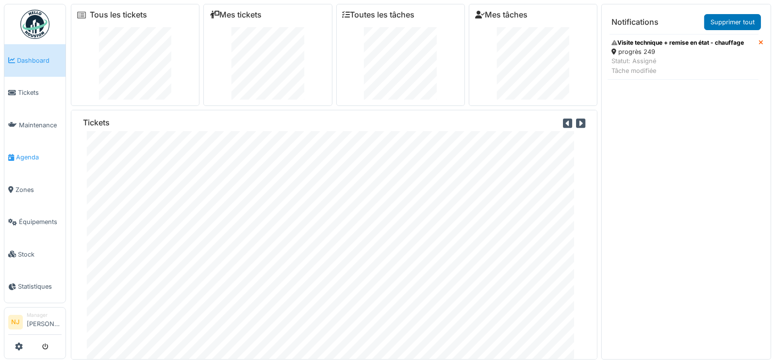
click at [25, 152] on span "Agenda" at bounding box center [39, 156] width 46 height 9
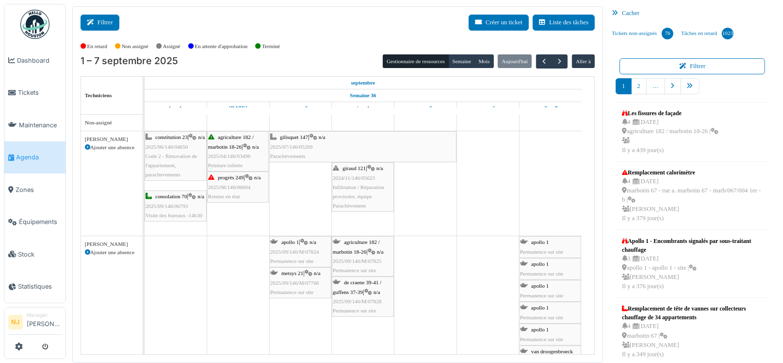
click at [105, 21] on button "Filtrer" at bounding box center [100, 23] width 39 height 16
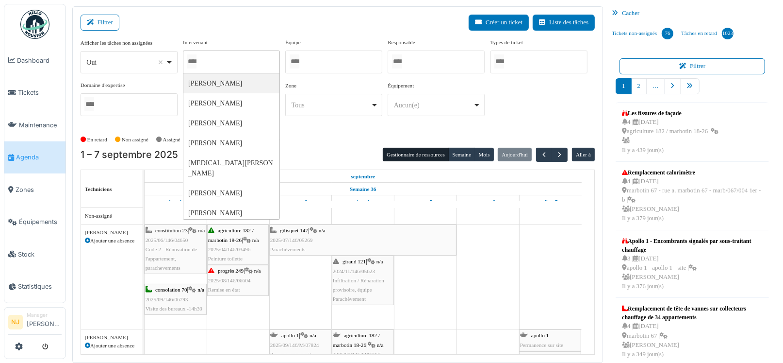
click at [197, 59] on input "Tous" at bounding box center [192, 61] width 10 height 14
type input "***"
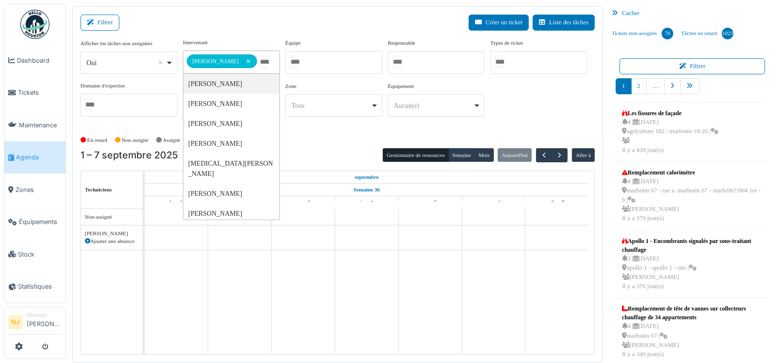
click at [346, 125] on div "**********" at bounding box center [338, 85] width 515 height 94
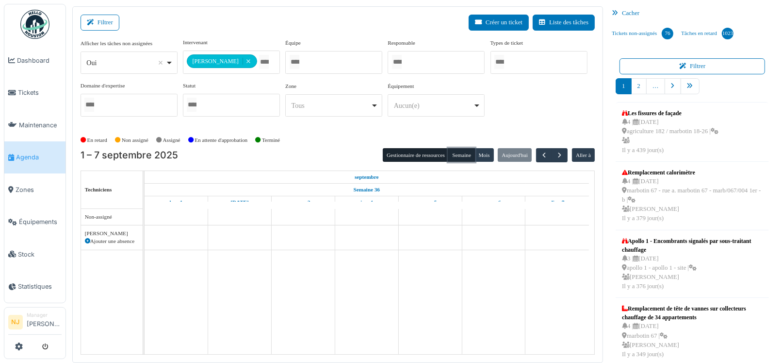
click at [462, 153] on button "Semaine" at bounding box center [462, 155] width 27 height 14
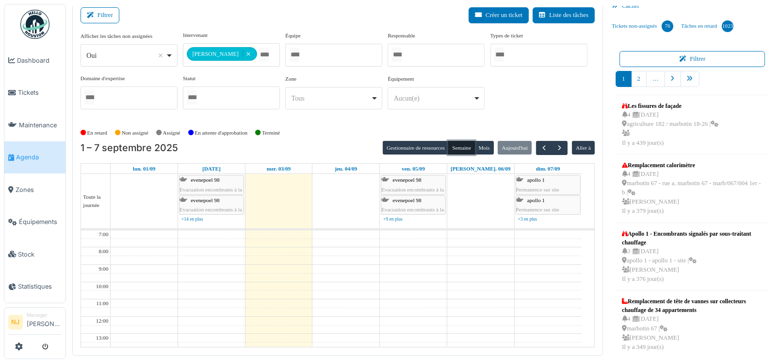
scroll to position [10, 0]
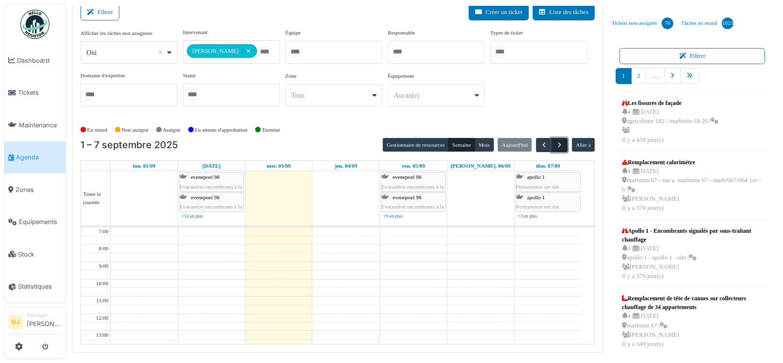
click at [556, 143] on span "button" at bounding box center [560, 145] width 8 height 8
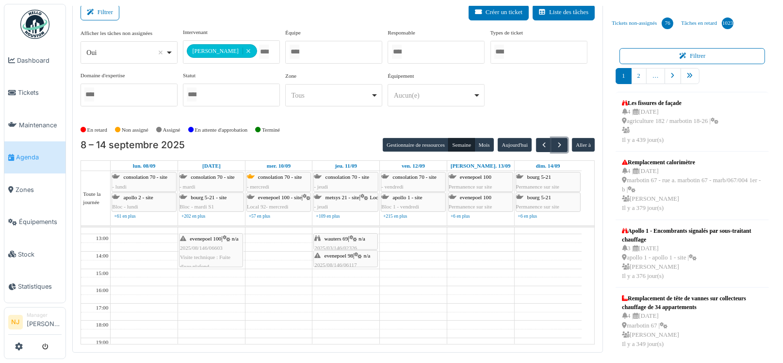
scroll to position [97, 0]
click at [540, 146] on span "button" at bounding box center [544, 145] width 8 height 8
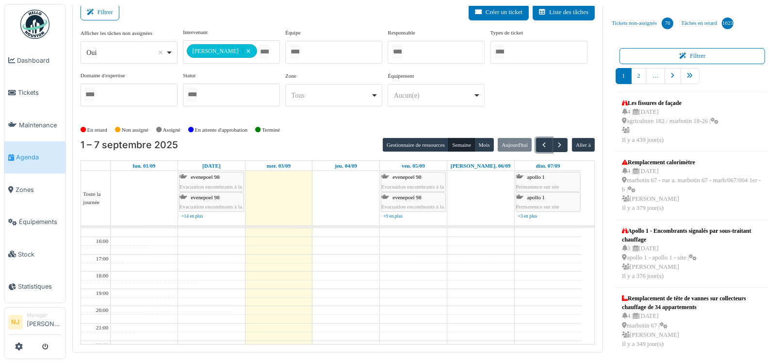
scroll to position [0, 0]
click at [556, 144] on span "button" at bounding box center [560, 145] width 8 height 8
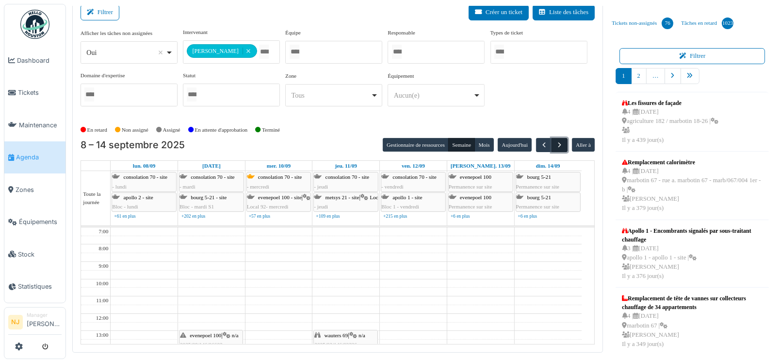
click at [556, 144] on span "button" at bounding box center [560, 145] width 8 height 8
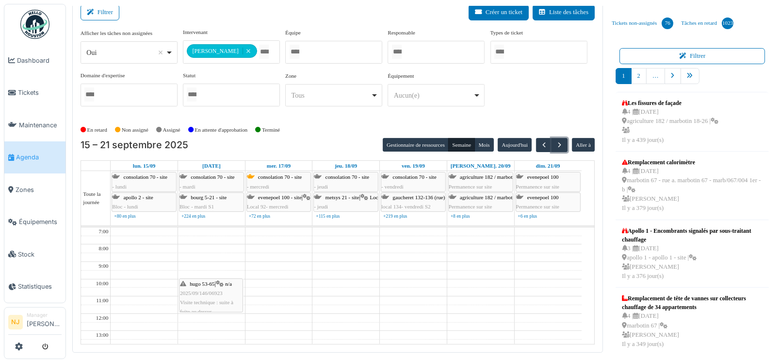
click at [208, 287] on div "hugo 53-65 | n/a 2025/09/146/06923 Visite technique : suite à fuite au dessus" at bounding box center [211, 297] width 62 height 37
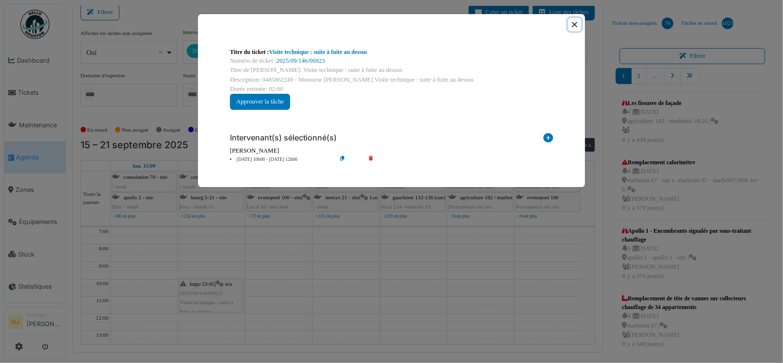
click at [576, 27] on button "Close" at bounding box center [574, 24] width 13 height 13
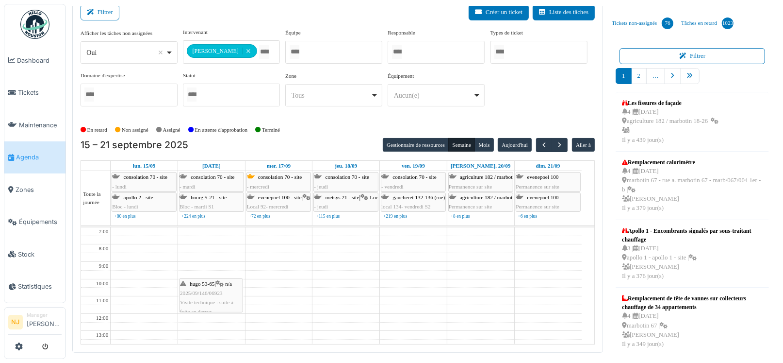
click at [518, 92] on div "**********" at bounding box center [338, 71] width 515 height 86
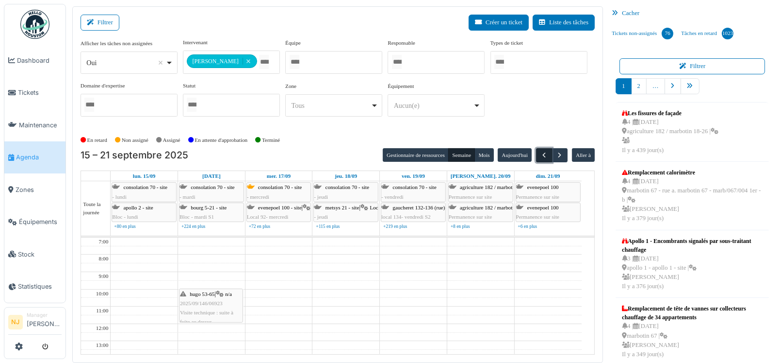
click at [540, 151] on span "button" at bounding box center [544, 155] width 8 height 8
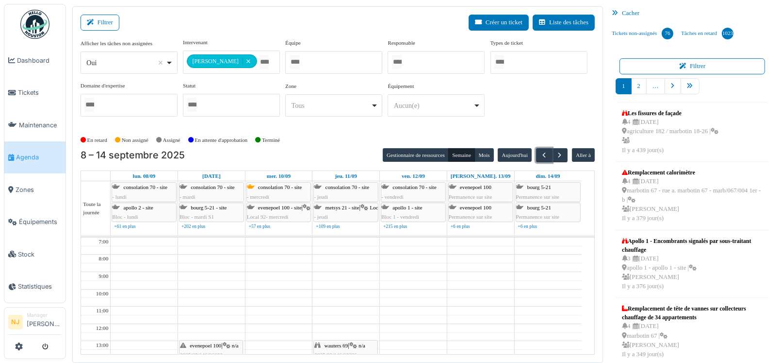
scroll to position [48, 0]
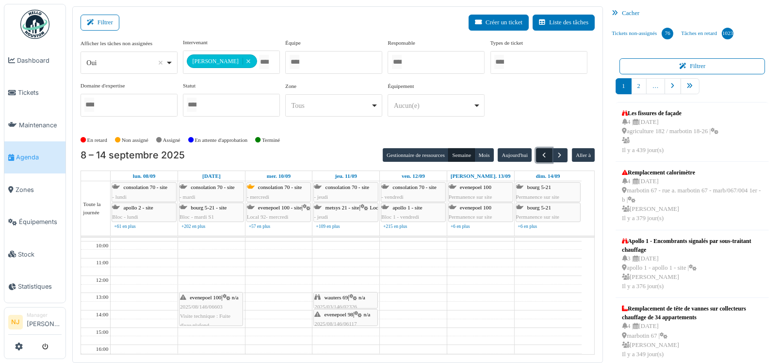
click at [540, 154] on span "button" at bounding box center [544, 155] width 8 height 8
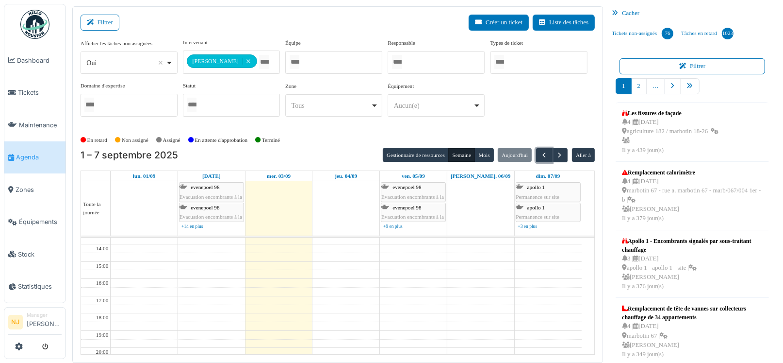
scroll to position [0, 0]
click at [540, 151] on span "button" at bounding box center [544, 155] width 8 height 8
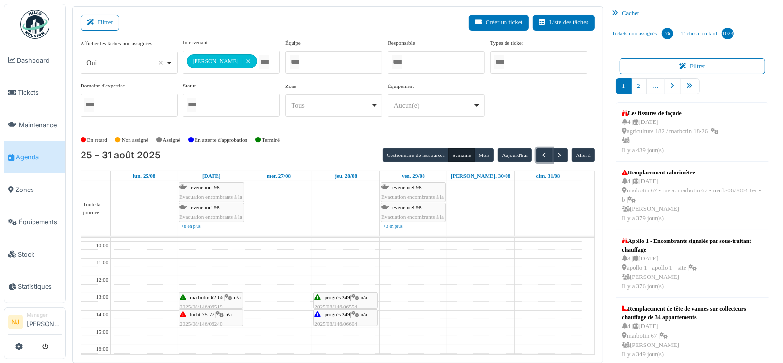
scroll to position [97, 0]
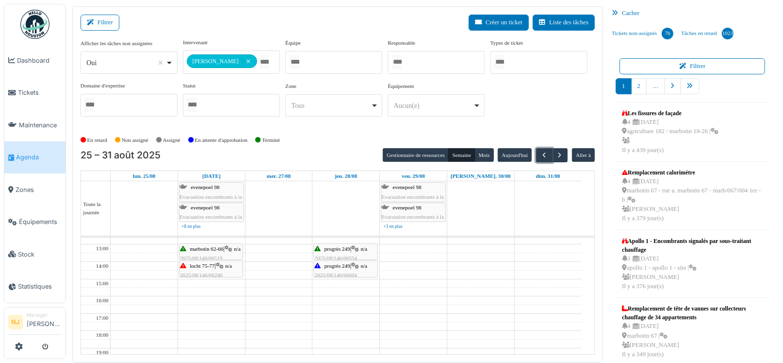
click at [208, 266] on span "locht 75-77" at bounding box center [202, 266] width 25 height 6
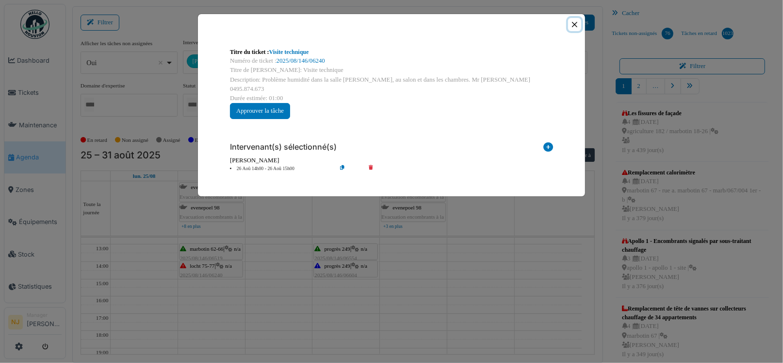
click at [576, 24] on button "Close" at bounding box center [574, 24] width 13 height 13
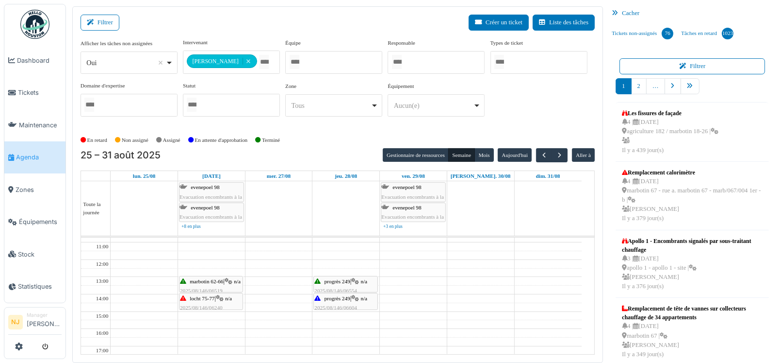
scroll to position [48, 0]
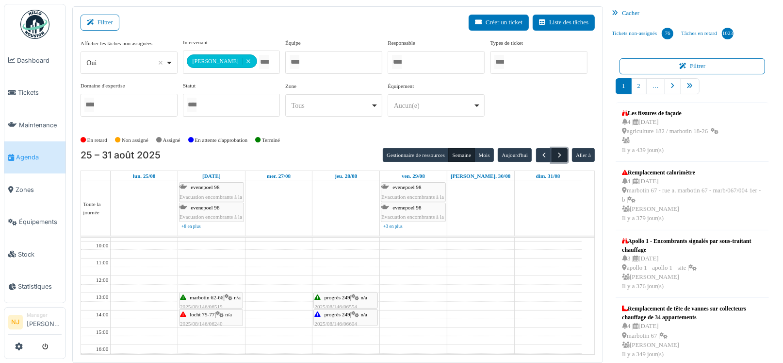
click at [556, 153] on span "button" at bounding box center [560, 155] width 8 height 8
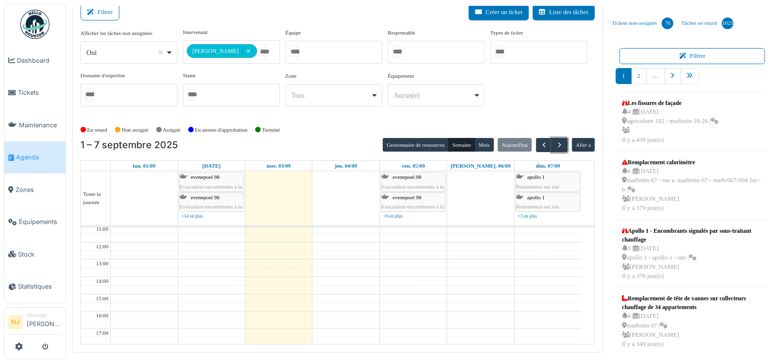
scroll to position [0, 0]
click at [102, 9] on button "Filtrer" at bounding box center [100, 12] width 39 height 16
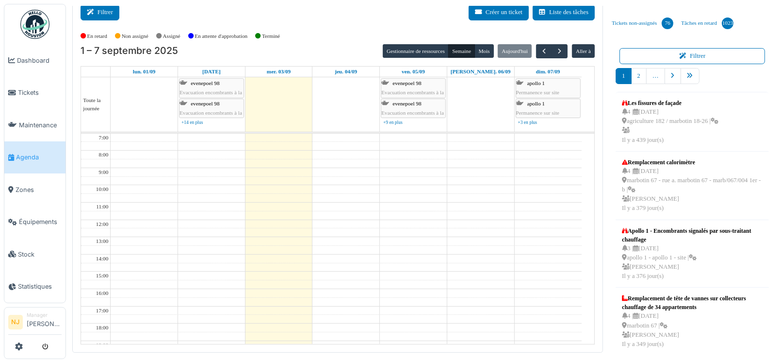
click at [102, 9] on button "Filtrer" at bounding box center [100, 12] width 39 height 16
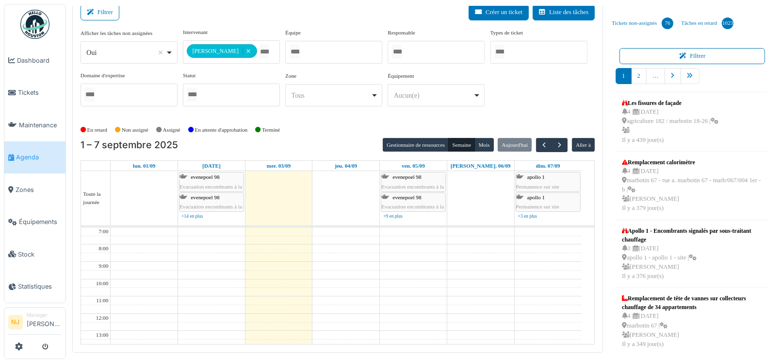
click at [378, 8] on div "Filtrer Créer un ticket Liste des tâches" at bounding box center [338, 16] width 515 height 24
click at [552, 143] on button "button" at bounding box center [560, 145] width 16 height 14
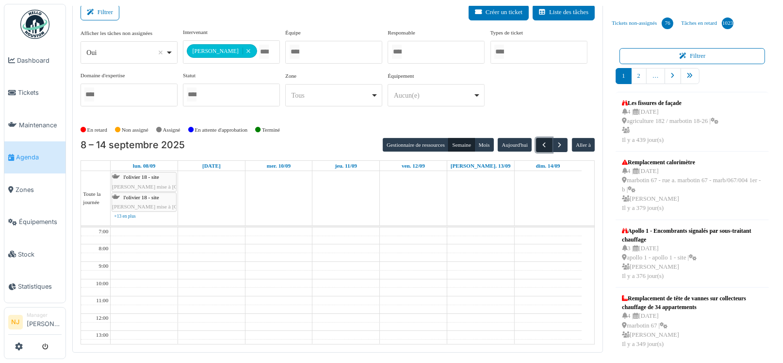
click at [540, 142] on span "button" at bounding box center [544, 145] width 8 height 8
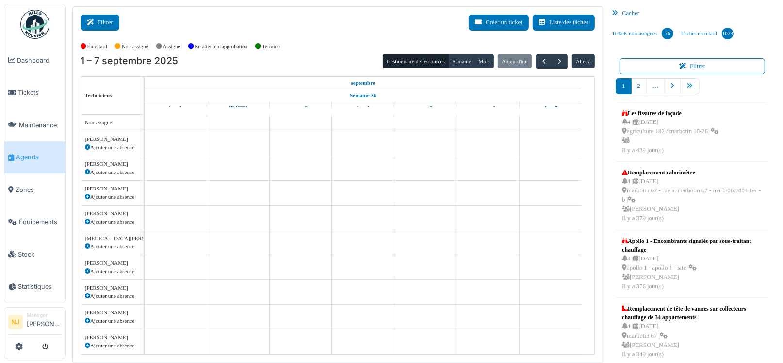
click at [100, 19] on button "Filtrer" at bounding box center [100, 23] width 39 height 16
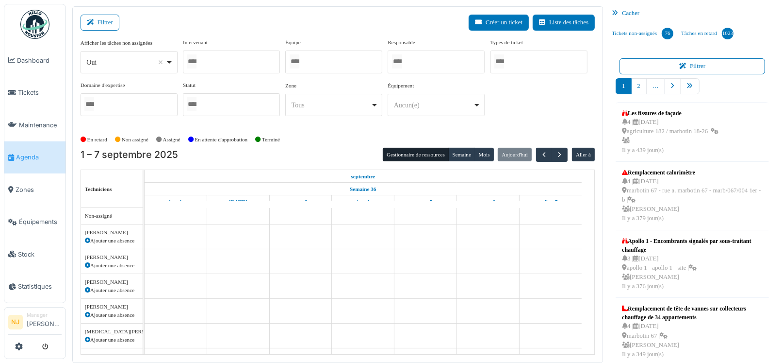
click at [226, 59] on div at bounding box center [231, 61] width 97 height 23
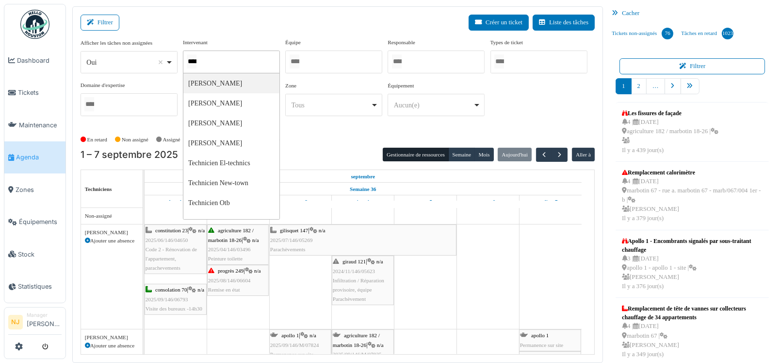
type input "*****"
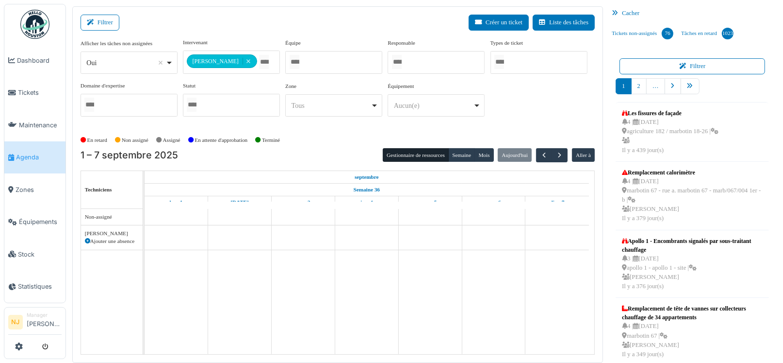
click at [150, 17] on div "Filtrer Créer un ticket Liste des tâches" at bounding box center [338, 27] width 515 height 24
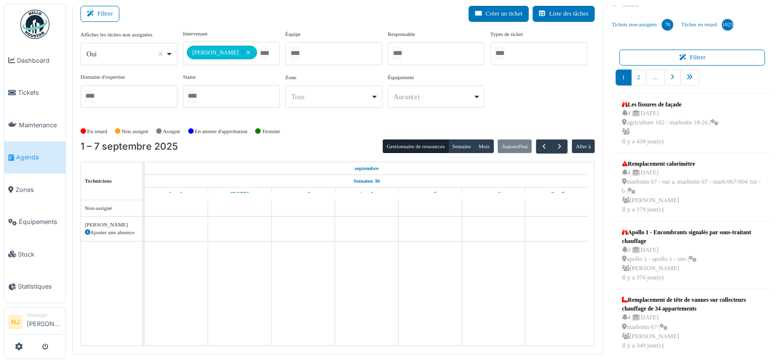
scroll to position [10, 0]
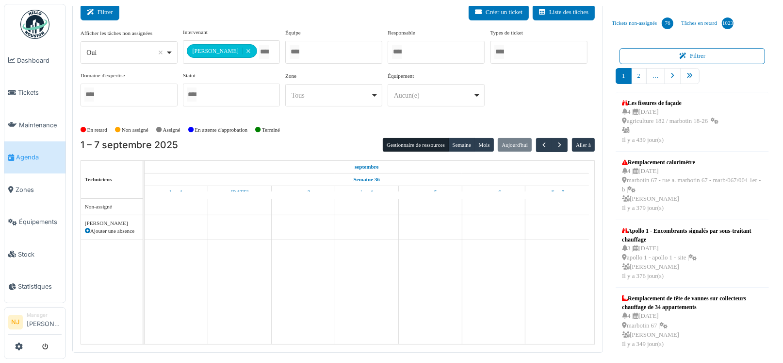
click at [98, 13] on button "Filtrer" at bounding box center [100, 12] width 39 height 16
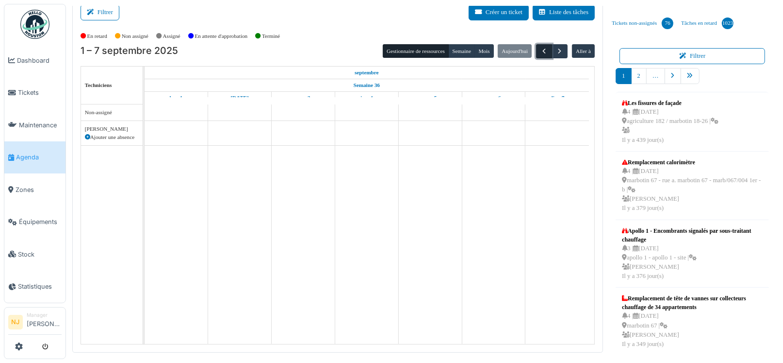
click at [540, 50] on span "button" at bounding box center [544, 51] width 8 height 8
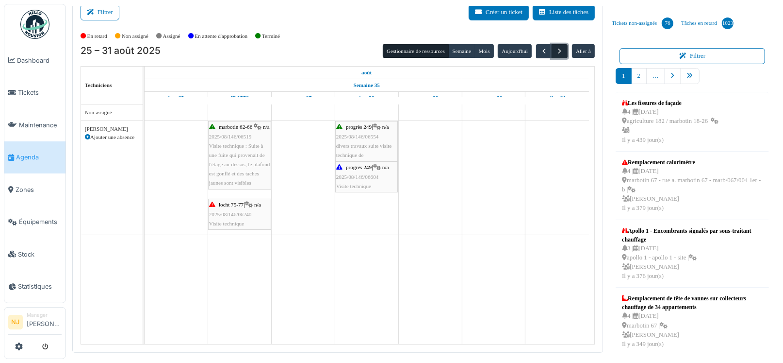
click at [556, 50] on span "button" at bounding box center [560, 51] width 8 height 8
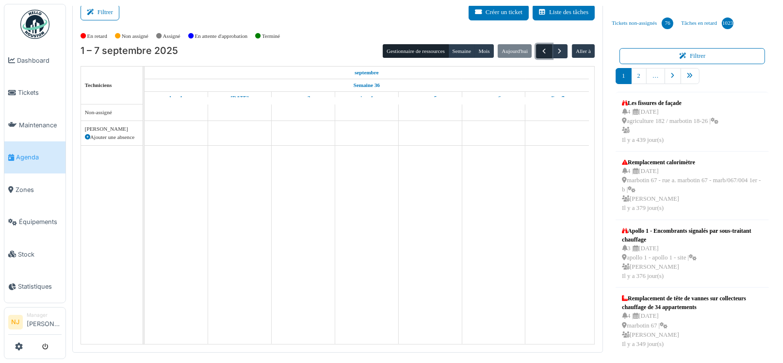
click at [540, 50] on span "button" at bounding box center [544, 51] width 8 height 8
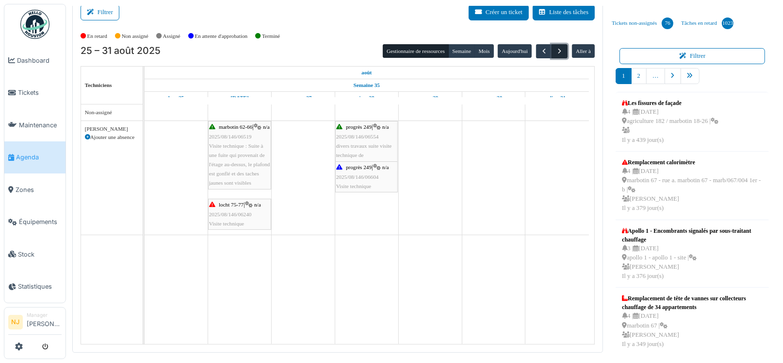
click at [556, 49] on span "button" at bounding box center [560, 51] width 8 height 8
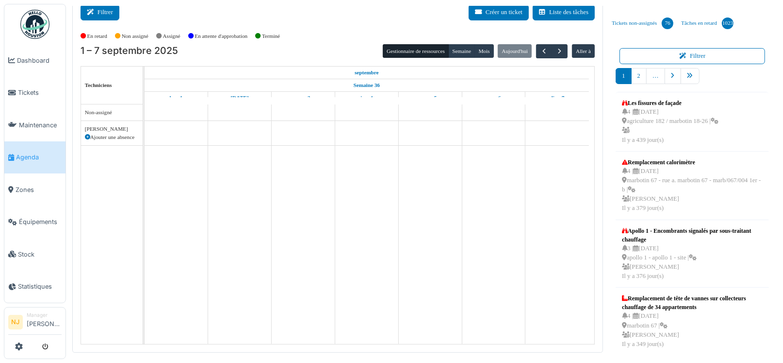
click at [94, 11] on icon at bounding box center [92, 12] width 11 height 6
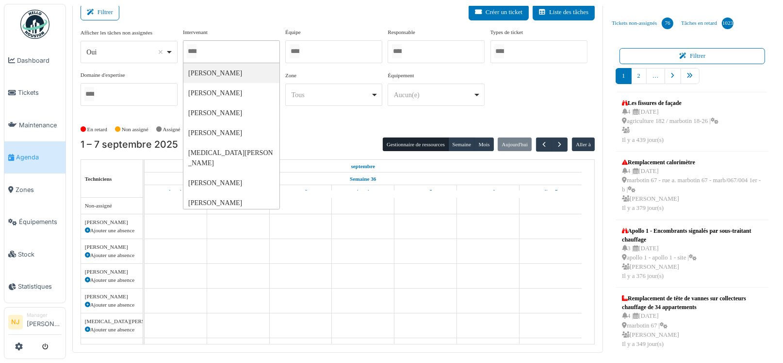
click at [197, 51] on input "Tous" at bounding box center [192, 51] width 10 height 14
type input "*******"
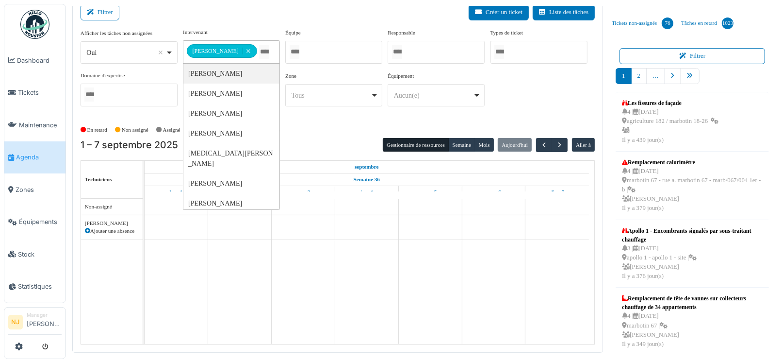
click at [153, 17] on div "Filtrer Créer un ticket Liste des tâches" at bounding box center [338, 16] width 515 height 24
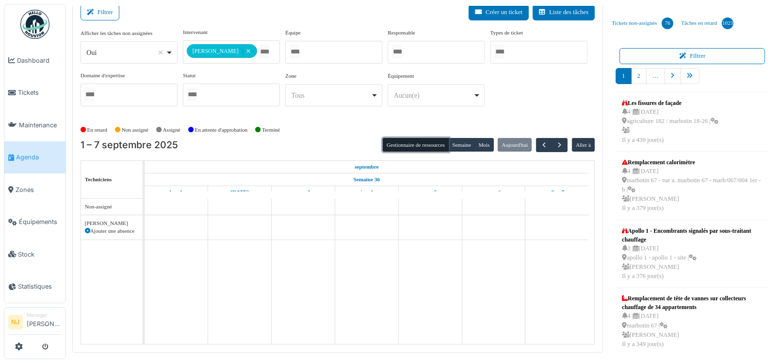
click at [405, 144] on button "Gestionnaire de ressources" at bounding box center [416, 145] width 66 height 14
click at [104, 13] on button "Filtrer" at bounding box center [100, 12] width 39 height 16
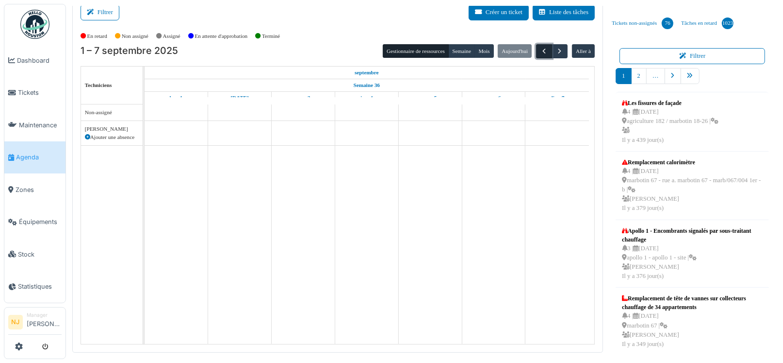
click at [541, 50] on span "button" at bounding box center [544, 51] width 8 height 8
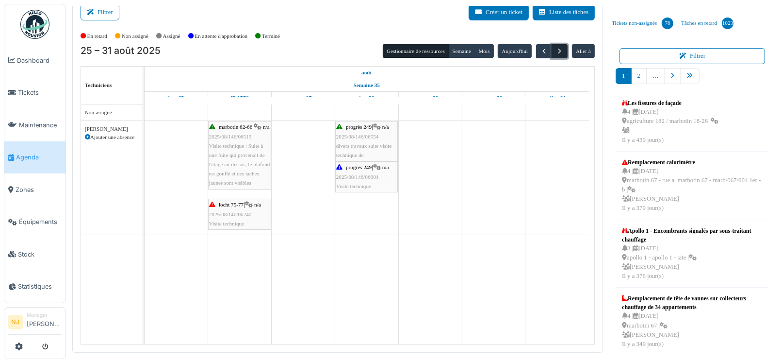
click at [556, 51] on span "button" at bounding box center [560, 51] width 8 height 8
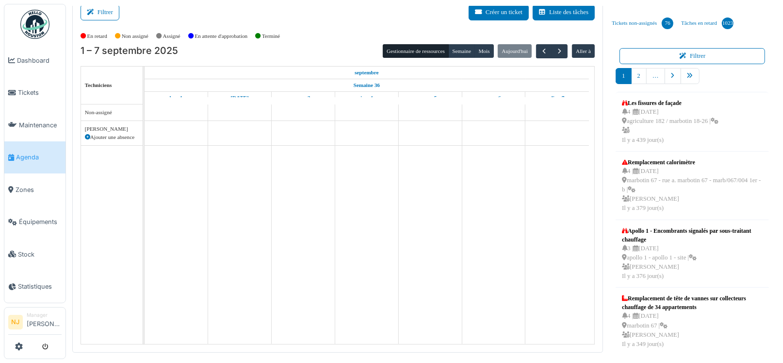
scroll to position [0, 0]
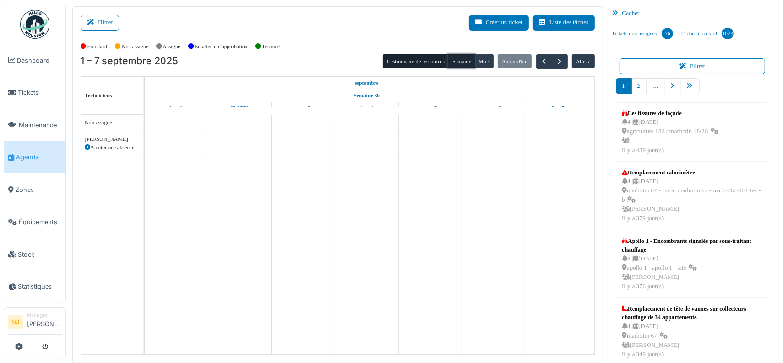
click at [457, 61] on button "Semaine" at bounding box center [462, 61] width 27 height 14
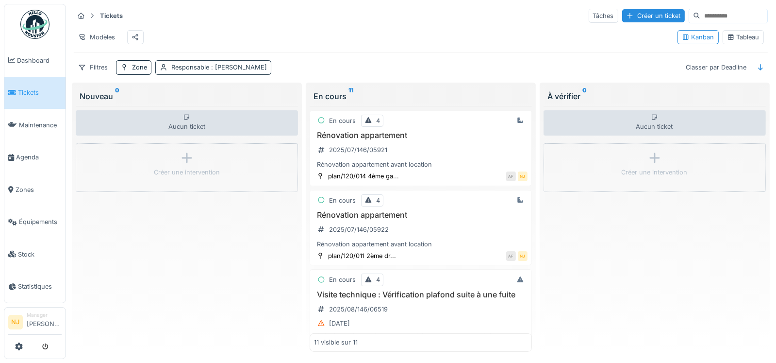
click at [201, 72] on div "Responsable : [PERSON_NAME]" at bounding box center [219, 67] width 96 height 9
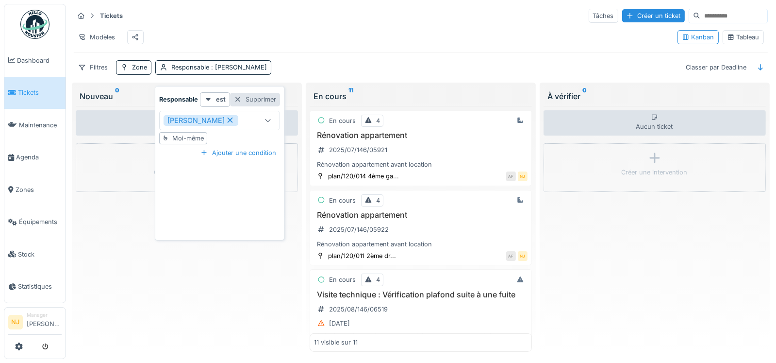
click at [238, 98] on div at bounding box center [238, 99] width 8 height 9
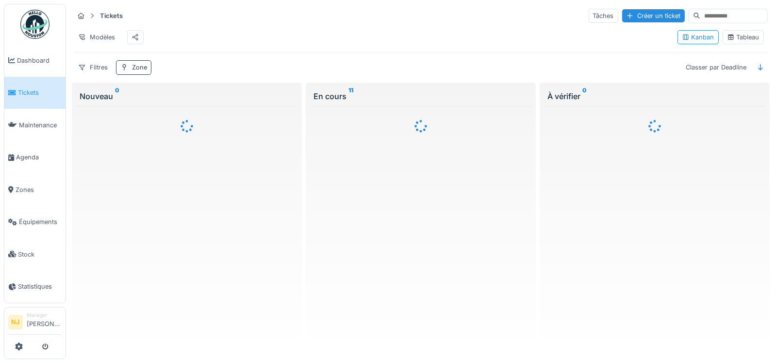
click at [135, 71] on div "Zone" at bounding box center [139, 67] width 15 height 9
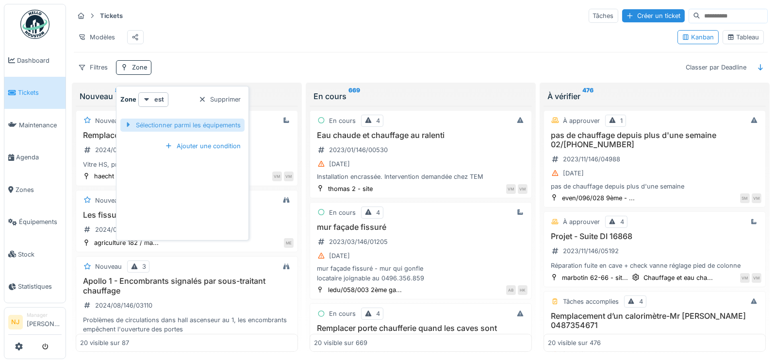
click at [228, 124] on div "Sélectionner parmi les équipements" at bounding box center [182, 124] width 124 height 13
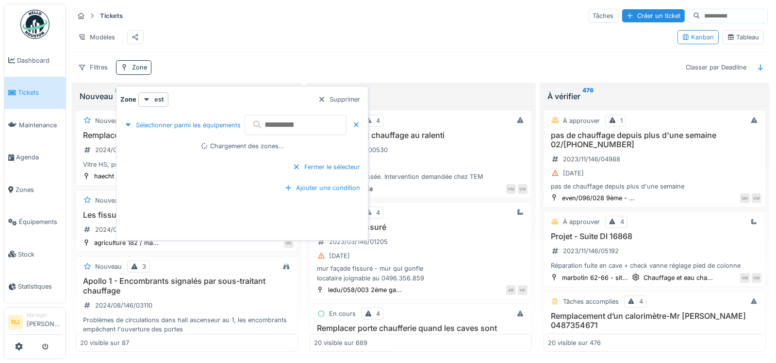
click at [276, 122] on input "text" at bounding box center [296, 125] width 102 height 20
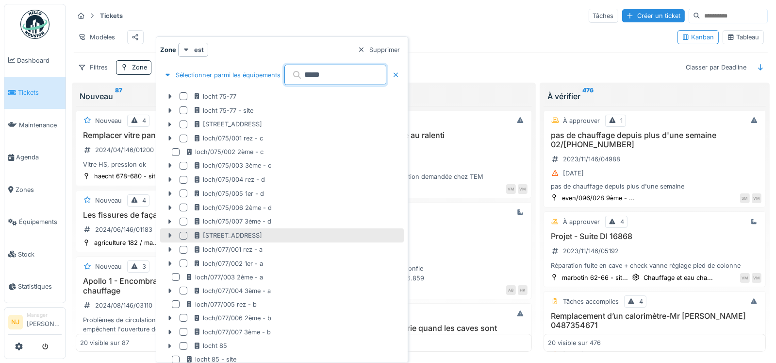
type input "*****"
click at [168, 235] on icon at bounding box center [170, 235] width 8 height 6
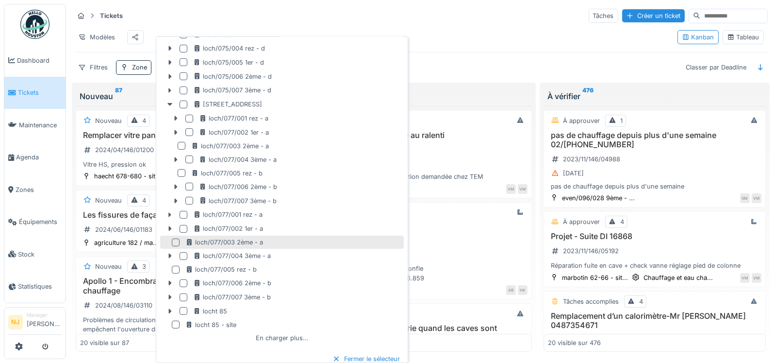
scroll to position [146, 0]
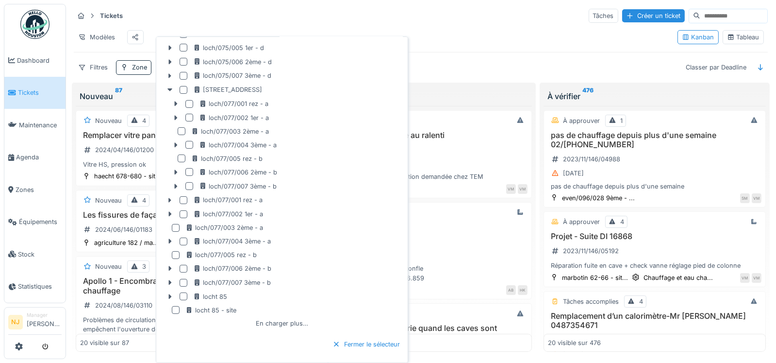
click at [472, 30] on div "Modèles" at bounding box center [372, 37] width 596 height 22
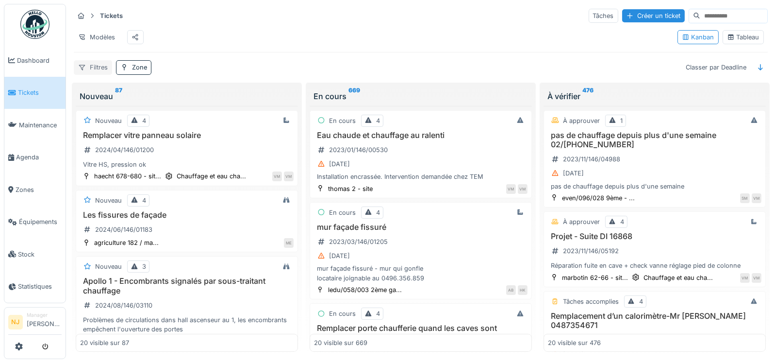
click at [97, 74] on div "Filtres" at bounding box center [93, 67] width 38 height 14
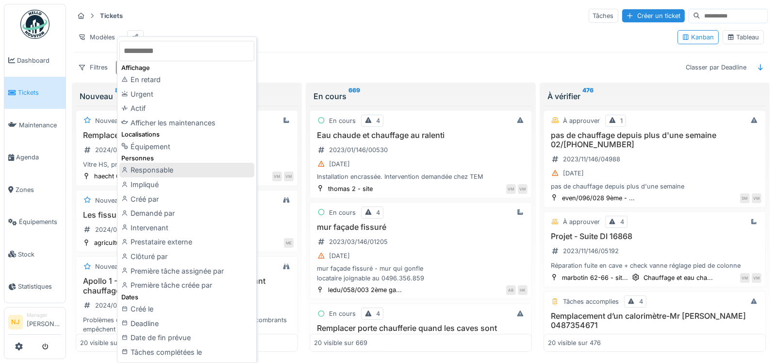
click at [159, 168] on div "Responsable" at bounding box center [186, 170] width 135 height 15
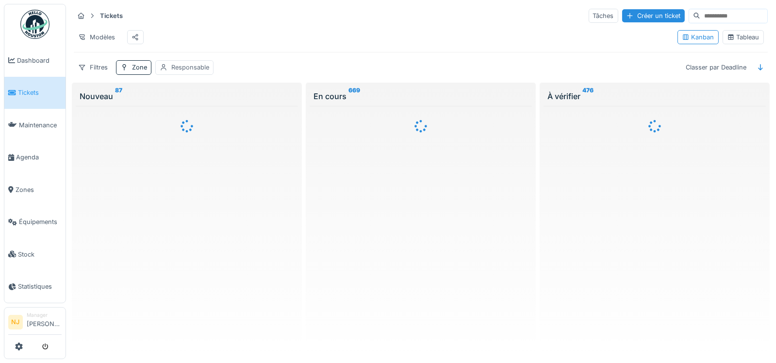
click at [181, 72] on div "Responsable" at bounding box center [190, 67] width 38 height 9
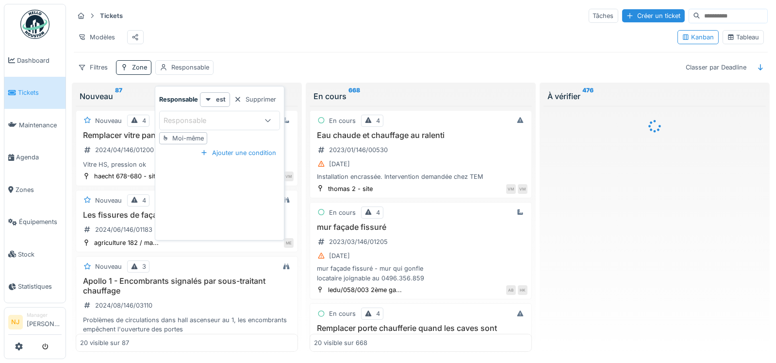
click at [249, 120] on div "Responsable" at bounding box center [210, 120] width 93 height 11
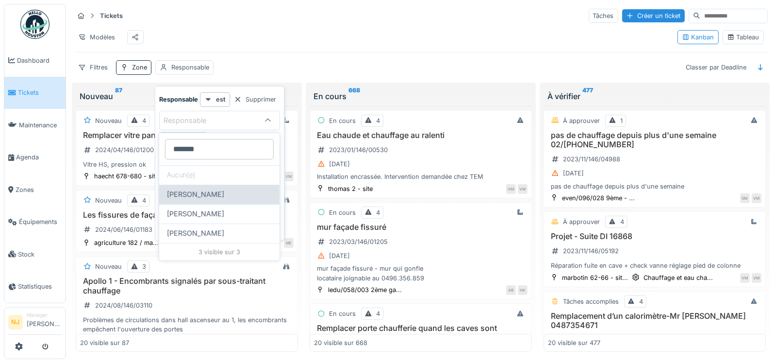
type input "*******"
click at [209, 191] on span "[PERSON_NAME]" at bounding box center [195, 194] width 57 height 11
type input "****"
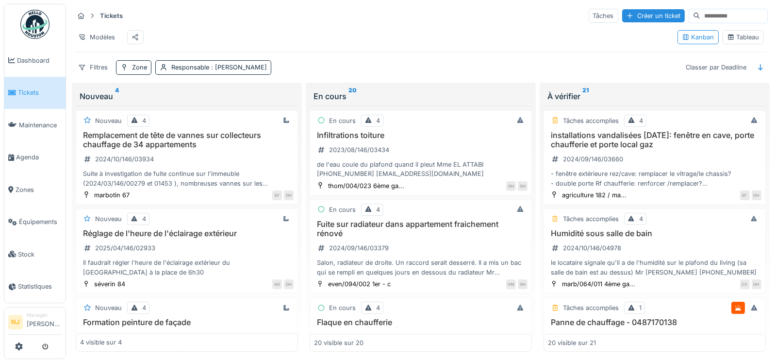
click at [389, 41] on div "Modèles" at bounding box center [372, 37] width 596 height 22
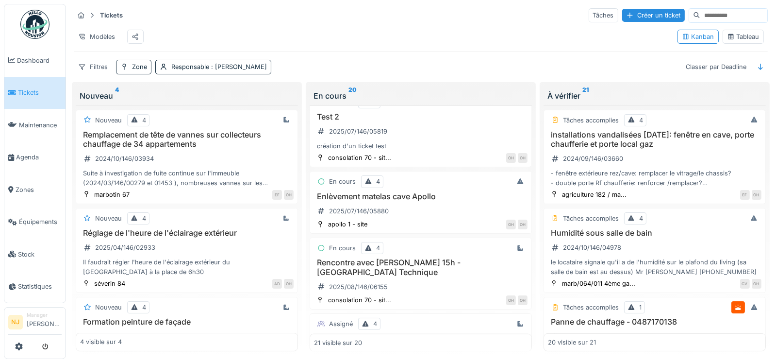
scroll to position [1487, 0]
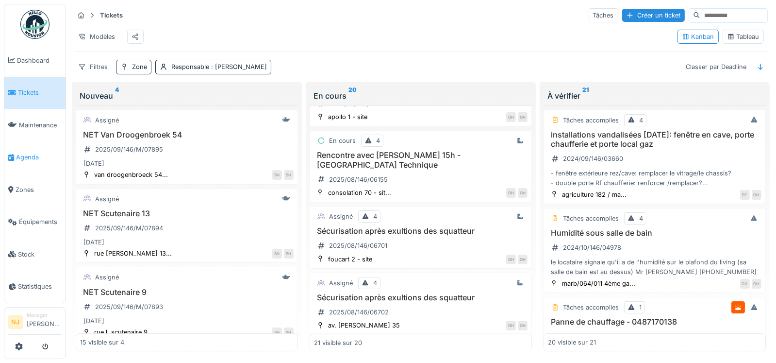
click at [25, 152] on span "Agenda" at bounding box center [39, 156] width 46 height 9
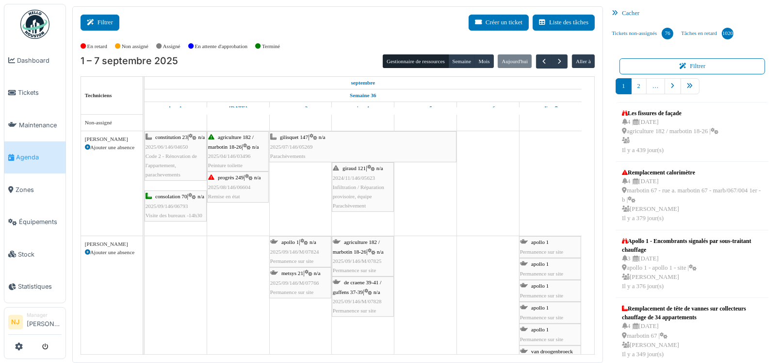
click at [105, 24] on button "Filtrer" at bounding box center [100, 23] width 39 height 16
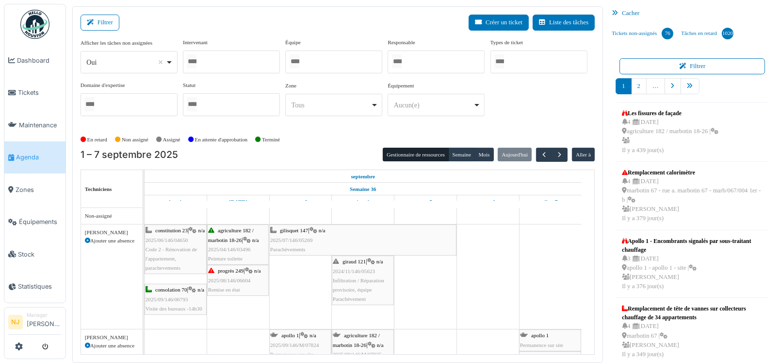
click at [340, 55] on div at bounding box center [333, 61] width 97 height 23
type input "*"
click at [204, 62] on div at bounding box center [231, 61] width 97 height 23
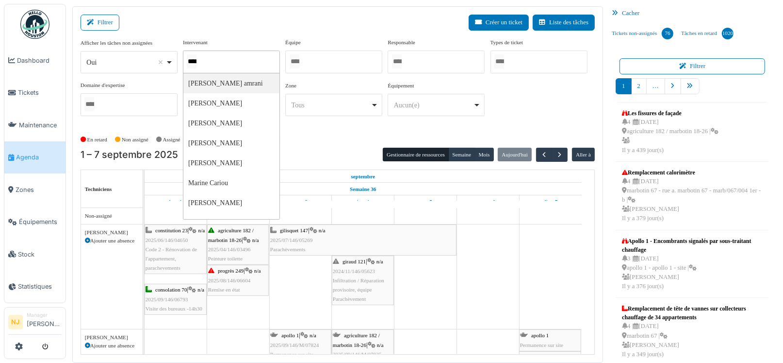
type input "*****"
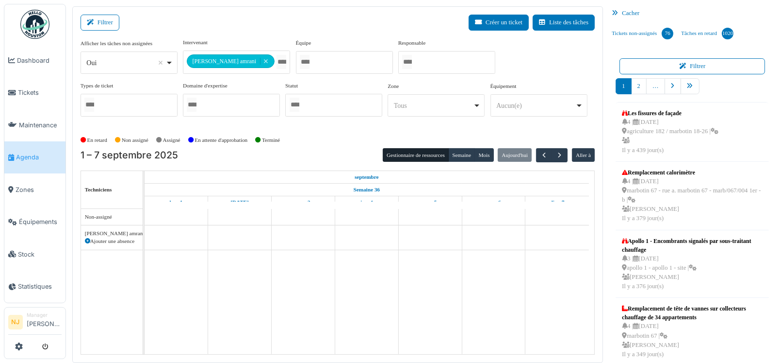
click at [240, 27] on div "Filtrer Créer un ticket Liste des tâches" at bounding box center [338, 27] width 515 height 24
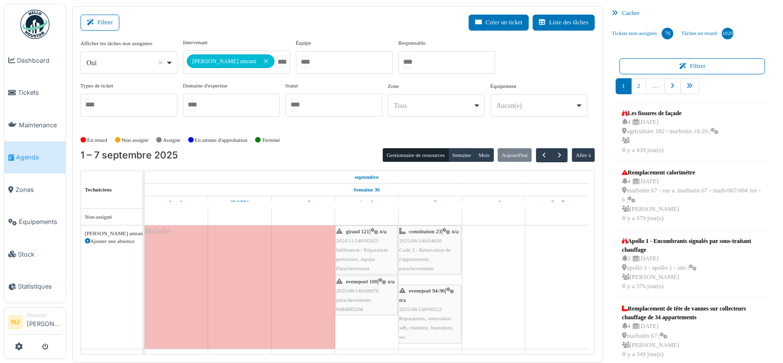
click at [363, 294] on div "evenepoel 100 | n/a 2025/08/146/06676 parachèvements 0484885268" at bounding box center [366, 295] width 61 height 37
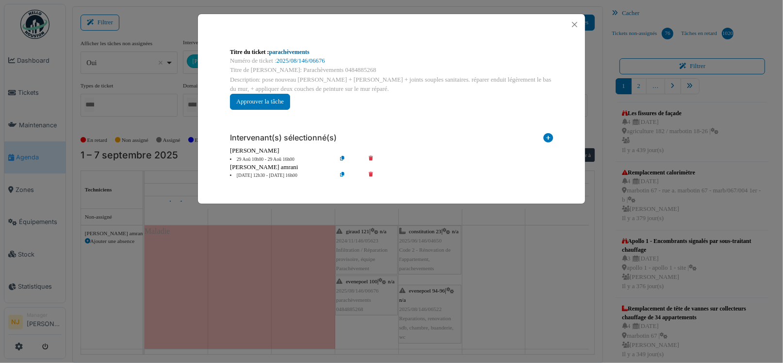
click at [293, 51] on link "parachèvements" at bounding box center [289, 52] width 40 height 7
click at [576, 25] on button "Close" at bounding box center [574, 24] width 13 height 13
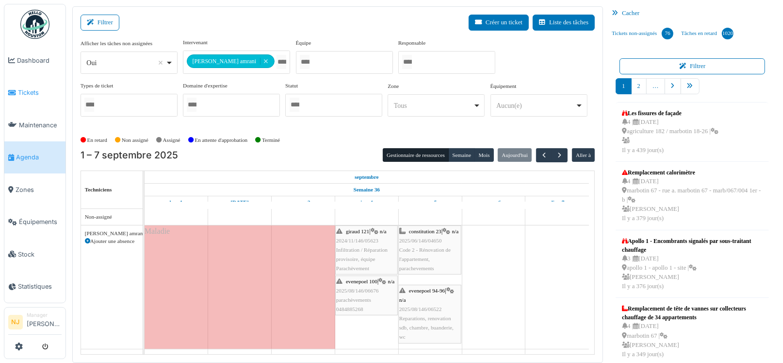
click at [31, 93] on span "Tickets" at bounding box center [40, 92] width 44 height 9
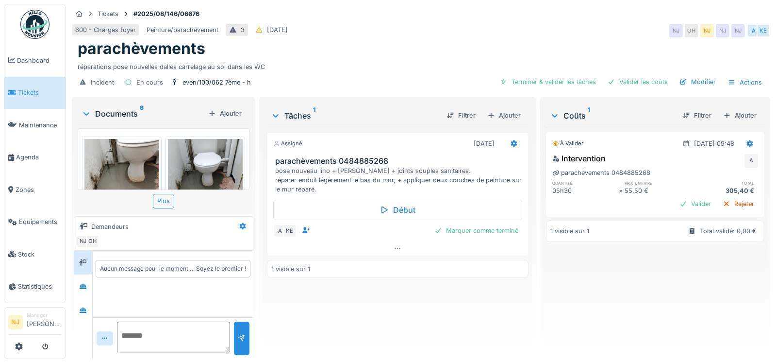
scroll to position [7, 0]
click at [511, 140] on icon at bounding box center [514, 143] width 6 height 7
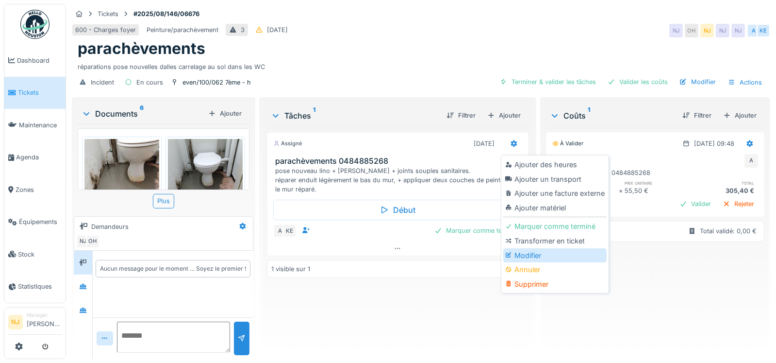
click at [530, 248] on div "Modifier" at bounding box center [554, 255] width 103 height 15
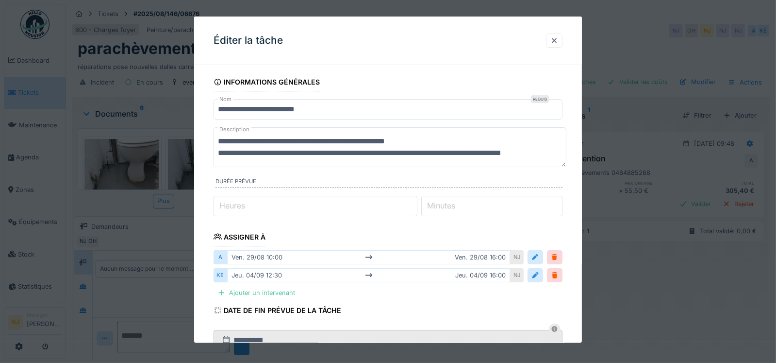
scroll to position [12, 0]
drag, startPoint x: 506, startPoint y: 164, endPoint x: 515, endPoint y: 193, distance: 30.1
click at [500, 195] on fieldset "**********" at bounding box center [388, 293] width 349 height 441
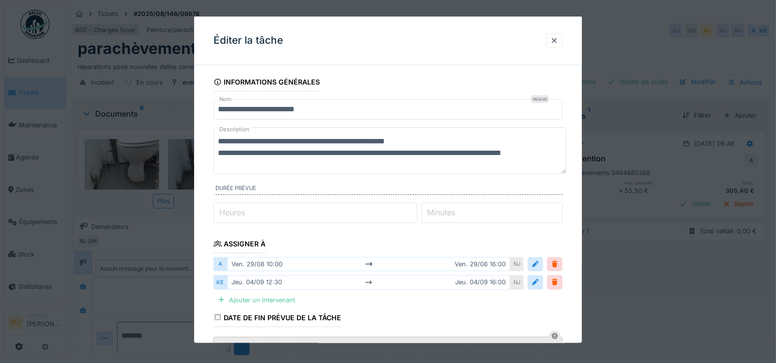
scroll to position [0, 0]
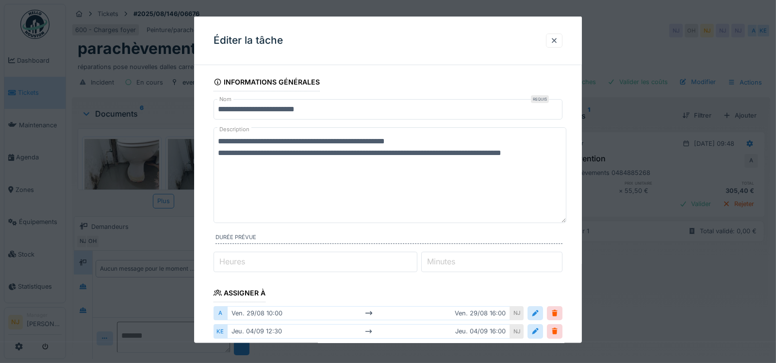
drag, startPoint x: 561, startPoint y: 163, endPoint x: 563, endPoint y: 219, distance: 56.3
click at [563, 219] on textarea "**********" at bounding box center [390, 175] width 353 height 96
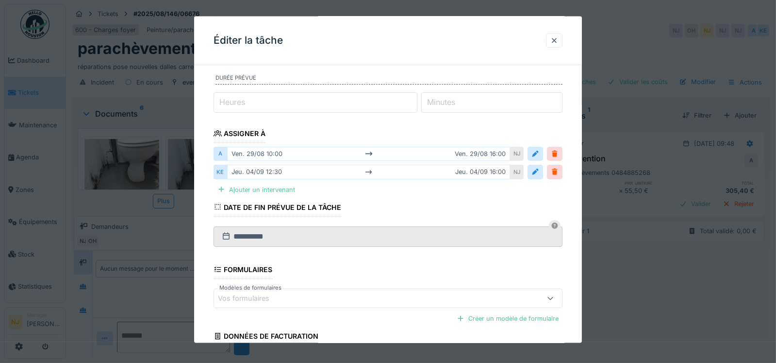
scroll to position [148, 0]
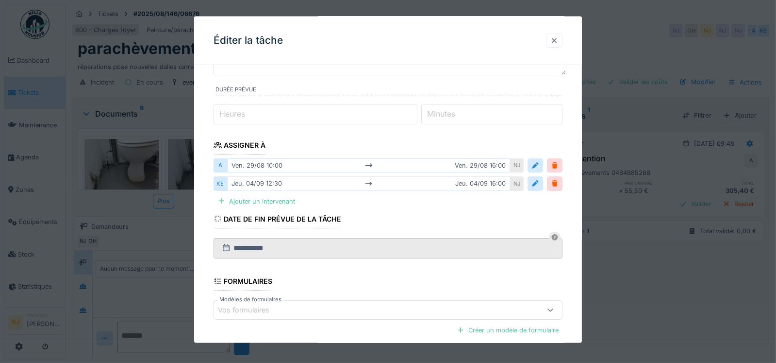
click at [558, 40] on div at bounding box center [554, 40] width 8 height 9
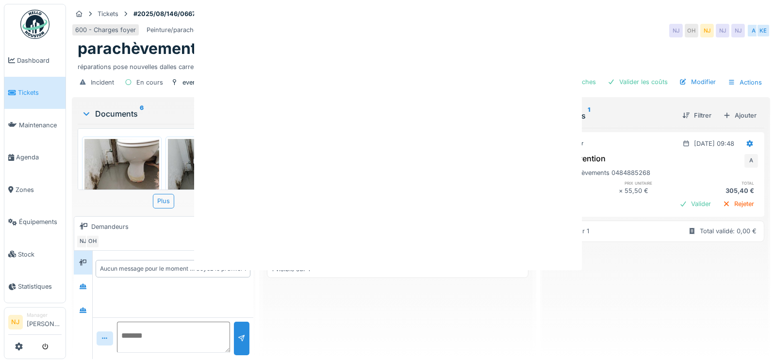
scroll to position [0, 0]
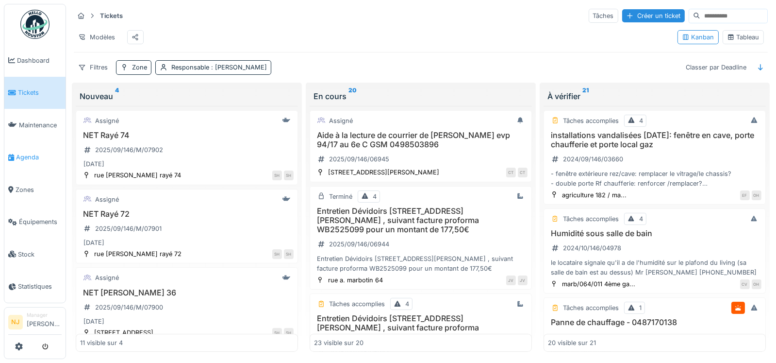
click at [21, 154] on span "Agenda" at bounding box center [39, 156] width 46 height 9
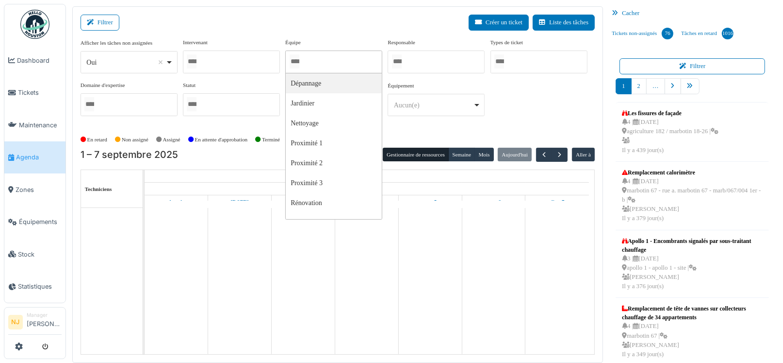
click at [296, 59] on input "Tous" at bounding box center [295, 61] width 10 height 14
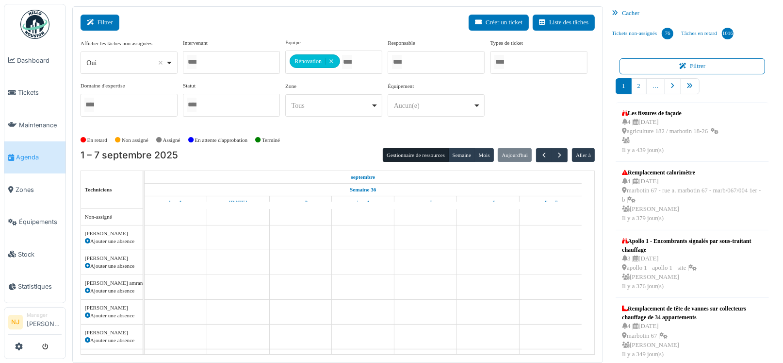
click at [100, 17] on button "Filtrer" at bounding box center [100, 23] width 39 height 16
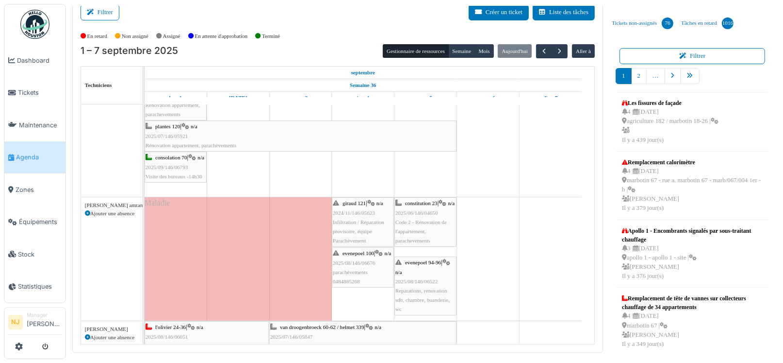
scroll to position [145, 0]
click at [101, 11] on button "Filtrer" at bounding box center [100, 12] width 39 height 16
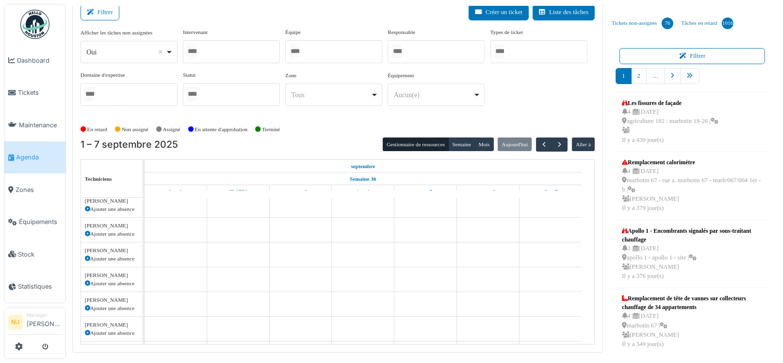
scroll to position [334, 0]
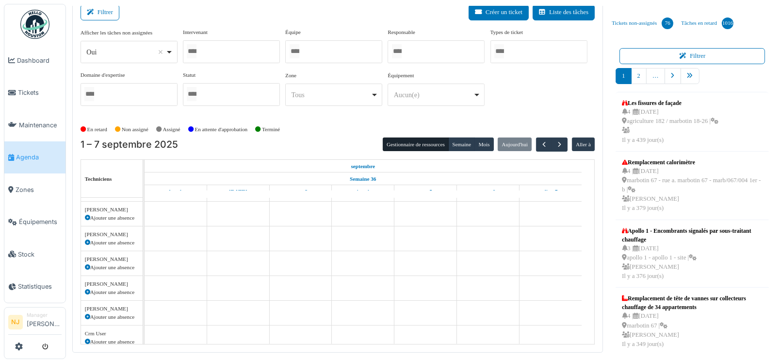
click at [215, 51] on div at bounding box center [231, 51] width 97 height 23
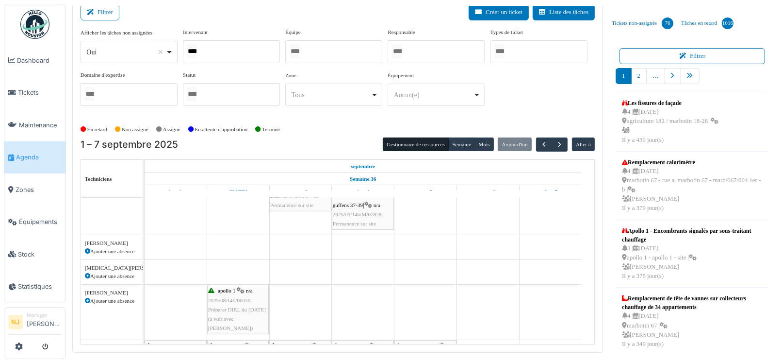
click at [260, 19] on div "Filtrer Créer un ticket Liste des tâches" at bounding box center [338, 16] width 515 height 24
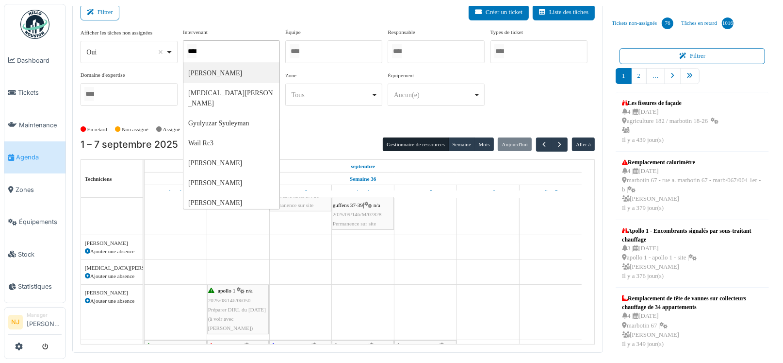
click at [197, 50] on input "****" at bounding box center [192, 51] width 10 height 14
type input "*"
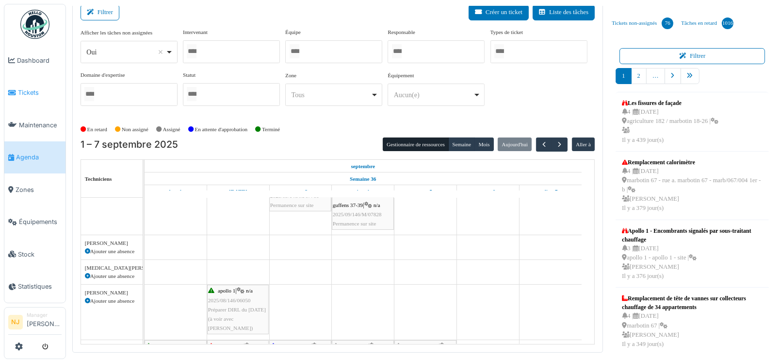
click at [32, 93] on span "Tickets" at bounding box center [40, 92] width 44 height 9
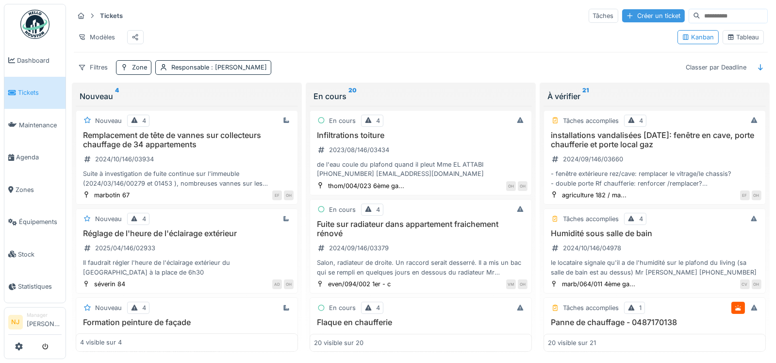
click at [634, 16] on div "Créer un ticket" at bounding box center [653, 15] width 63 height 13
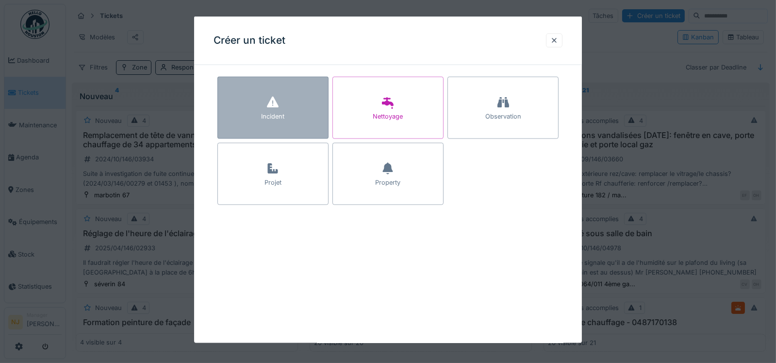
click at [273, 106] on icon at bounding box center [273, 102] width 12 height 11
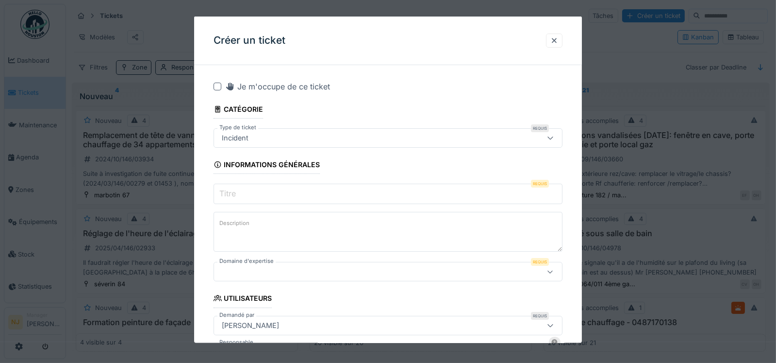
click at [263, 136] on div "Incident" at bounding box center [367, 138] width 299 height 11
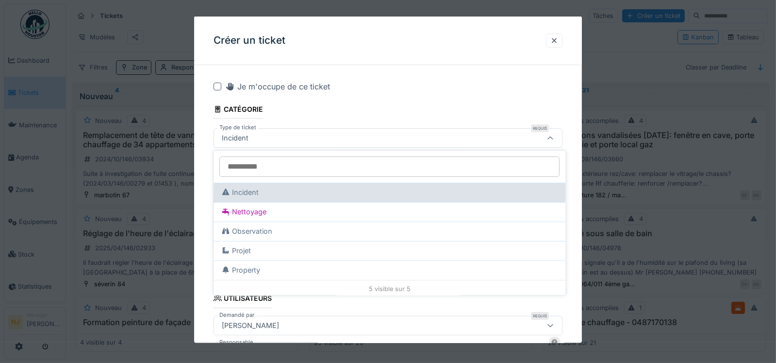
click at [249, 190] on div "Incident" at bounding box center [389, 192] width 336 height 11
click at [254, 189] on div "Incident" at bounding box center [389, 192] width 336 height 11
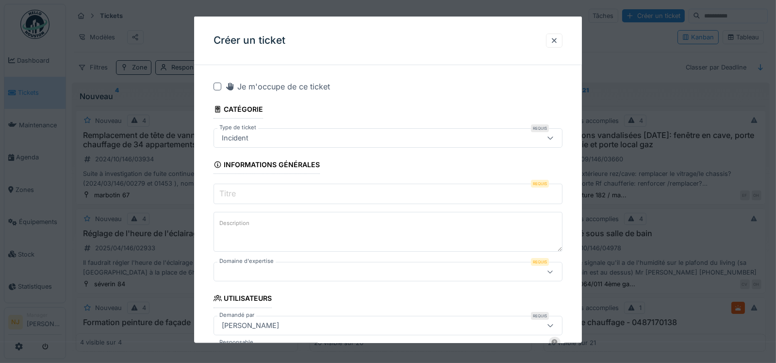
click at [249, 194] on input "Titre" at bounding box center [388, 193] width 349 height 20
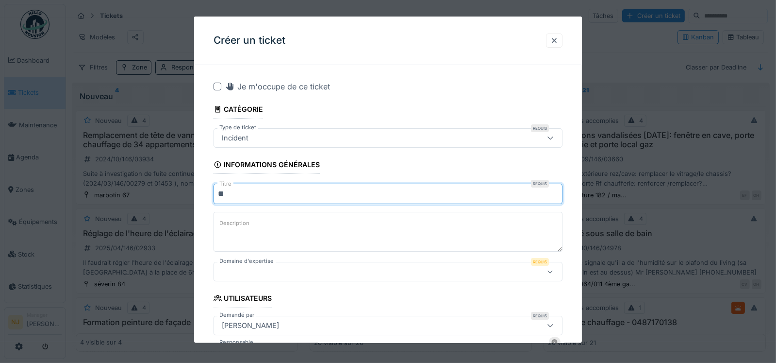
type input "*"
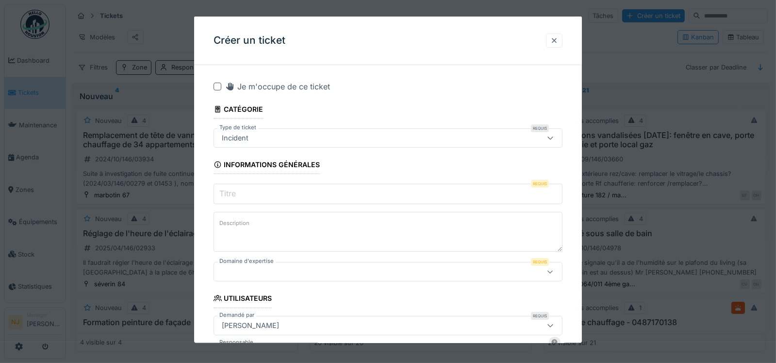
click at [557, 38] on div at bounding box center [554, 40] width 8 height 9
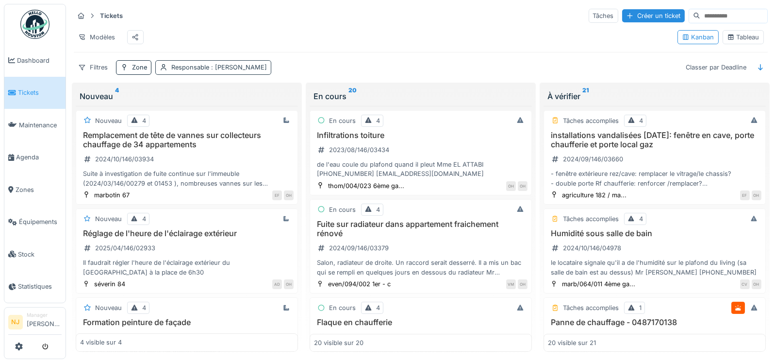
click at [212, 71] on span ": [PERSON_NAME]" at bounding box center [238, 67] width 58 height 7
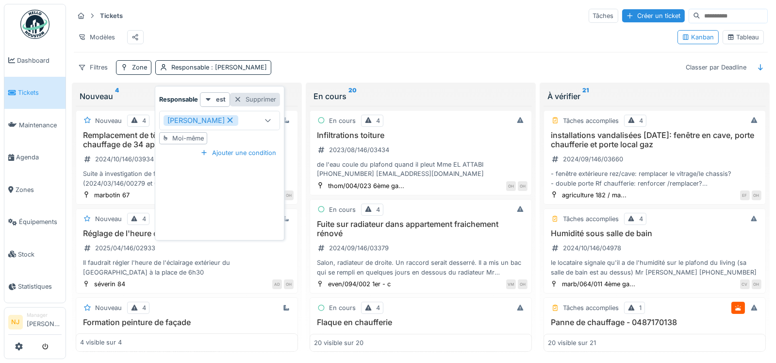
click at [248, 96] on div "Supprimer" at bounding box center [255, 99] width 50 height 13
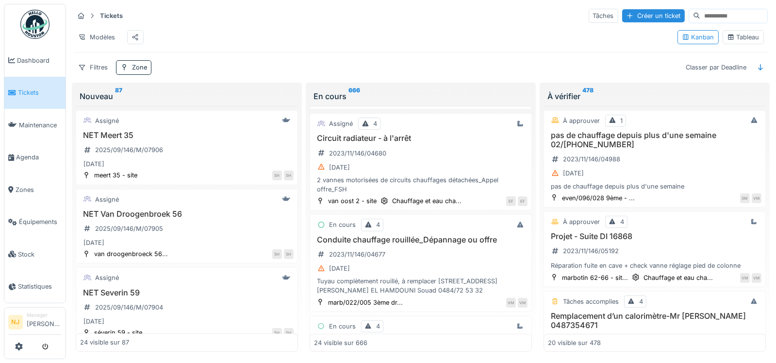
scroll to position [1456, 0]
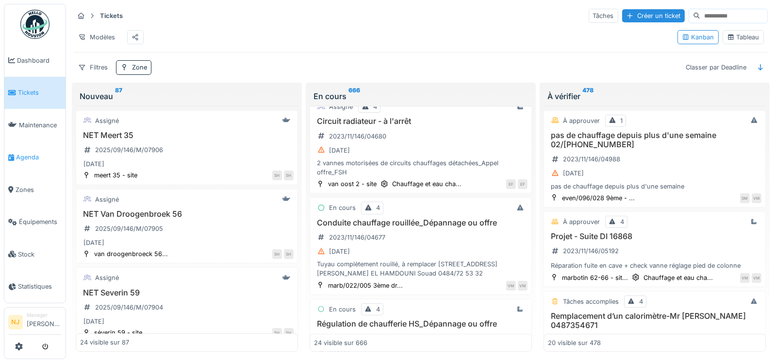
click at [31, 152] on span "Agenda" at bounding box center [39, 156] width 46 height 9
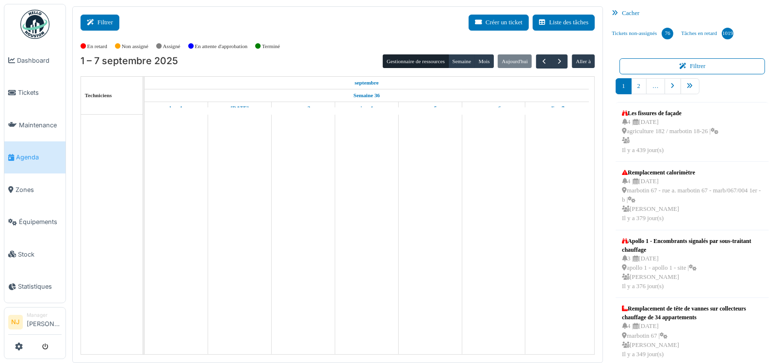
click at [100, 18] on button "Filtrer" at bounding box center [100, 23] width 39 height 16
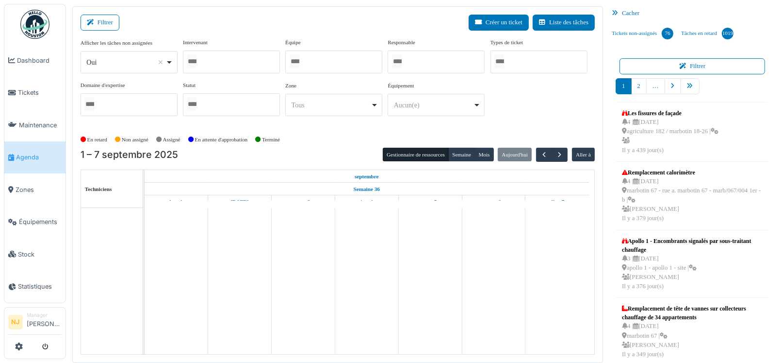
click at [324, 57] on div at bounding box center [333, 61] width 97 height 23
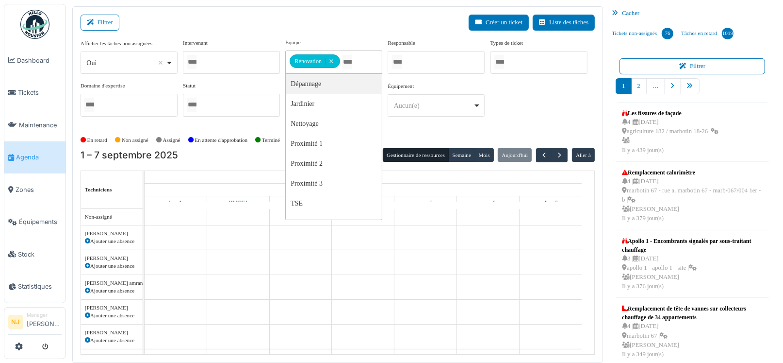
click at [291, 17] on div "Filtrer Créer un ticket Liste des tâches" at bounding box center [338, 27] width 515 height 24
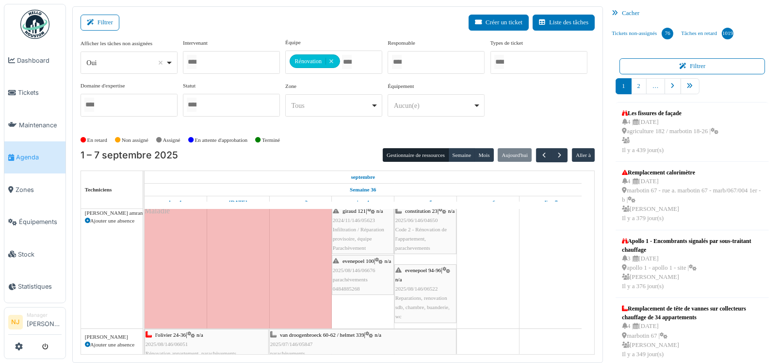
scroll to position [287, 0]
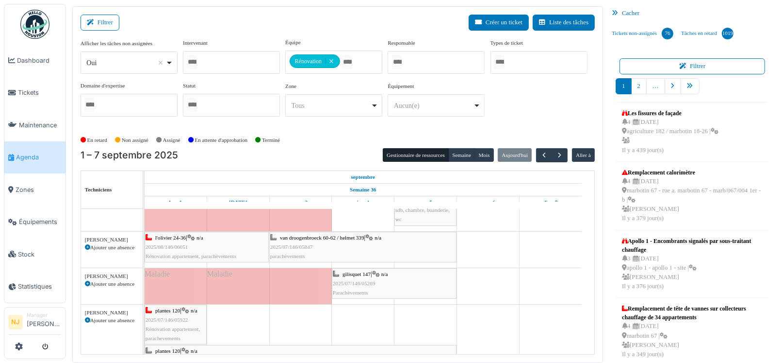
click at [168, 240] on div "l'olivier 24-36 | n/a 2025/08/146/06051 Rénovation appartement, parachèvements" at bounding box center [207, 247] width 122 height 28
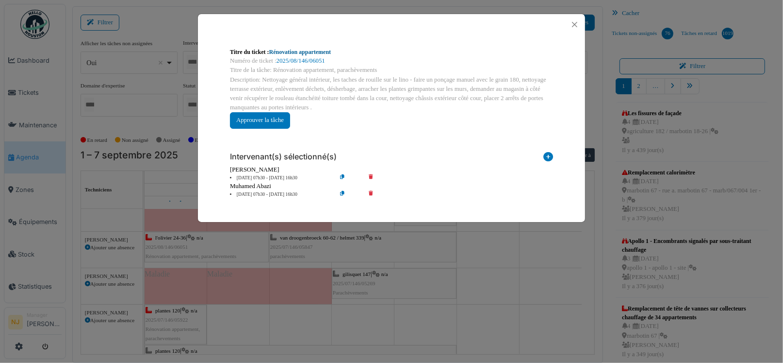
click at [297, 51] on link "Rénovation appartement" at bounding box center [300, 52] width 62 height 7
click at [575, 24] on button "Close" at bounding box center [574, 24] width 13 height 13
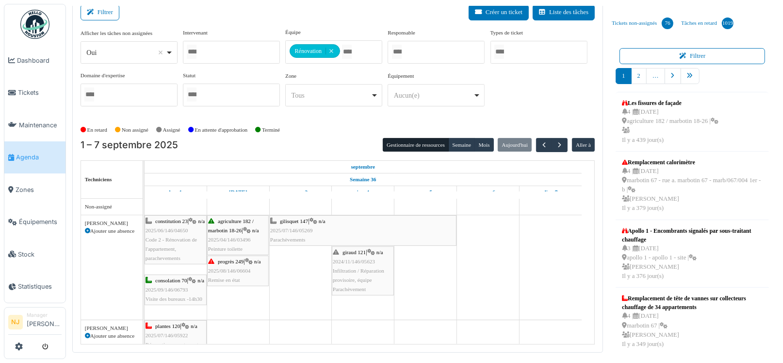
scroll to position [0, 0]
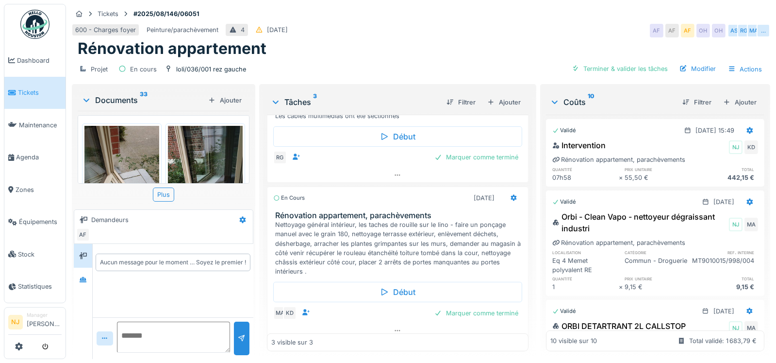
scroll to position [166, 0]
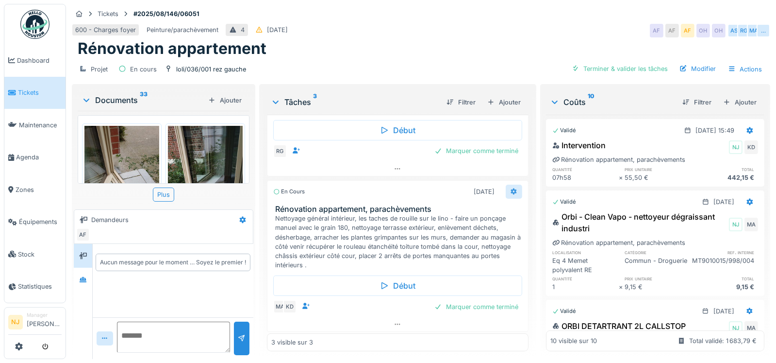
click at [511, 190] on icon at bounding box center [514, 191] width 6 height 7
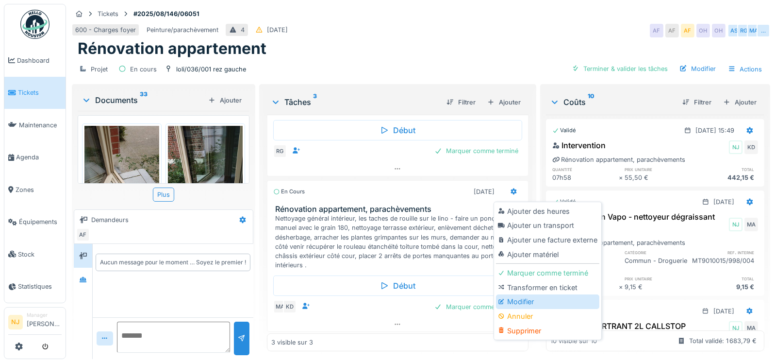
click at [514, 301] on div "Modifier" at bounding box center [547, 301] width 103 height 15
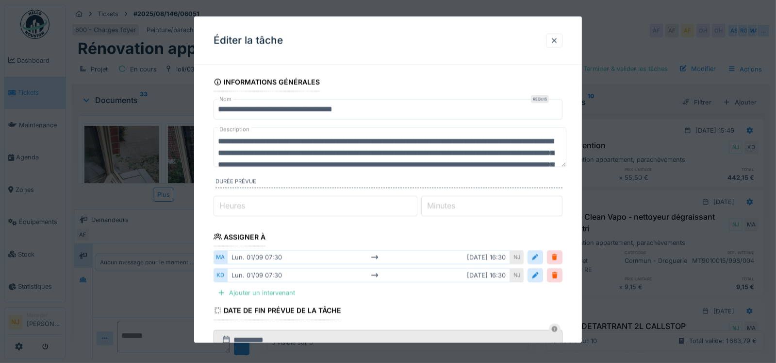
drag, startPoint x: 556, startPoint y: 166, endPoint x: 555, endPoint y: 202, distance: 36.4
click at [555, 206] on fieldset "**********" at bounding box center [388, 293] width 349 height 441
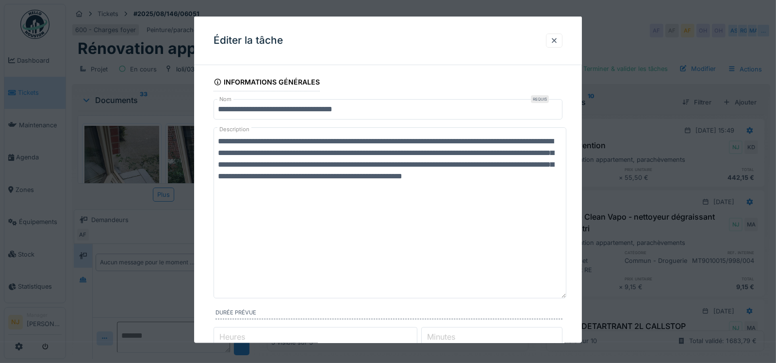
drag, startPoint x: 564, startPoint y: 165, endPoint x: 574, endPoint y: 296, distance: 132.0
click at [574, 296] on div "**********" at bounding box center [388, 368] width 388 height 591
click at [418, 199] on textarea "**********" at bounding box center [390, 212] width 353 height 171
click at [265, 209] on textarea "**********" at bounding box center [390, 212] width 353 height 171
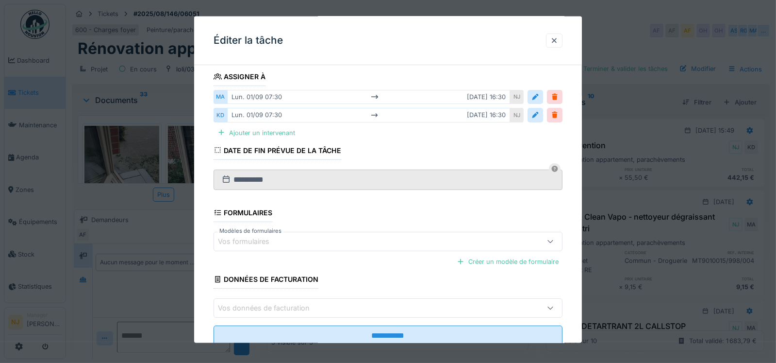
scroll to position [320, 0]
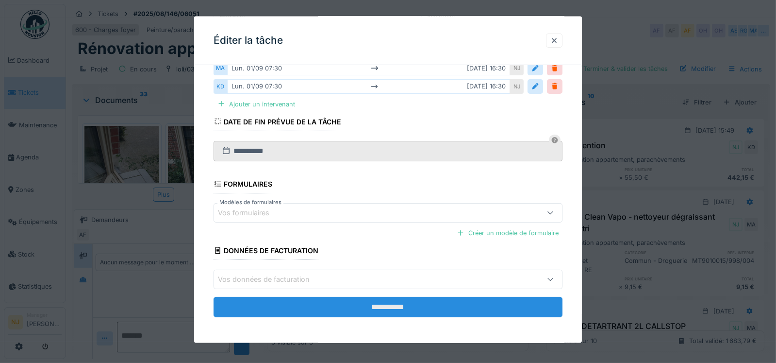
type textarea "**********"
click at [396, 303] on input "**********" at bounding box center [388, 307] width 349 height 20
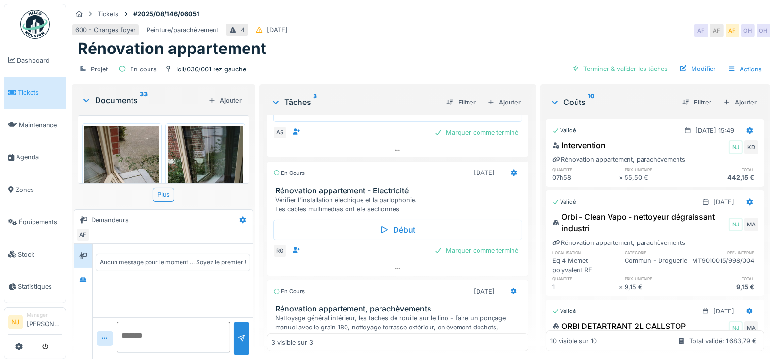
scroll to position [60, 0]
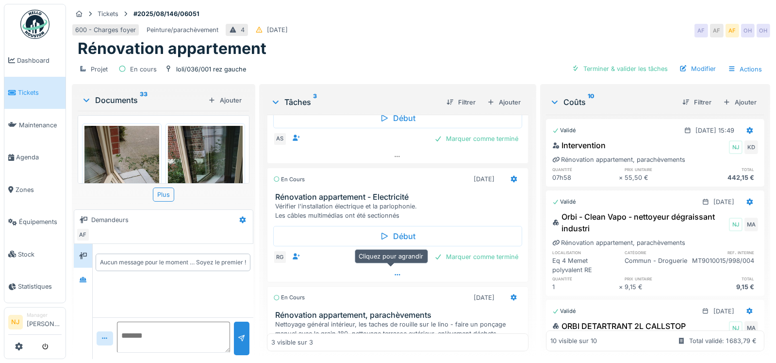
click at [394, 273] on icon at bounding box center [398, 274] width 8 height 6
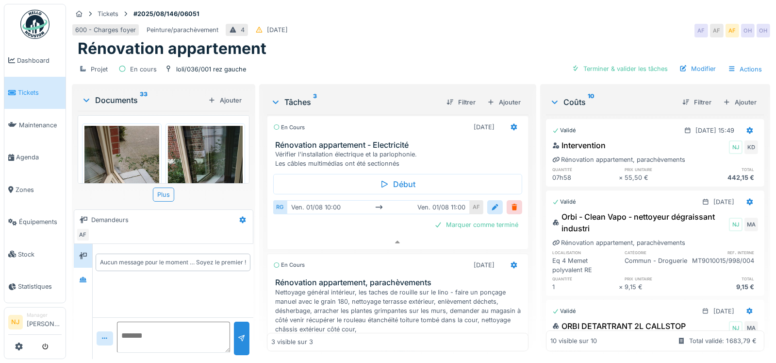
scroll to position [7, 0]
